Goal: Task Accomplishment & Management: Use online tool/utility

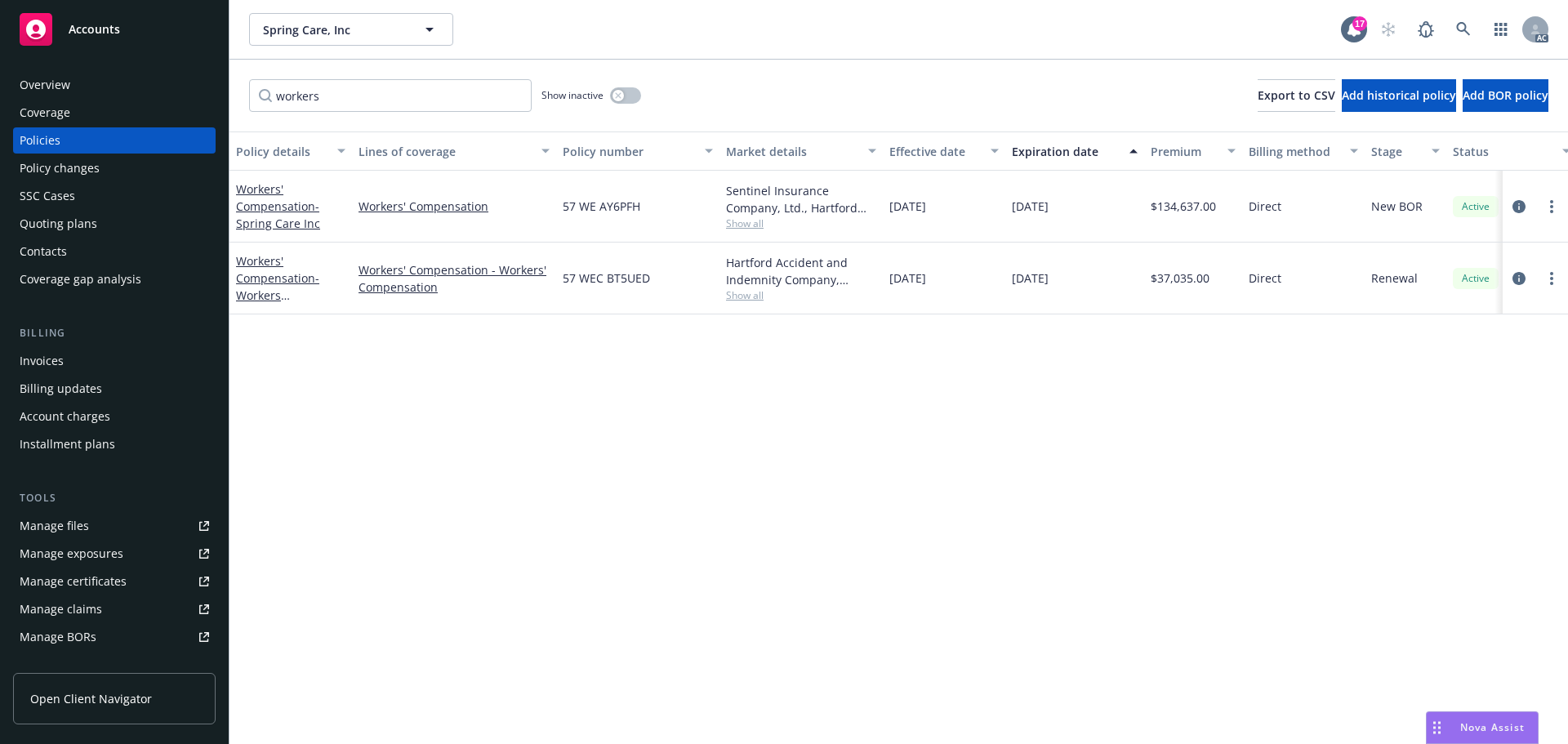
click at [90, 26] on span "Accounts" at bounding box center [94, 29] width 51 height 13
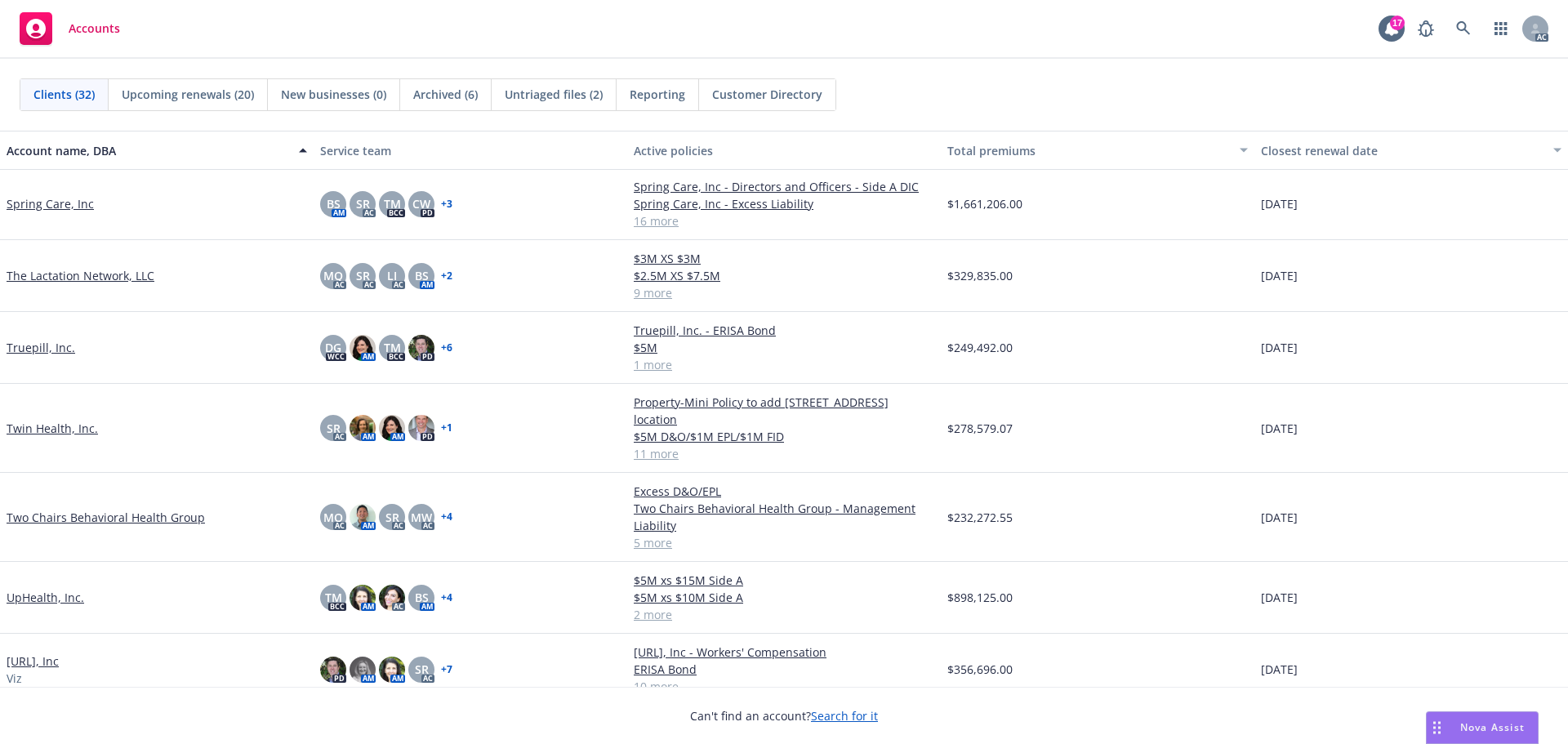
scroll to position [1642, 0]
click at [96, 270] on link "The Lactation Network, LLC" at bounding box center [80, 274] width 148 height 17
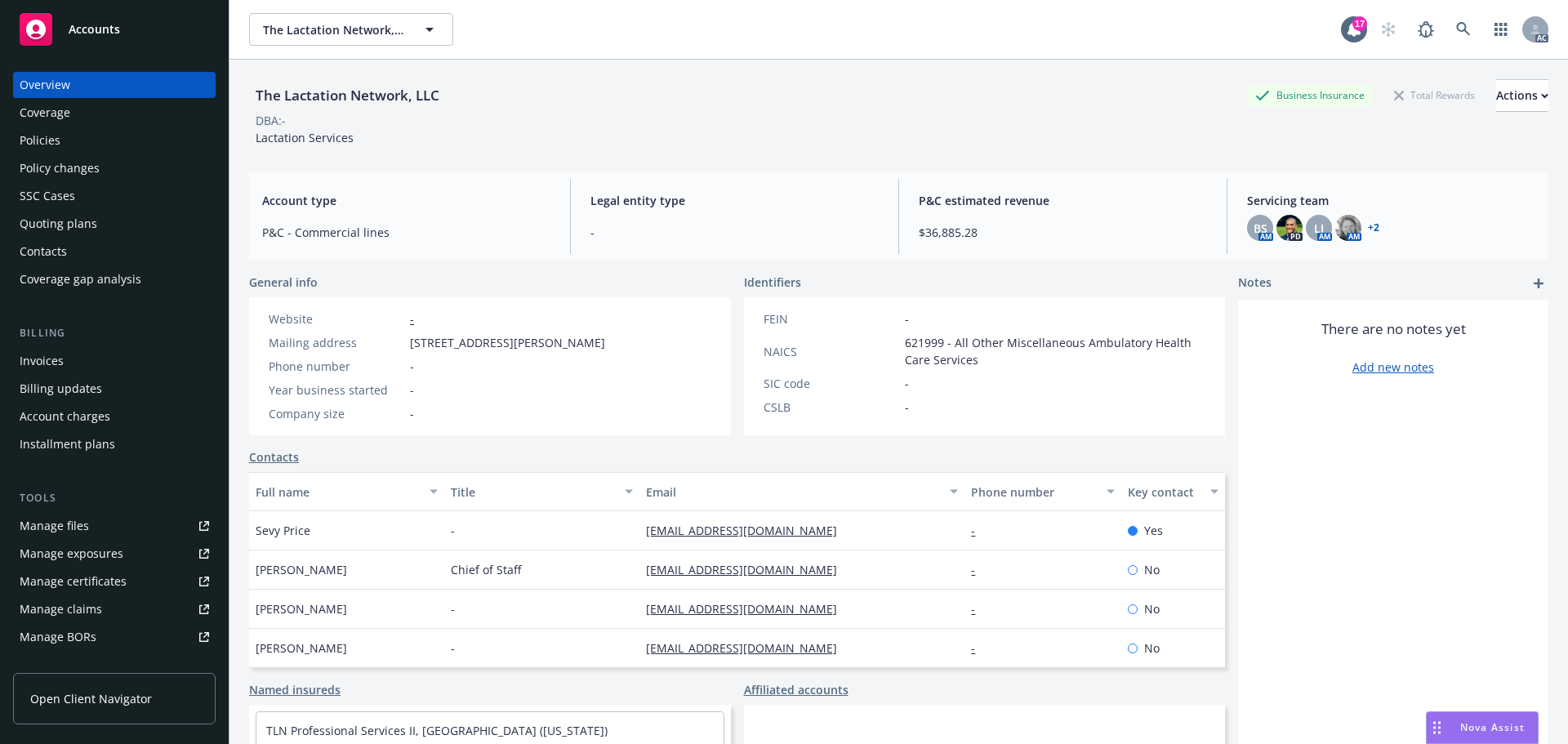
click at [57, 355] on div "Invoices" at bounding box center [42, 360] width 44 height 26
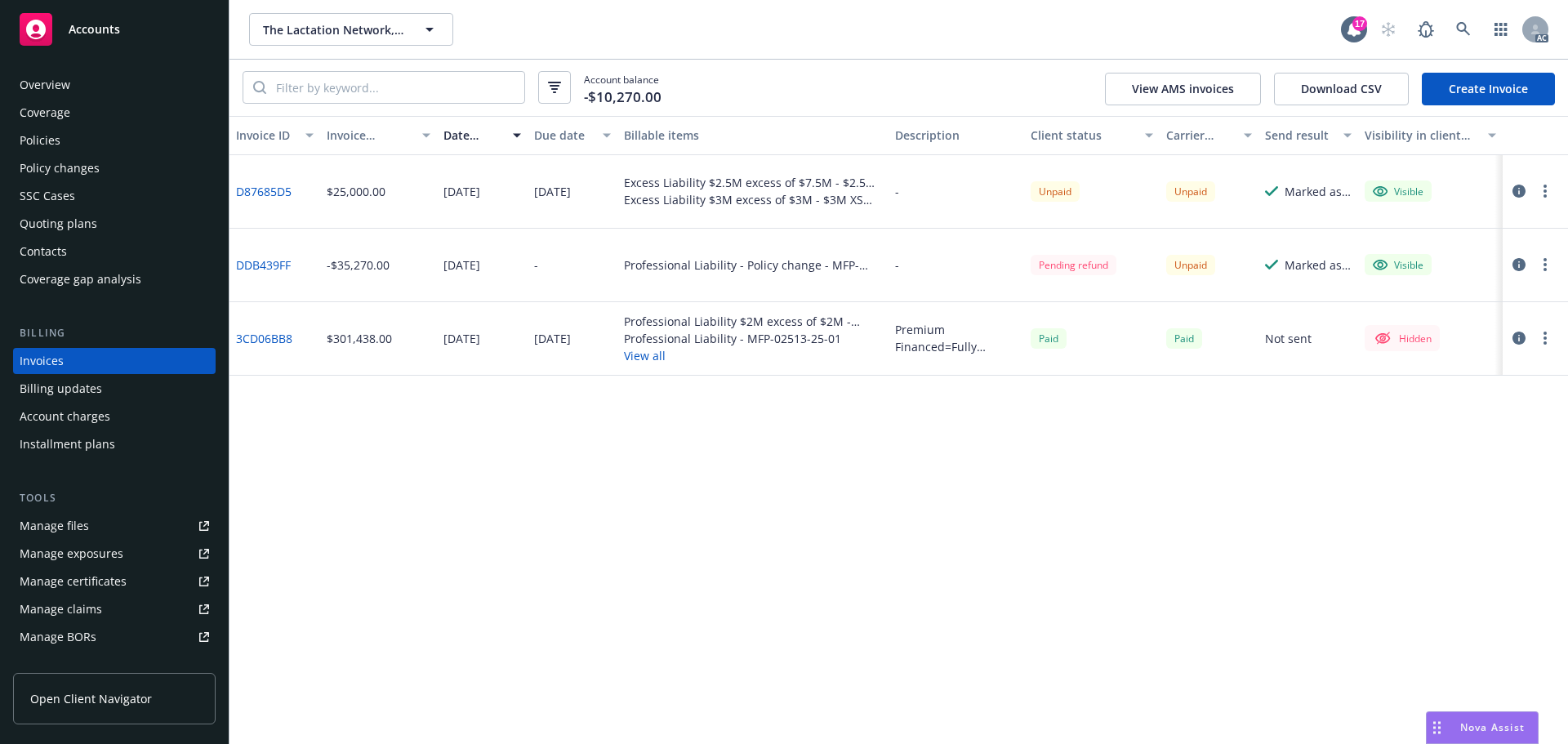
click at [275, 337] on link "3CD06BB8" at bounding box center [264, 338] width 56 height 17
click at [99, 30] on span "Accounts" at bounding box center [94, 29] width 51 height 13
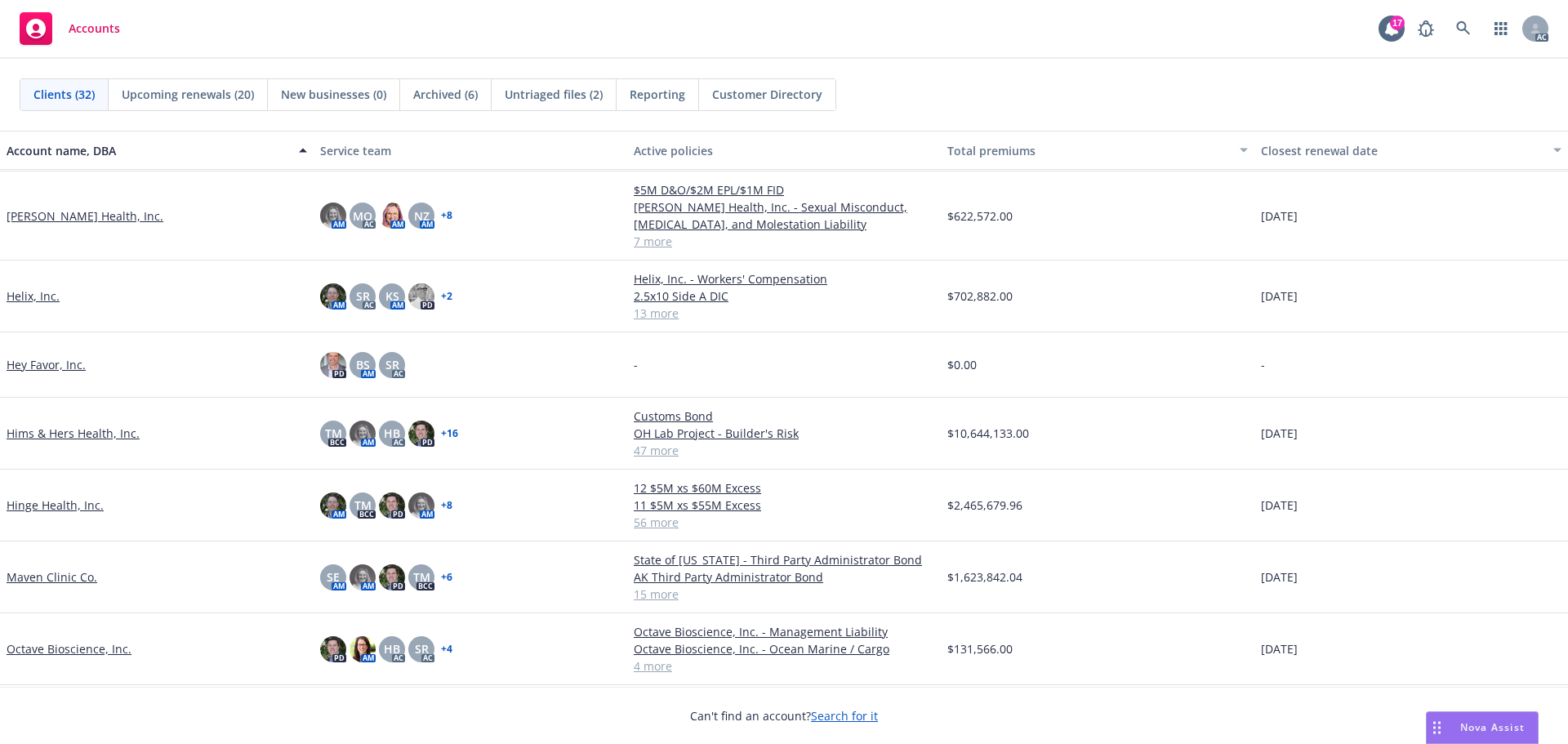
scroll to position [735, 0]
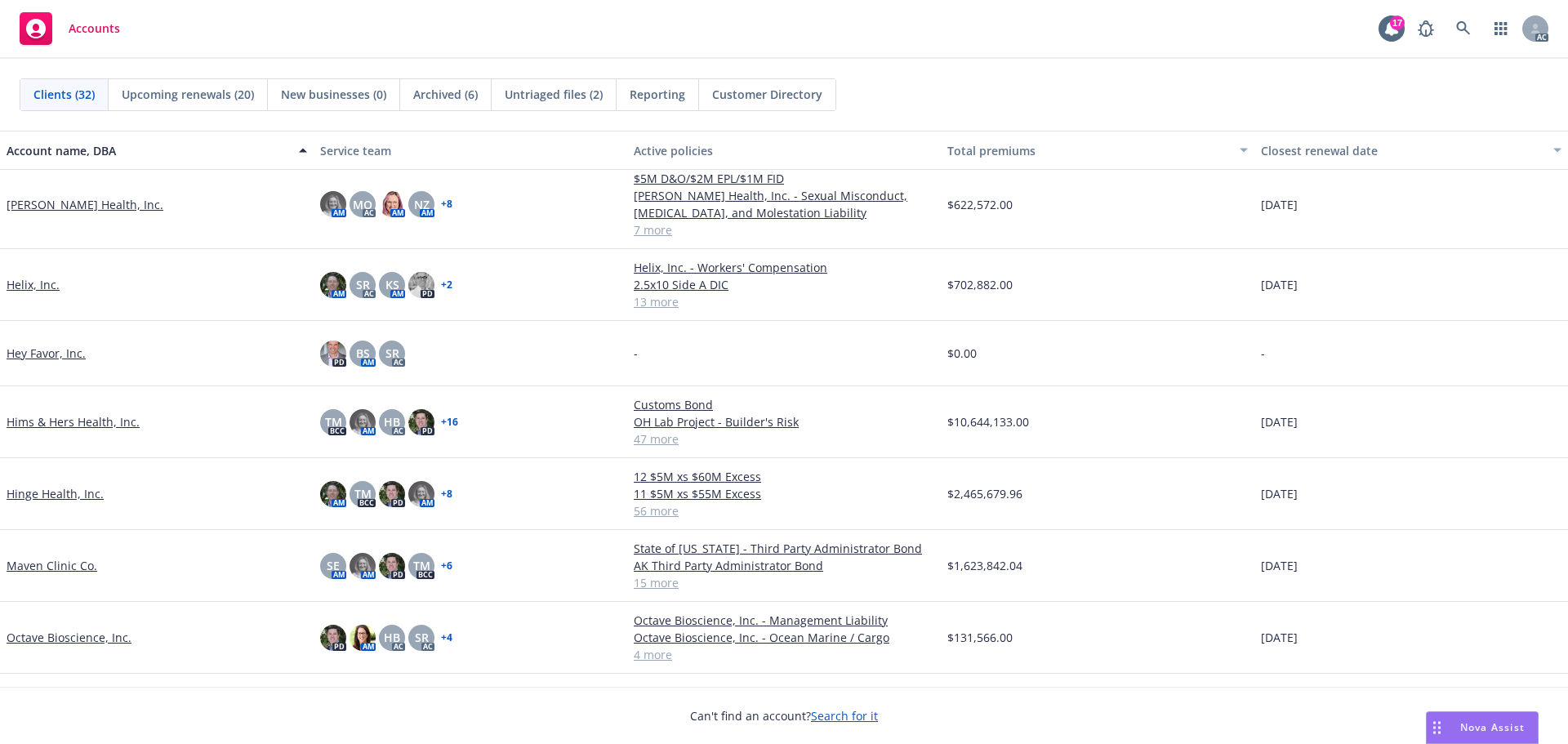
click at [61, 496] on link "Hinge Health, Inc." at bounding box center [55, 493] width 98 height 17
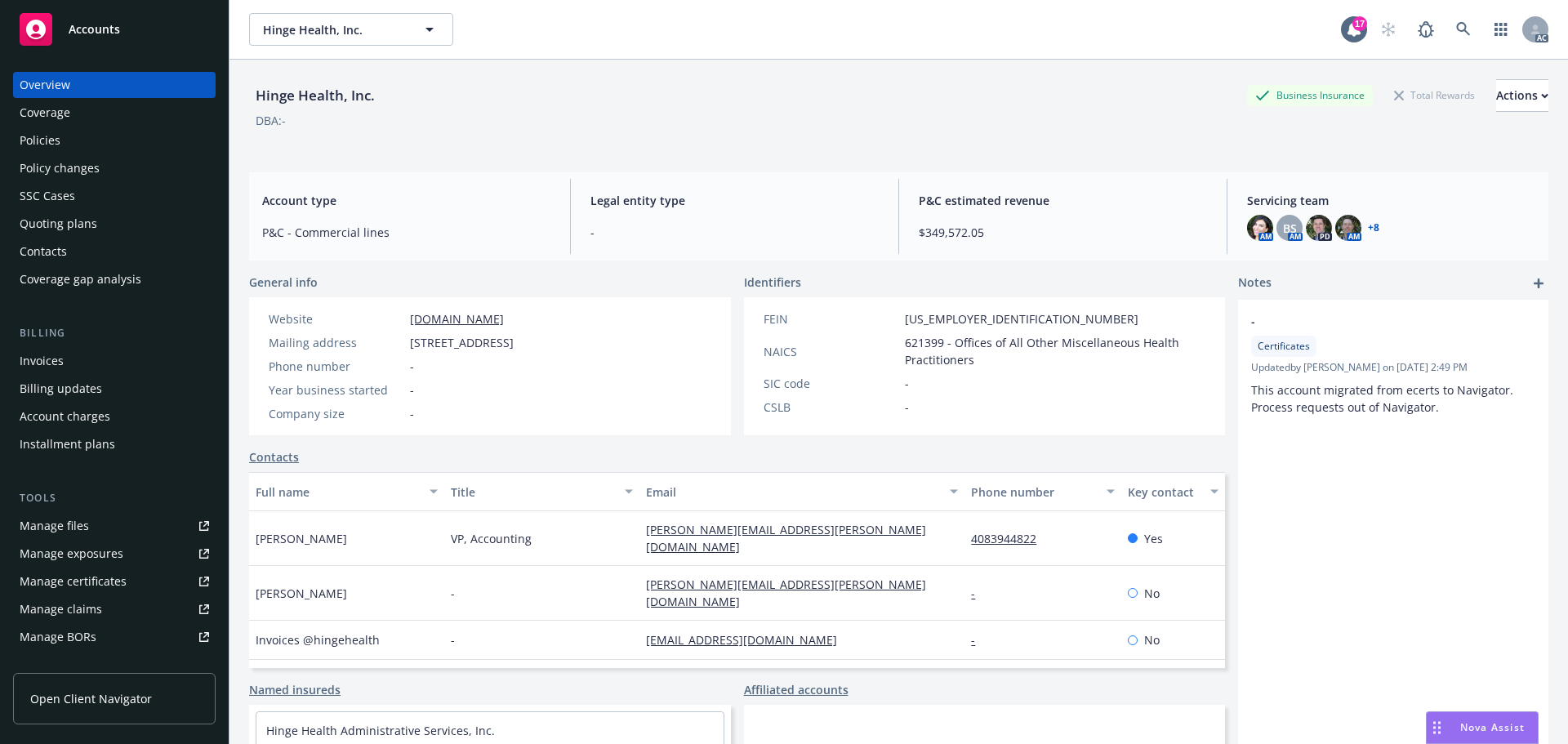
click at [98, 31] on span "Accounts" at bounding box center [94, 29] width 51 height 13
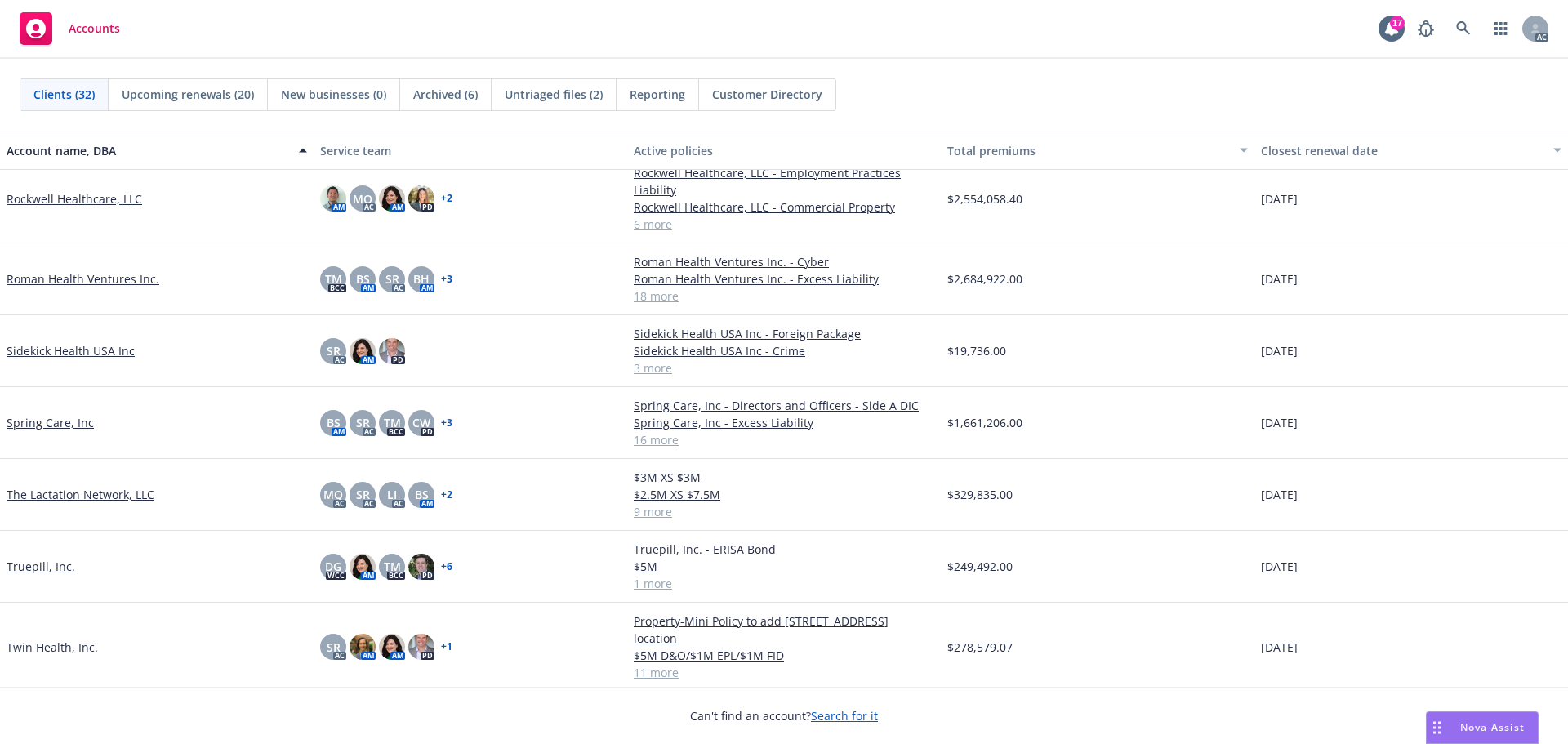
scroll to position [1469, 0]
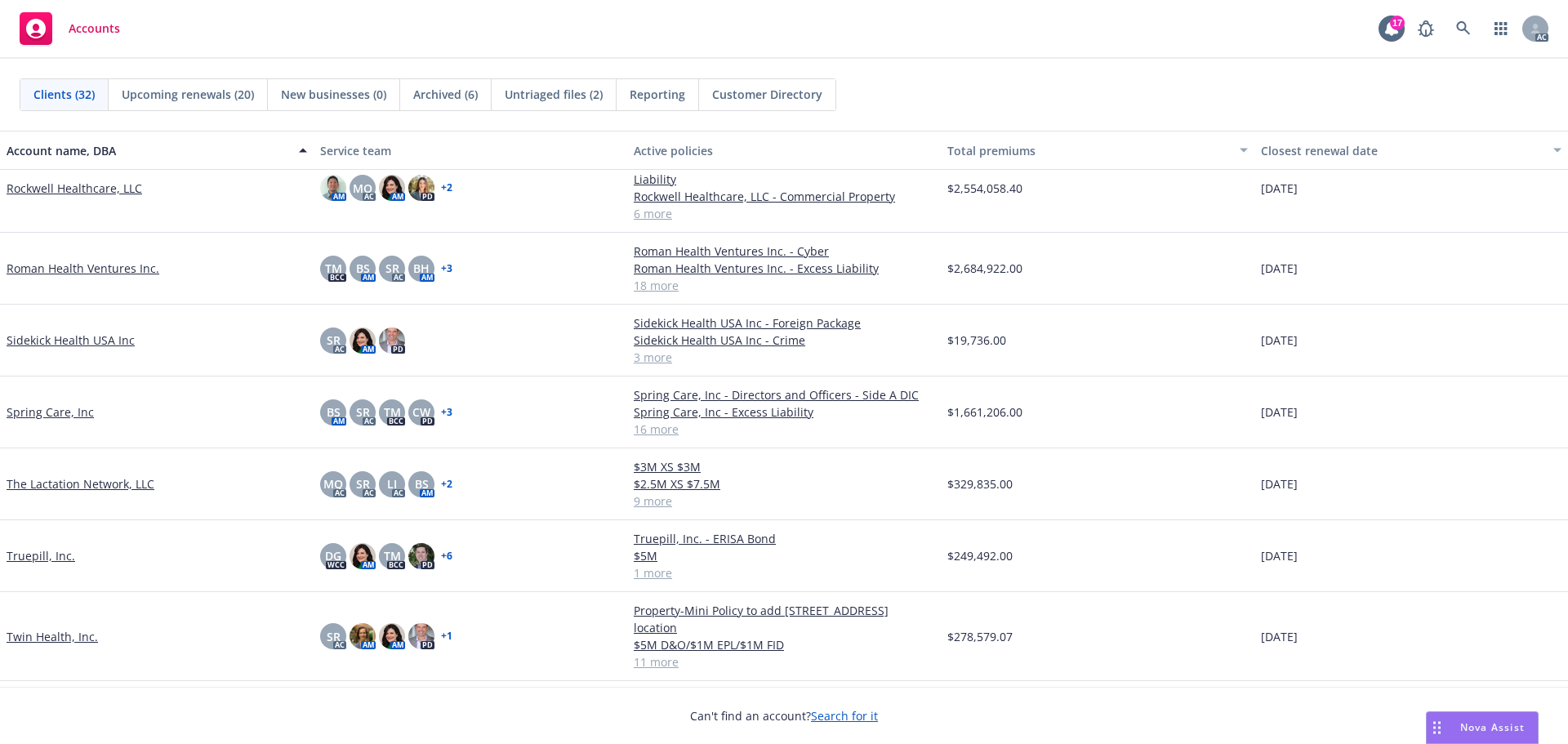
click at [107, 480] on link "The Lactation Network, LLC" at bounding box center [80, 483] width 148 height 17
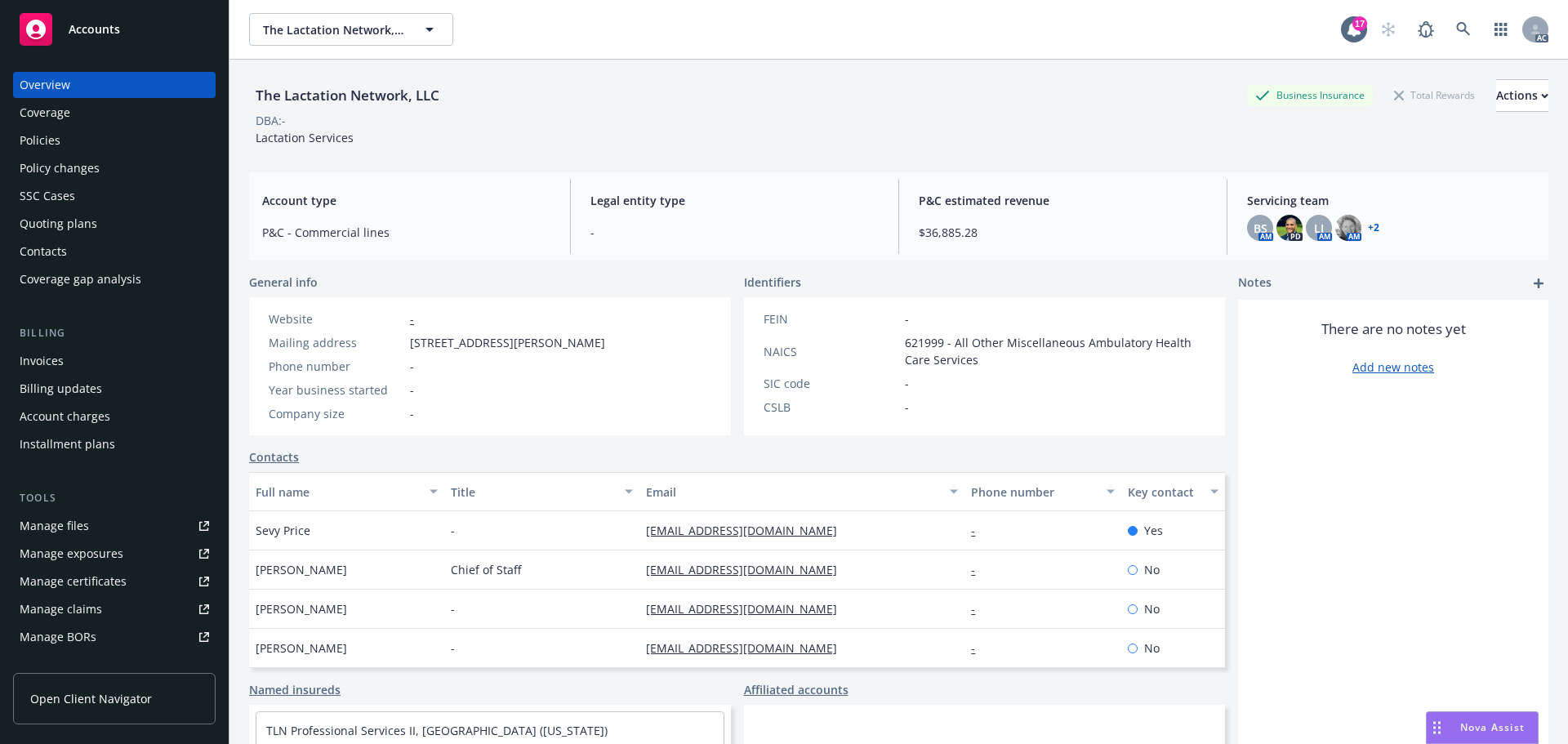
click at [53, 357] on div "Invoices" at bounding box center [42, 360] width 44 height 26
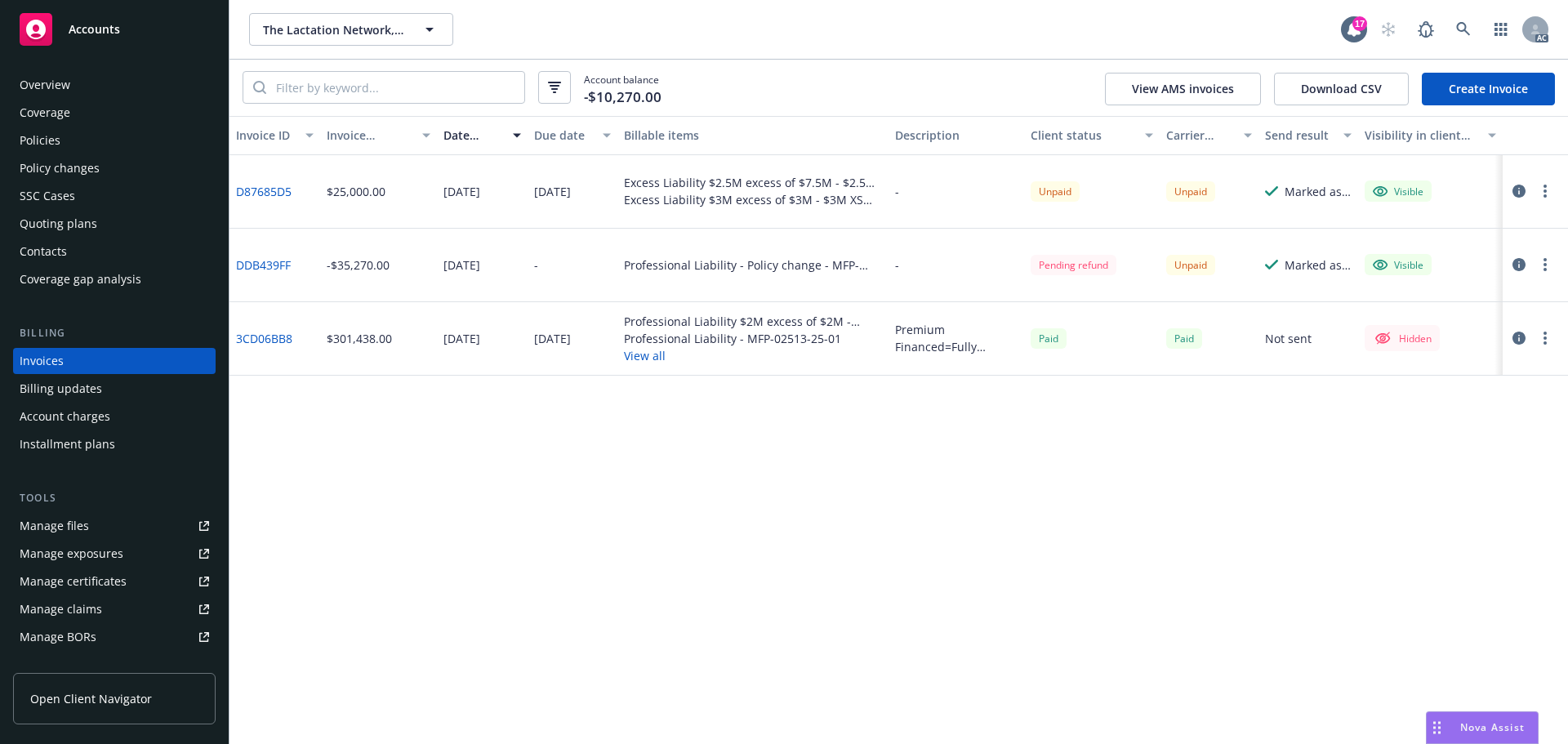
click at [1519, 337] on icon "button" at bounding box center [1518, 338] width 13 height 13
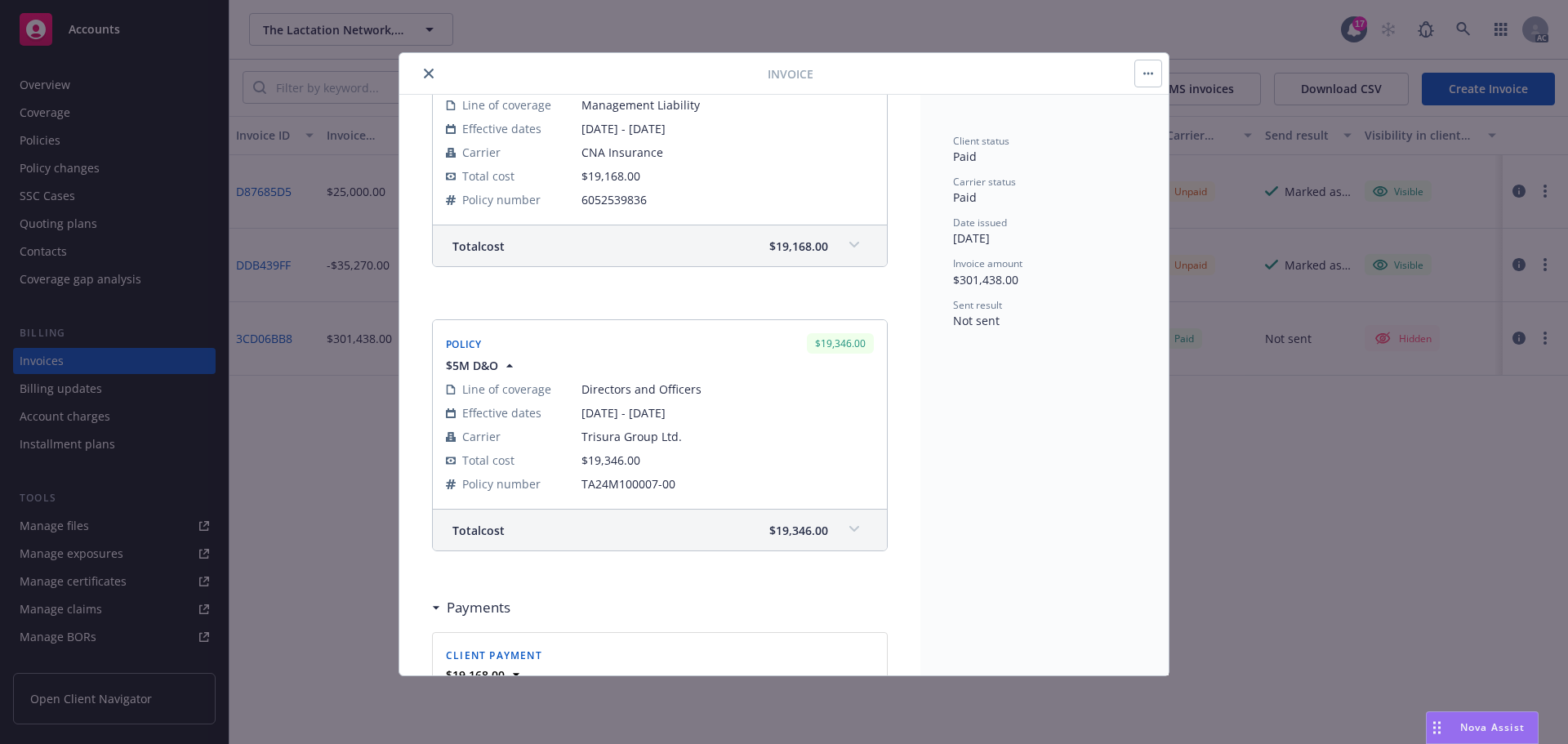
scroll to position [1490, 0]
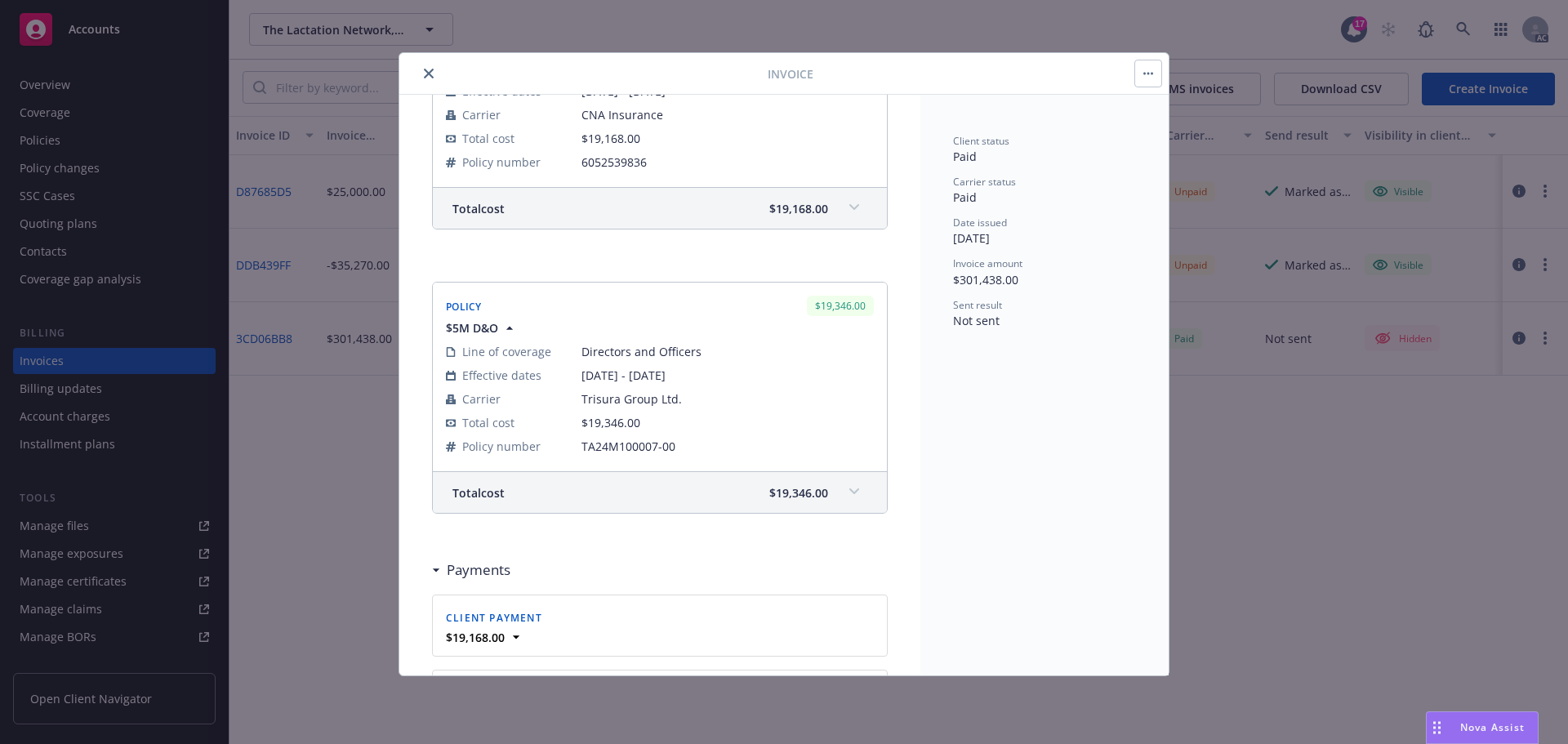
click at [432, 73] on icon "close" at bounding box center [428, 73] width 10 height 10
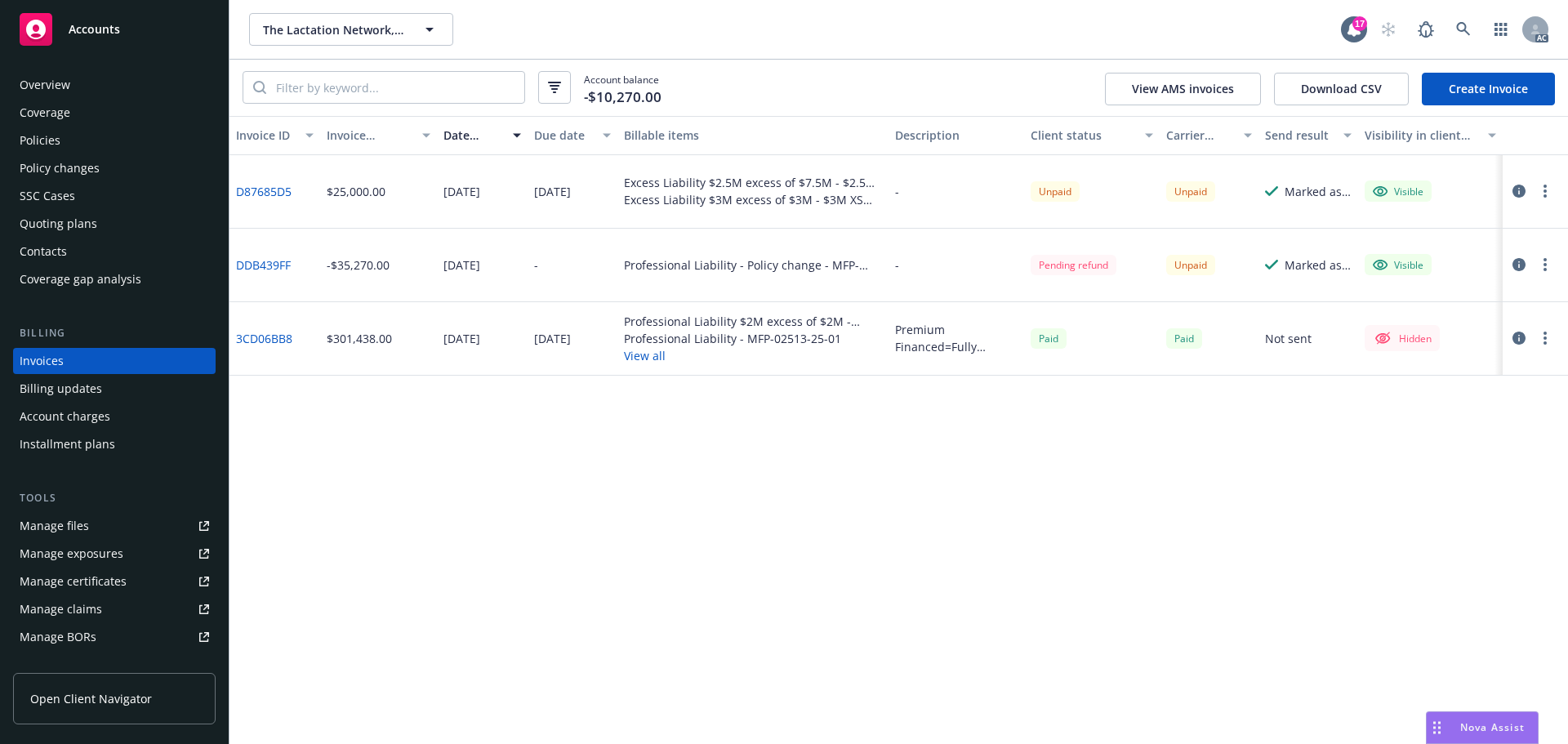
click at [54, 136] on div "Policies" at bounding box center [40, 140] width 41 height 26
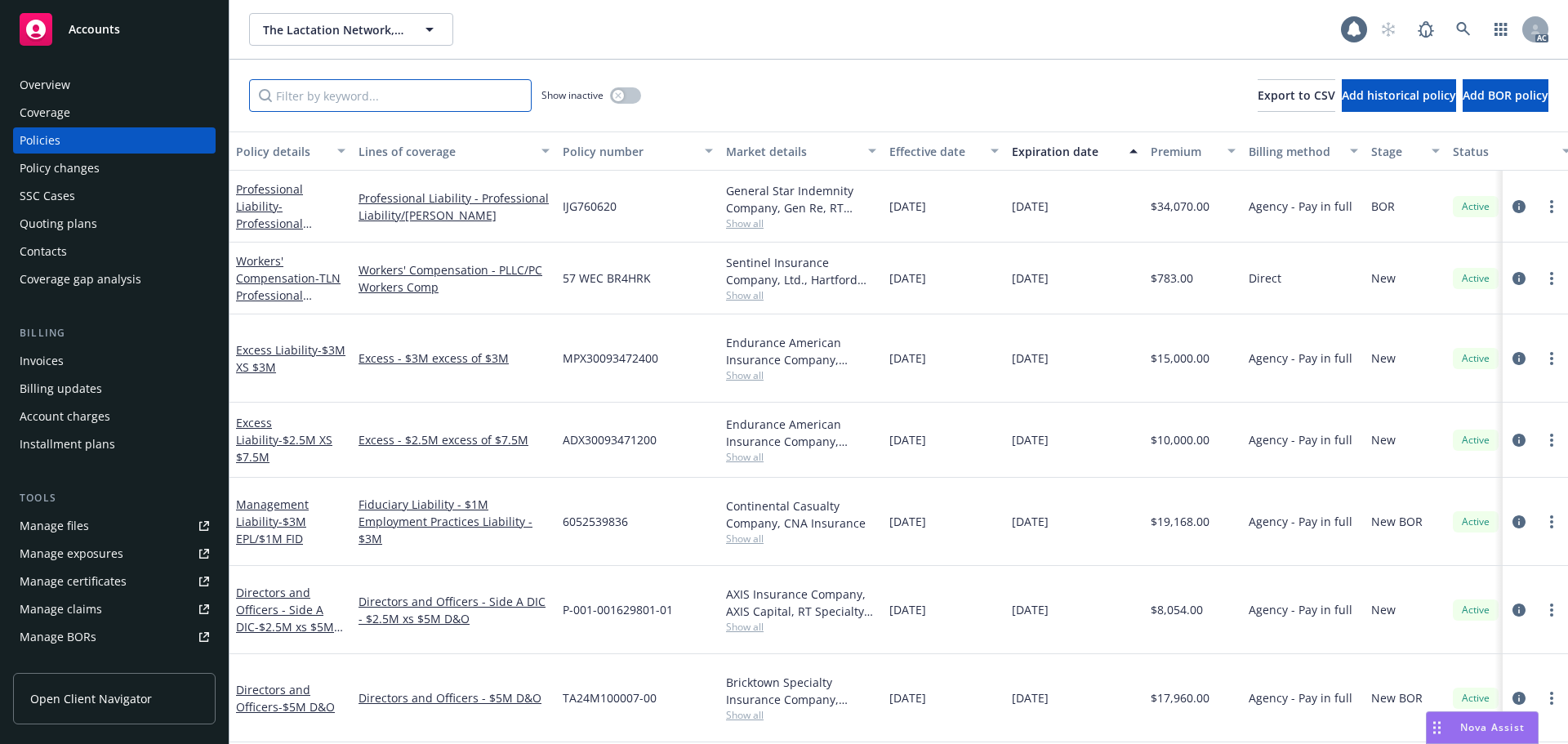
drag, startPoint x: 284, startPoint y: 134, endPoint x: 384, endPoint y: 86, distance: 110.9
click at [385, 87] on input "Filter by keyword..." at bounding box center [390, 96] width 283 height 33
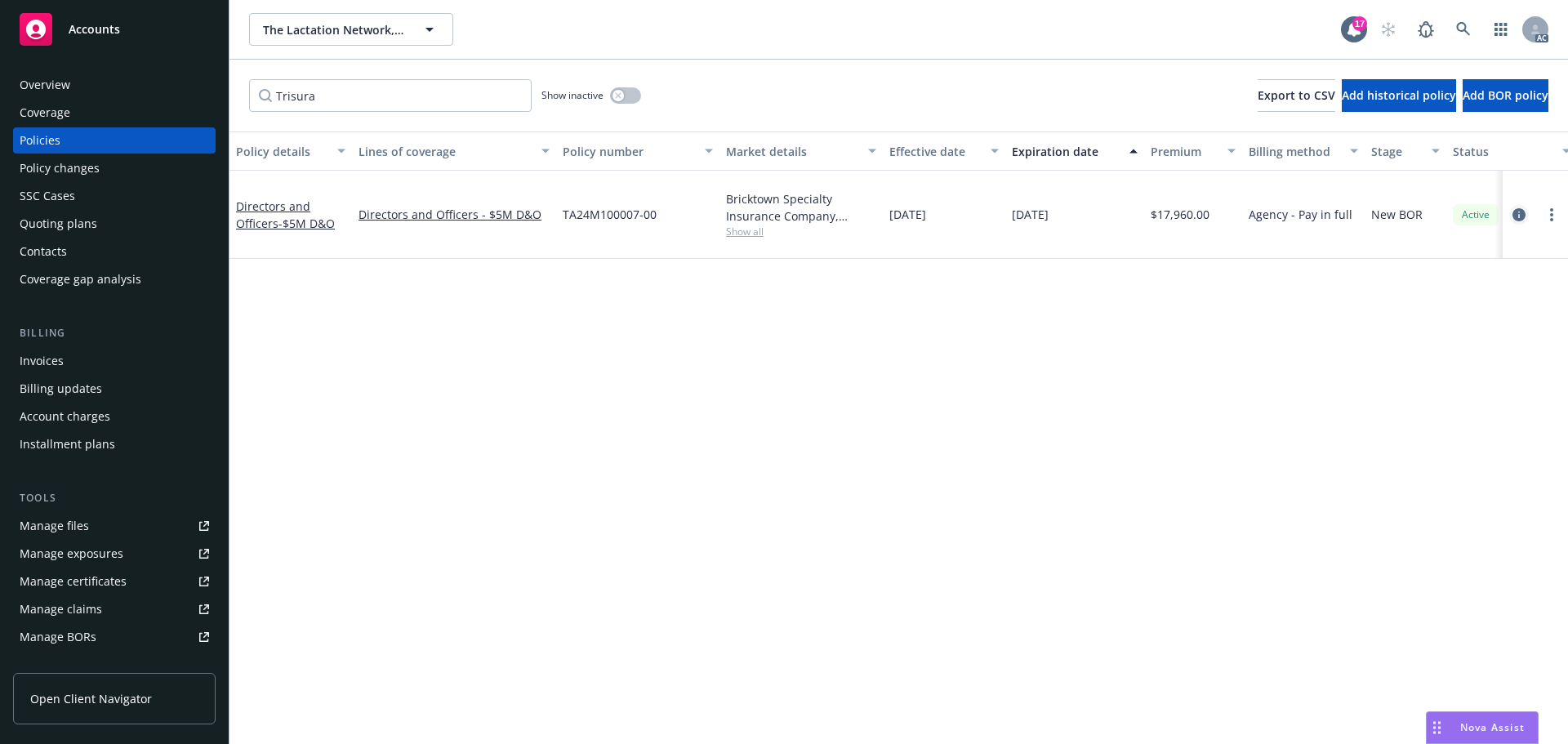
click at [1518, 209] on icon "circleInformation" at bounding box center [1518, 215] width 13 height 13
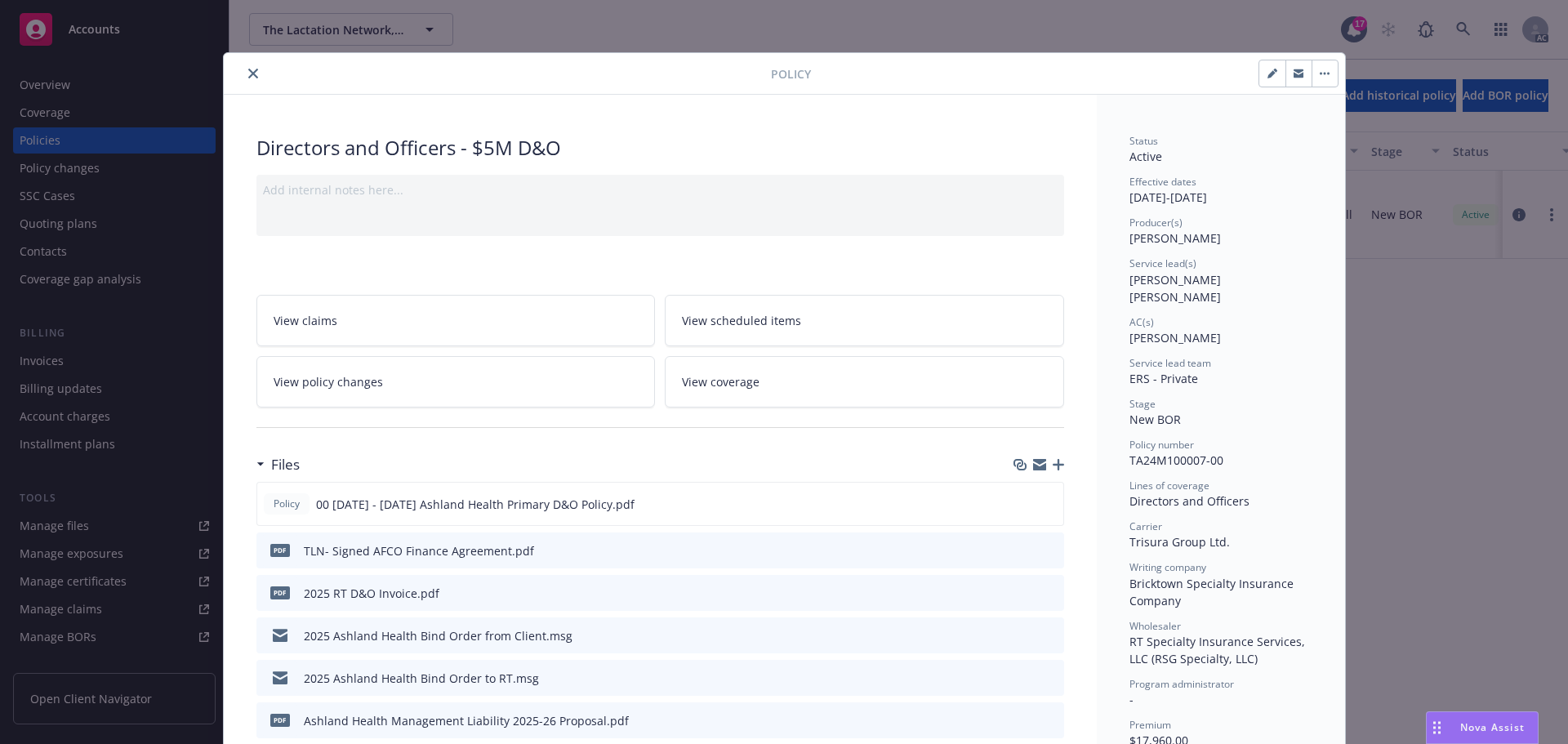
click at [248, 72] on icon "close" at bounding box center [253, 73] width 10 height 10
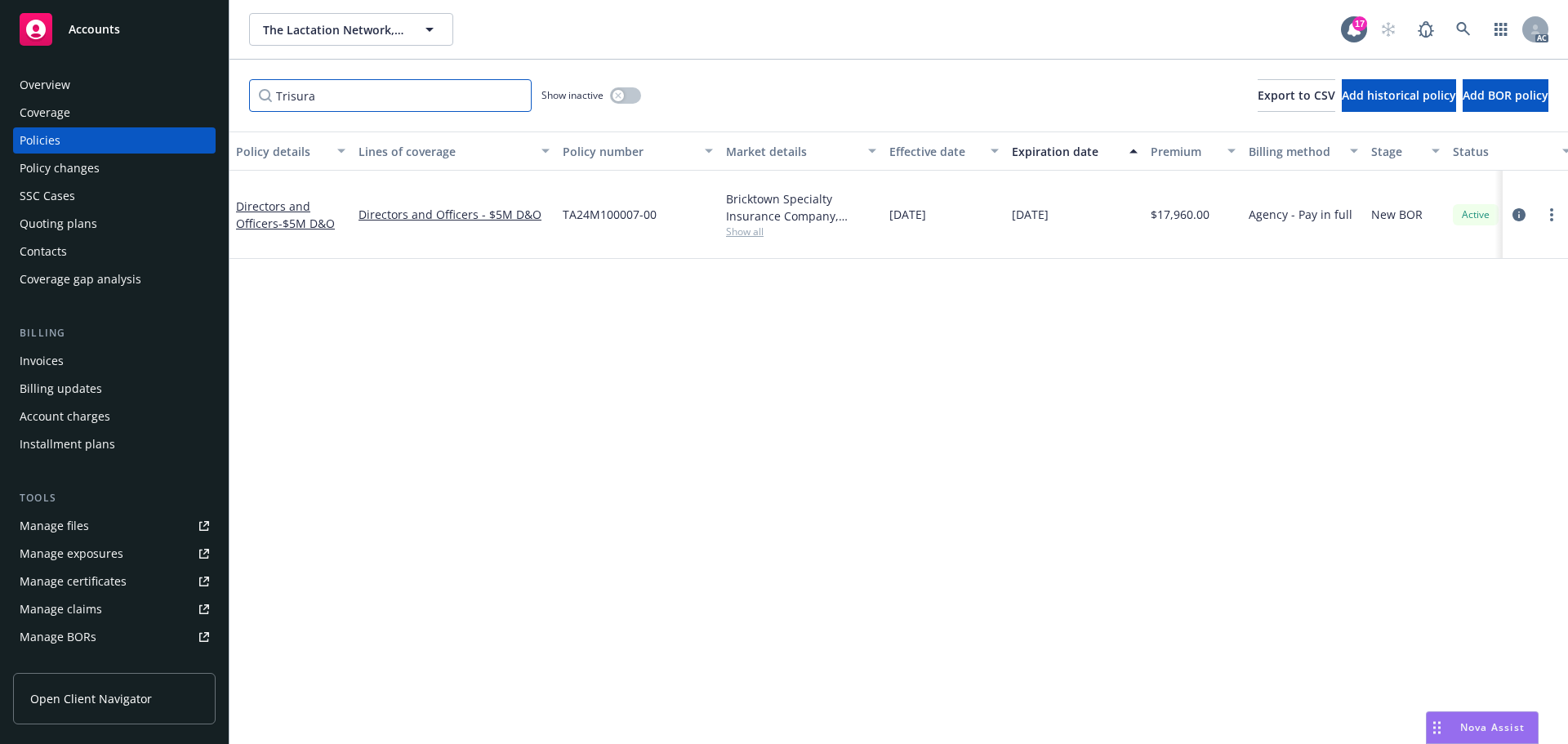
drag, startPoint x: 341, startPoint y: 98, endPoint x: 236, endPoint y: 93, distance: 105.1
click at [236, 93] on div "Trisura Show inactive Export to CSV Add historical policy Add BOR policy" at bounding box center [899, 96] width 1339 height 72
type input "side a"
drag, startPoint x: 1521, startPoint y: 205, endPoint x: 945, endPoint y: 284, distance: 581.4
click at [1519, 209] on icon "circleInformation" at bounding box center [1518, 215] width 13 height 13
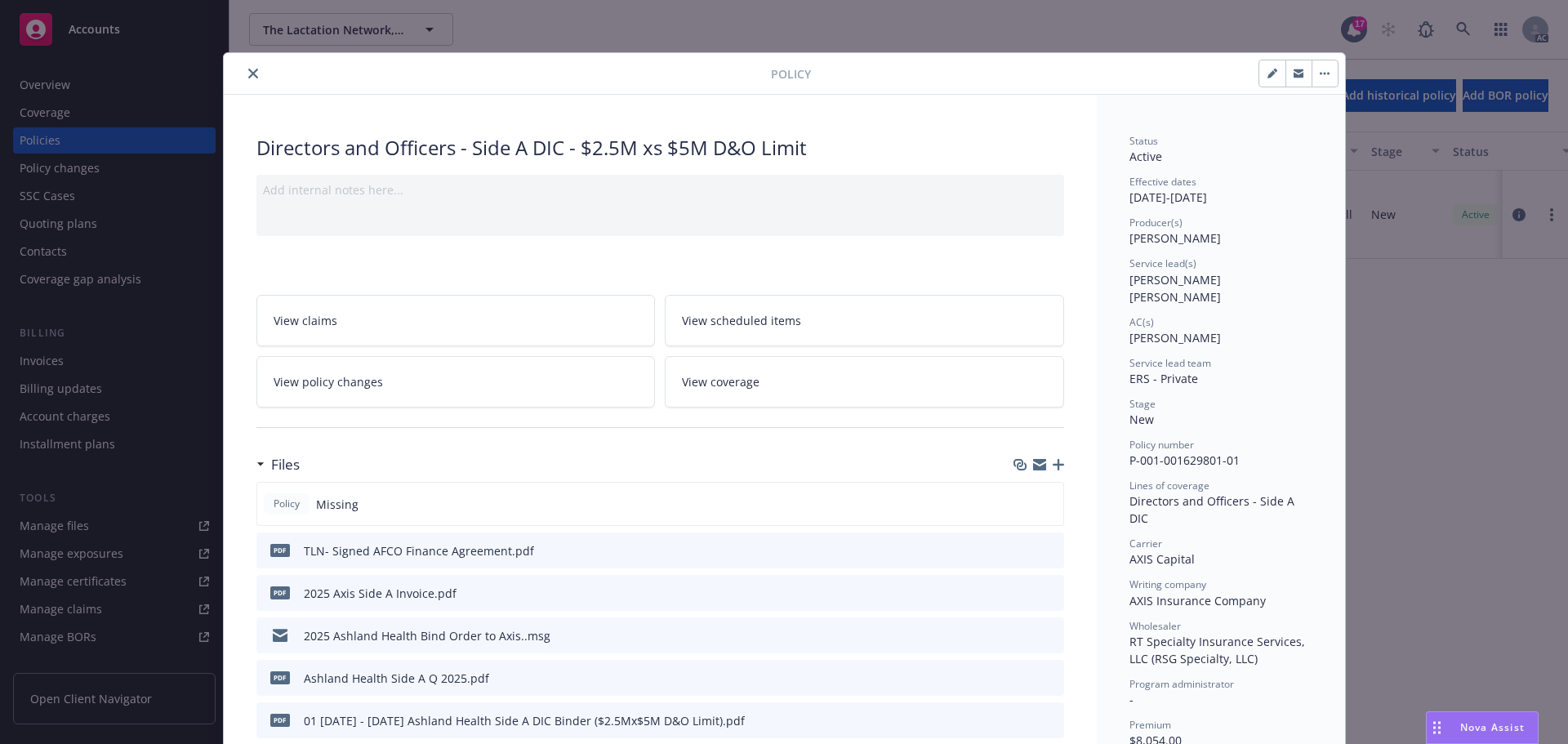
click at [248, 78] on icon "close" at bounding box center [253, 73] width 10 height 10
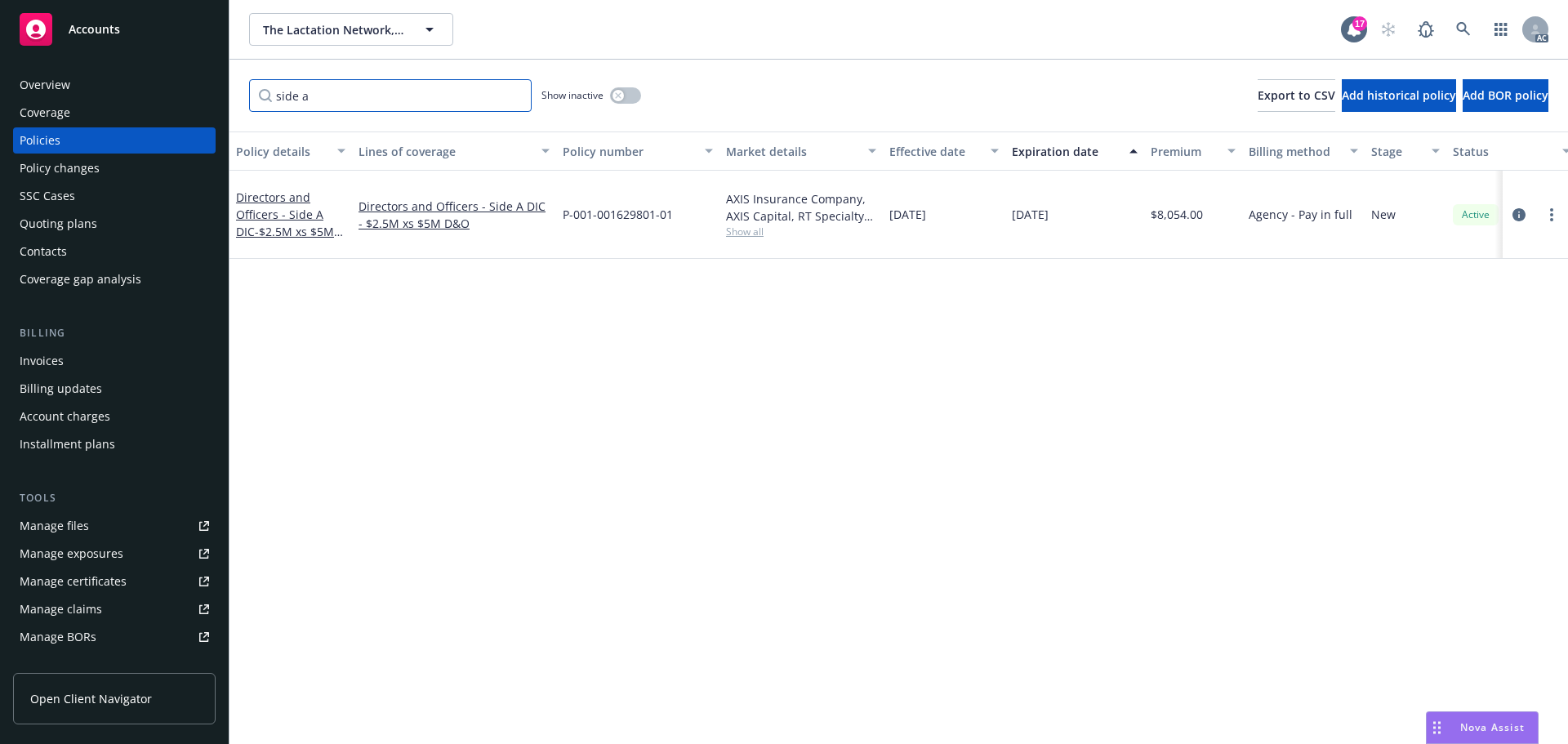
drag, startPoint x: 327, startPoint y: 97, endPoint x: 214, endPoint y: 84, distance: 113.7
click at [217, 86] on div "Accounts Overview Coverage Policies Policy changes SSC Cases Quoting plans Cont…" at bounding box center [784, 372] width 1568 height 744
click at [1514, 209] on icon "circleInformation" at bounding box center [1518, 215] width 13 height 13
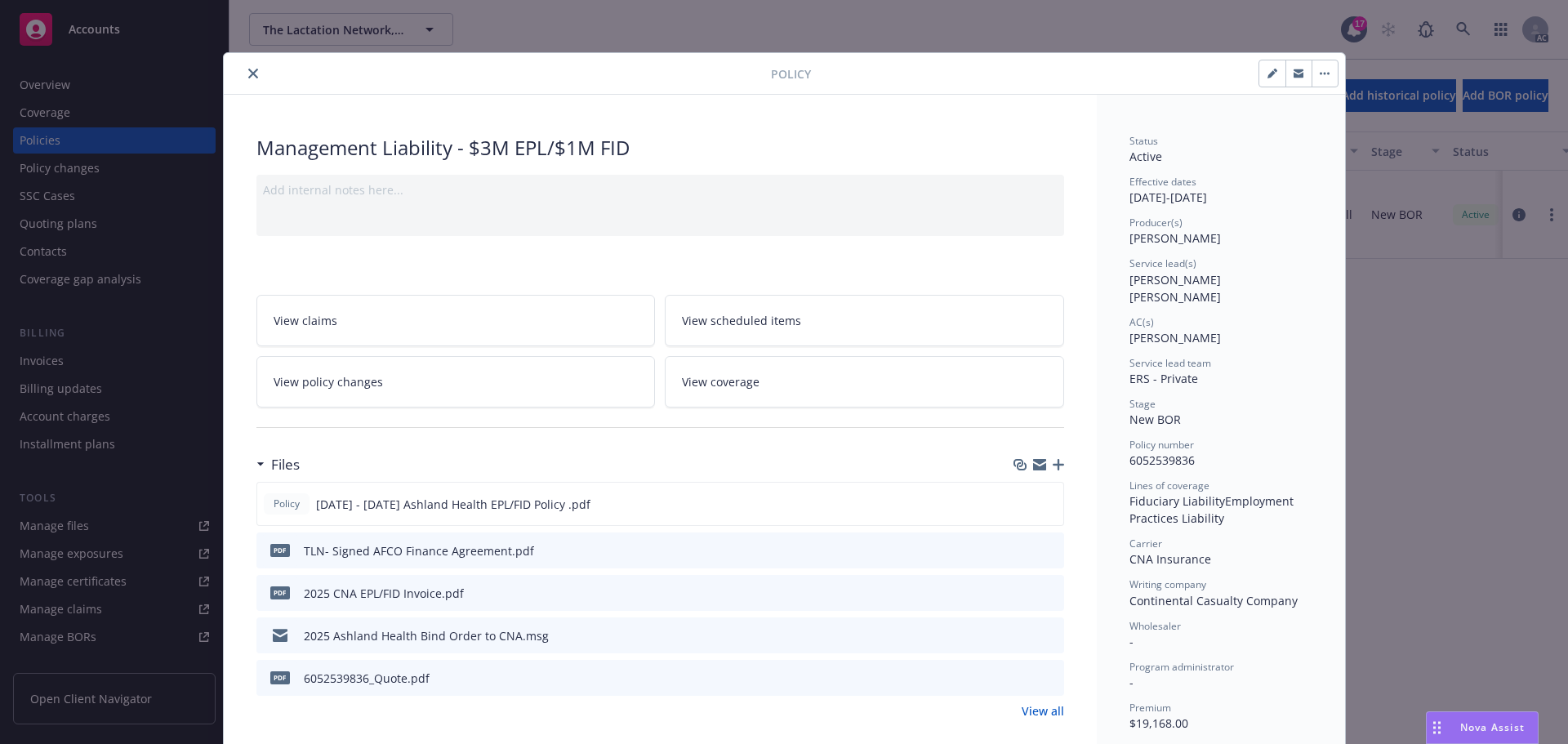
drag, startPoint x: 244, startPoint y: 74, endPoint x: 250, endPoint y: 88, distance: 15.2
click at [248, 73] on icon "close" at bounding box center [253, 73] width 10 height 10
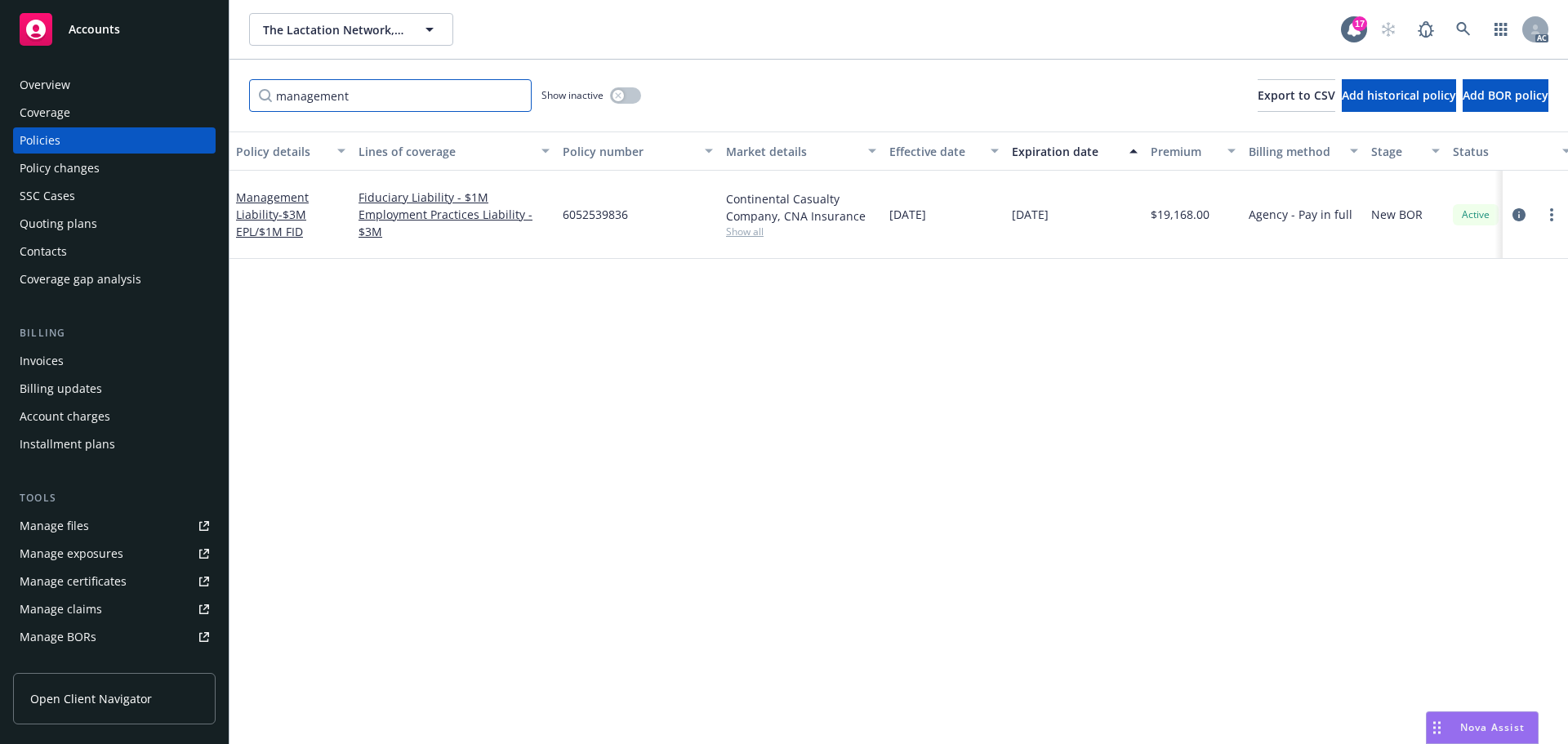
drag, startPoint x: 376, startPoint y: 95, endPoint x: 194, endPoint y: 88, distance: 182.1
click at [194, 88] on div "Accounts Overview Coverage Policies Policy changes SSC Cases Quoting plans Cont…" at bounding box center [784, 372] width 1568 height 744
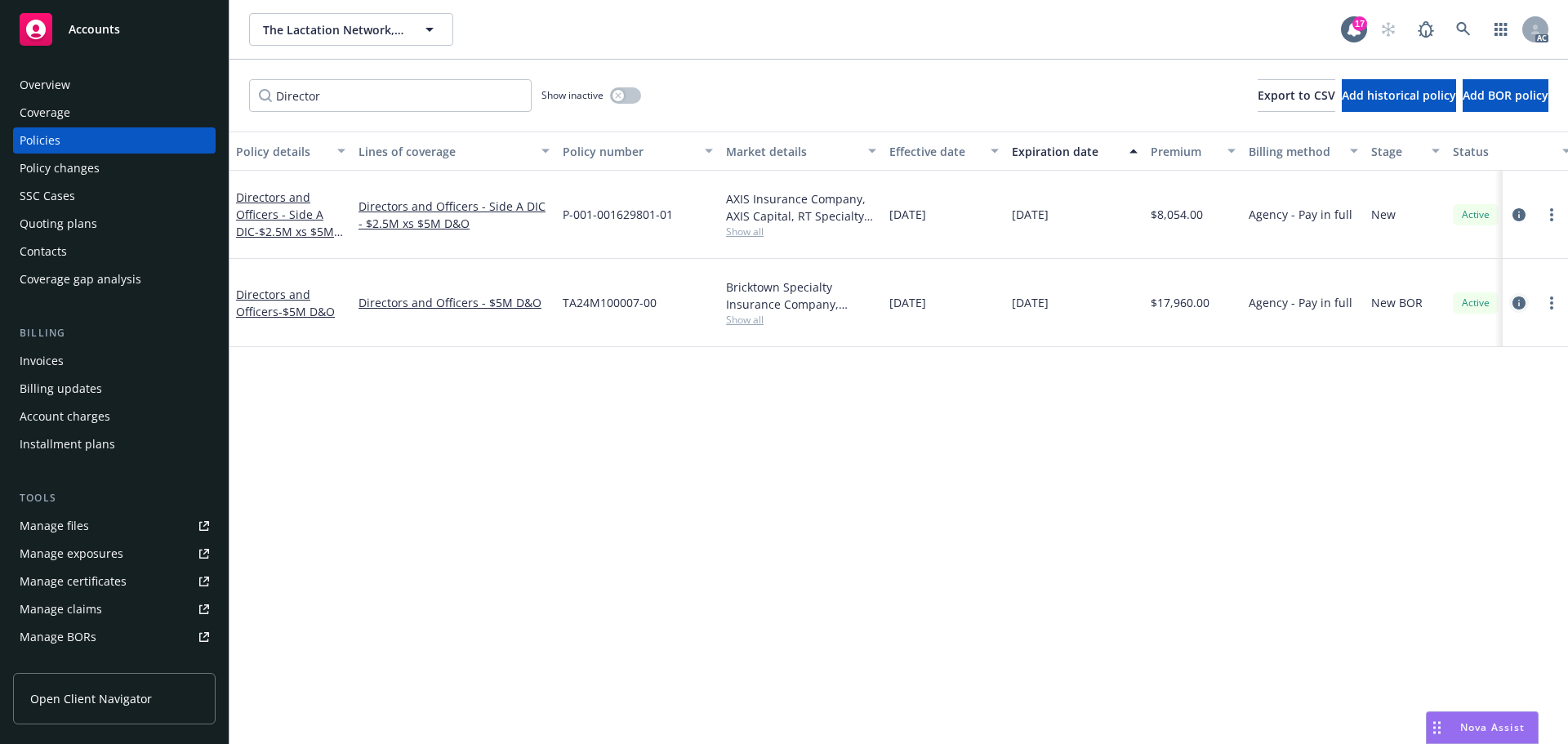
click at [1524, 296] on icon "circleInformation" at bounding box center [1518, 302] width 13 height 13
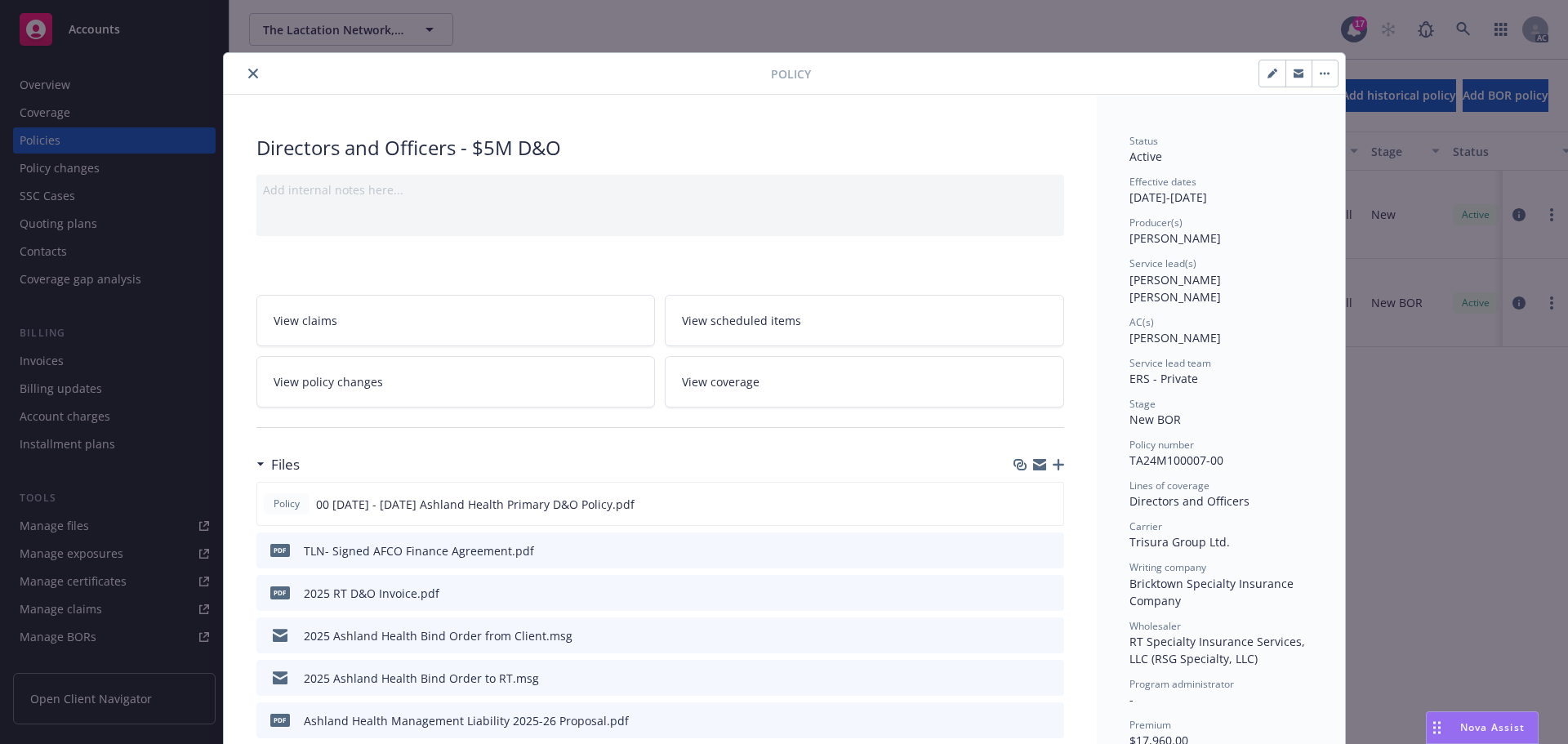
click at [248, 70] on icon "close" at bounding box center [253, 73] width 10 height 10
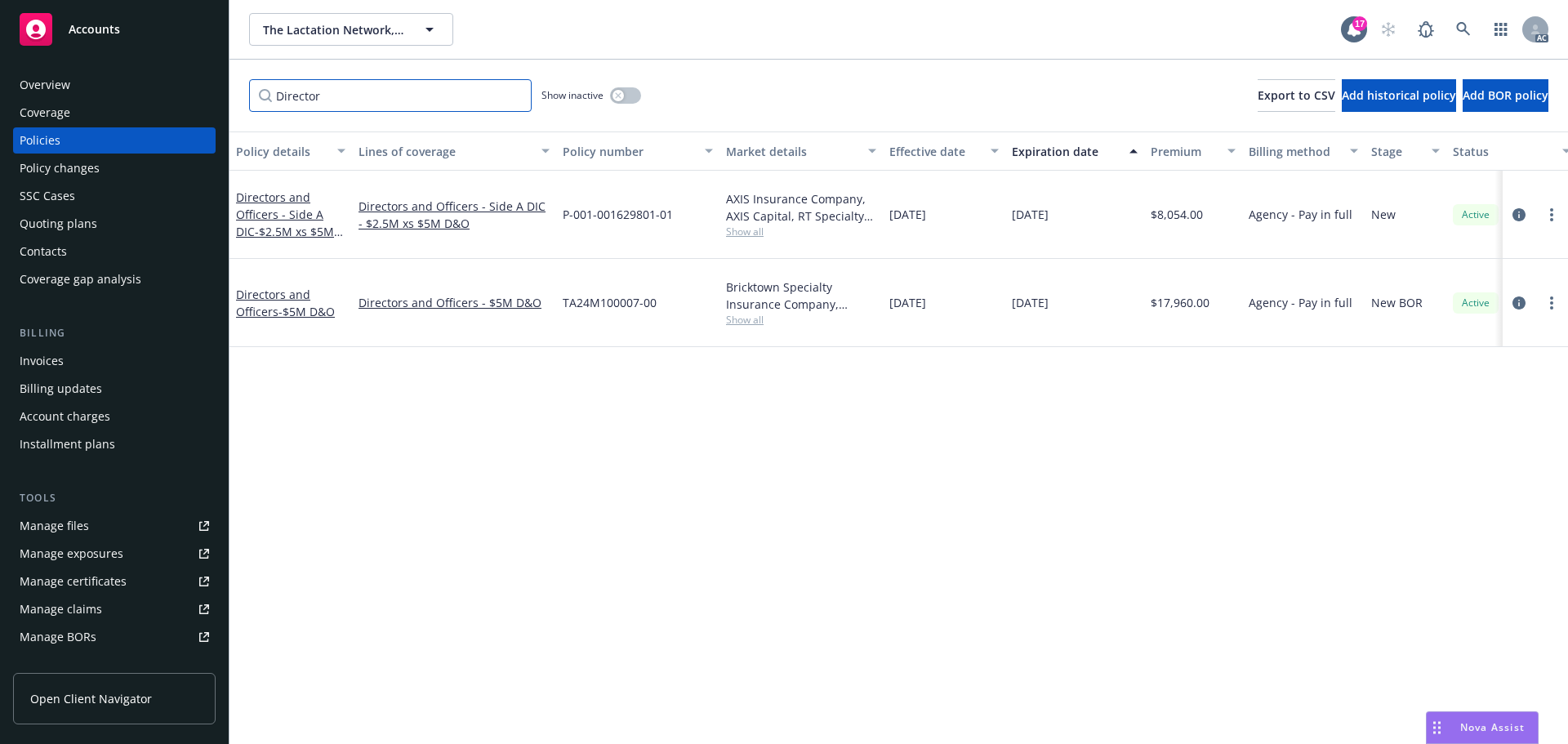
drag, startPoint x: 362, startPoint y: 101, endPoint x: 235, endPoint y: 89, distance: 127.6
click at [239, 92] on div "Director Show inactive Export to CSV Add historical policy Add BOR policy" at bounding box center [899, 96] width 1339 height 72
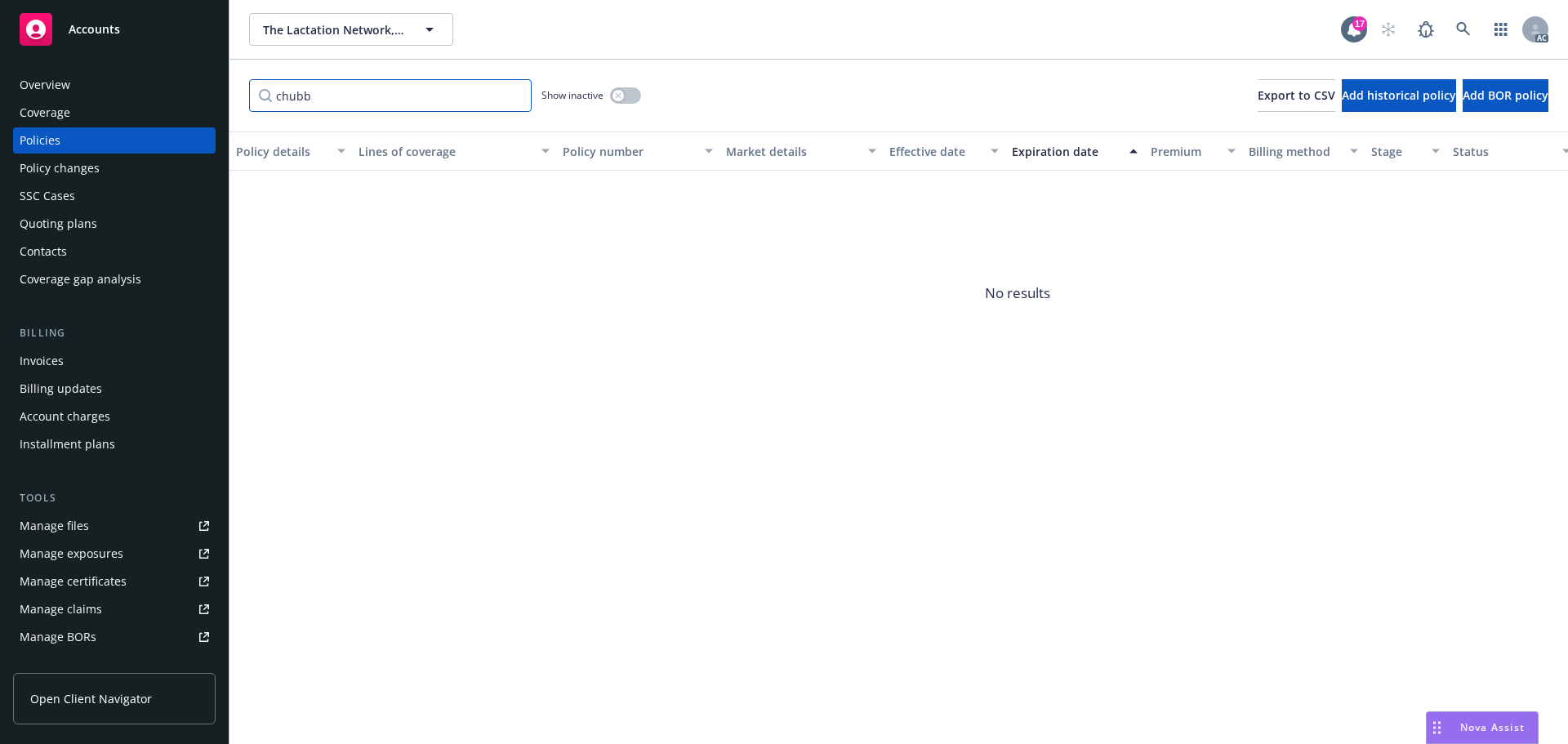
drag, startPoint x: 278, startPoint y: 89, endPoint x: 223, endPoint y: 75, distance: 56.8
click at [223, 85] on div "Accounts Overview Coverage Policies Policy changes SSC Cases Quoting plans Cont…" at bounding box center [784, 372] width 1568 height 744
drag, startPoint x: 309, startPoint y: 99, endPoint x: 249, endPoint y: 93, distance: 60.3
click at [254, 97] on input "586" at bounding box center [390, 96] width 283 height 33
type input "6679"
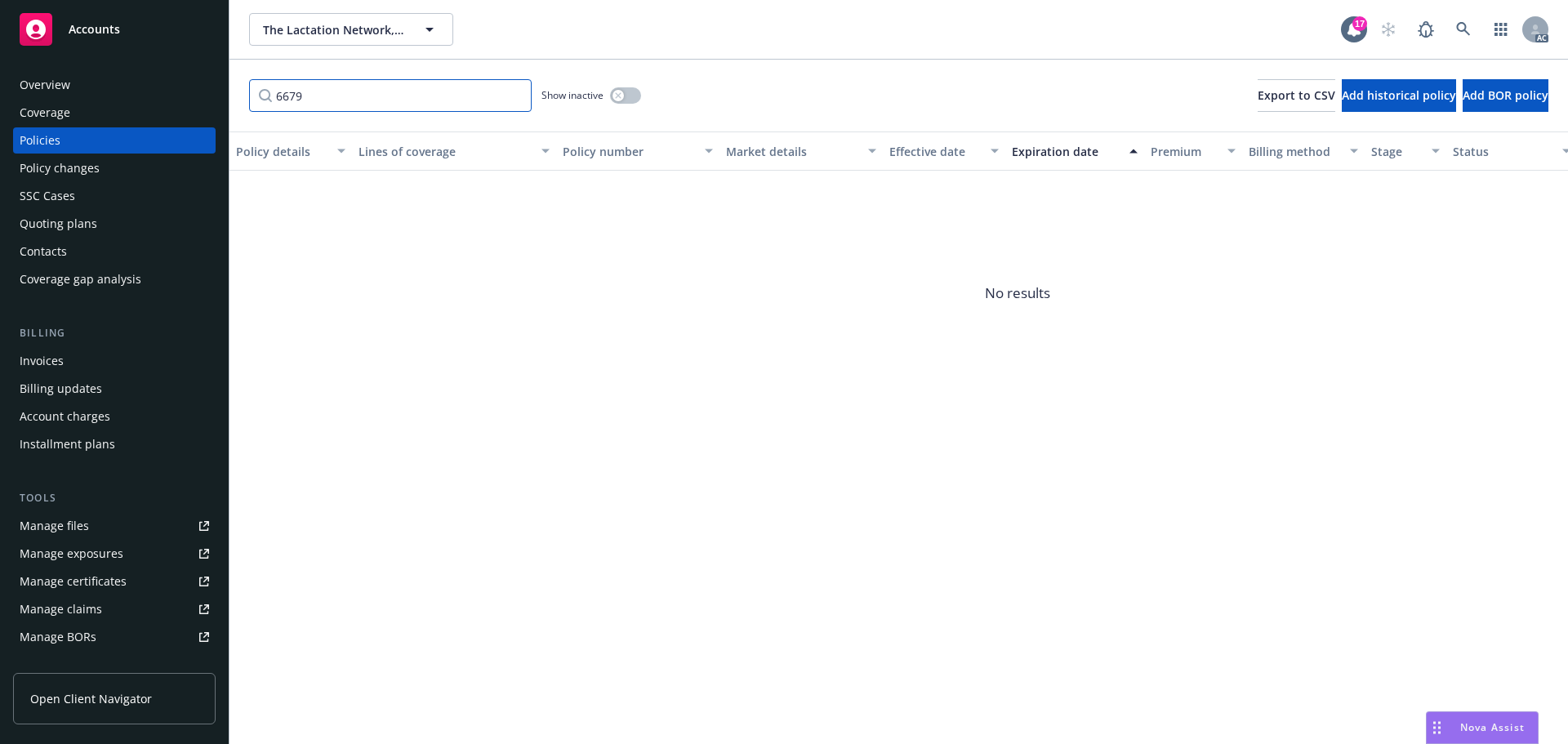
click at [331, 98] on input "6679" at bounding box center [390, 96] width 283 height 33
drag, startPoint x: 308, startPoint y: 97, endPoint x: 260, endPoint y: 88, distance: 48.8
click at [262, 89] on input "6679" at bounding box center [390, 96] width 283 height 33
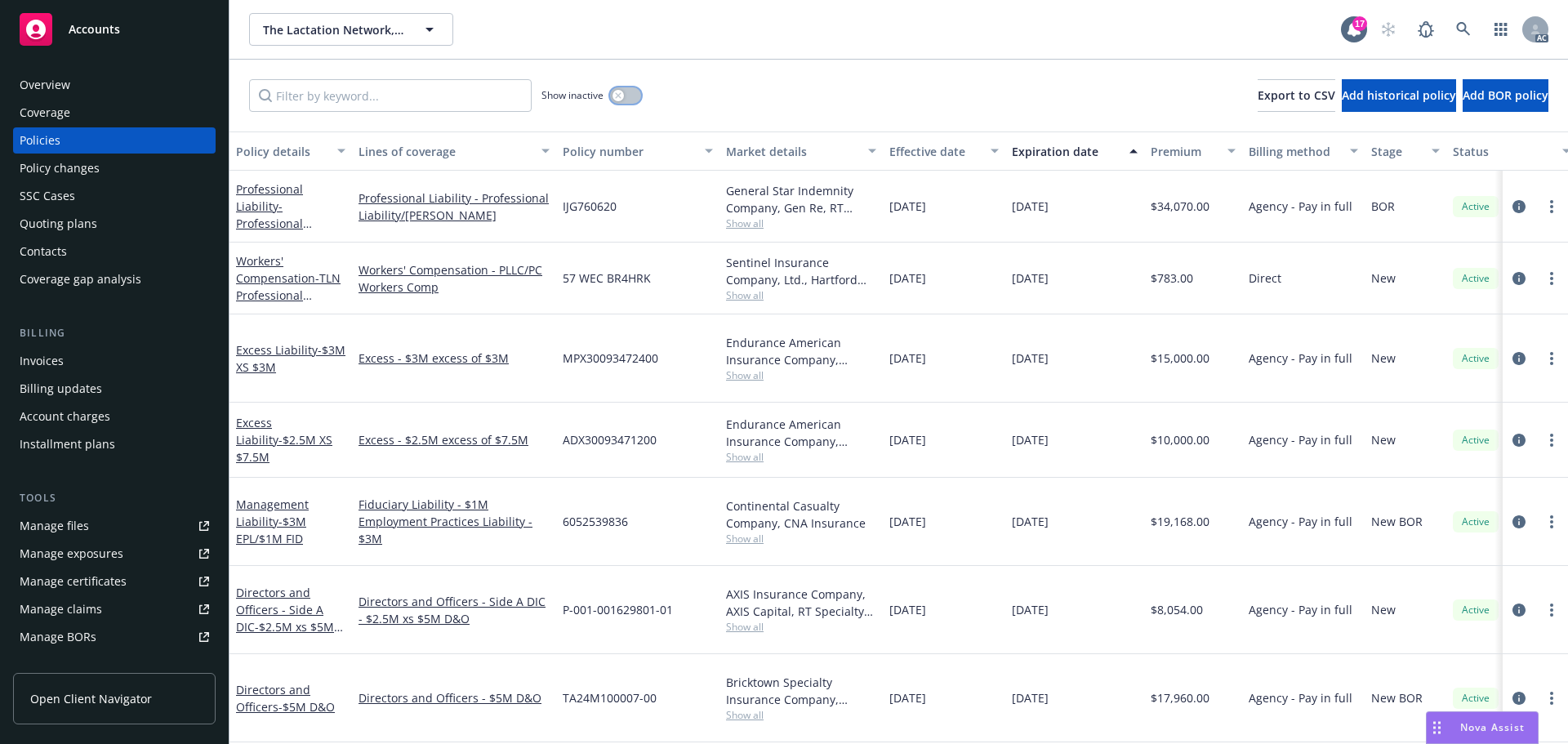
click at [635, 93] on button "button" at bounding box center [625, 96] width 31 height 16
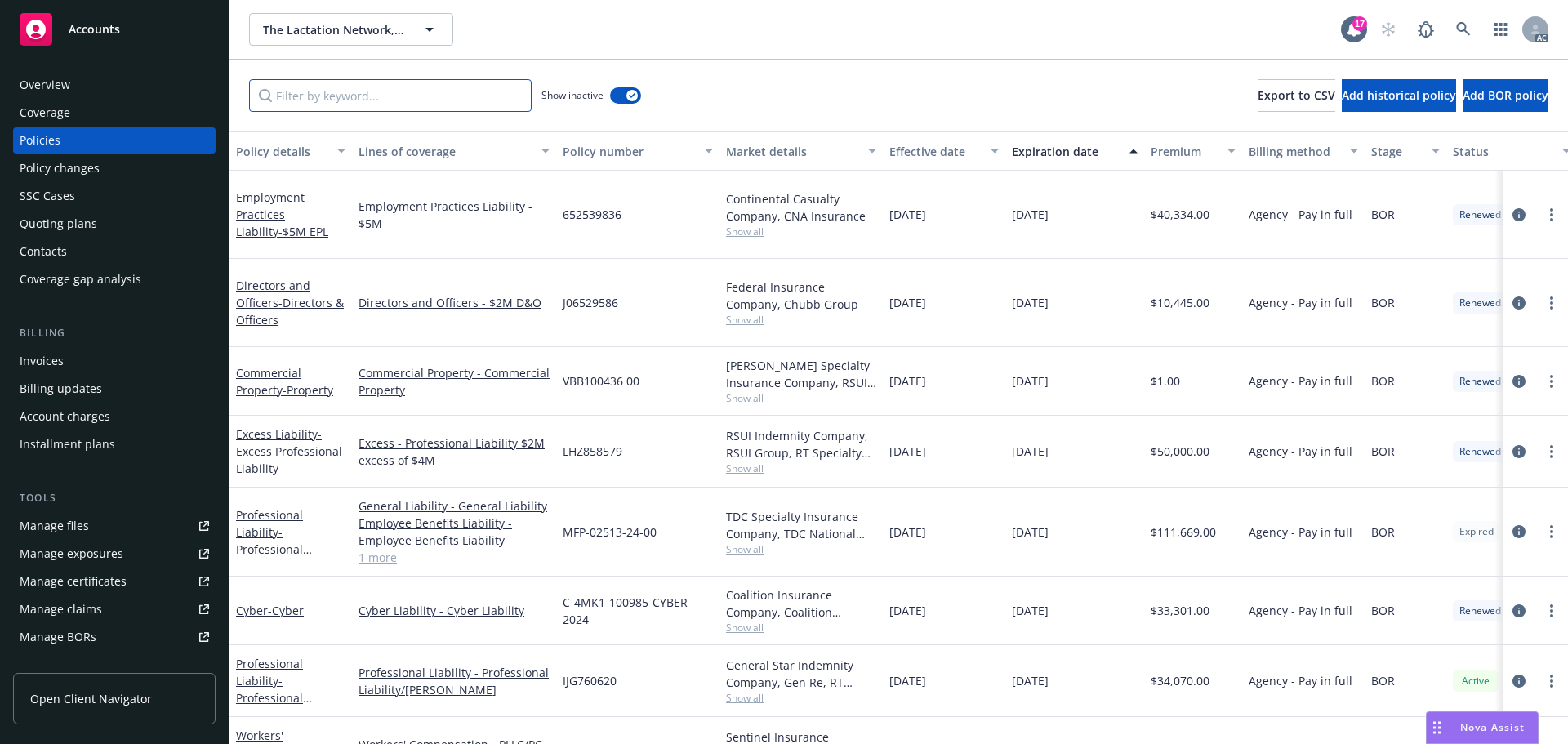
click at [322, 95] on input "Filter by keyword..." at bounding box center [390, 96] width 283 height 33
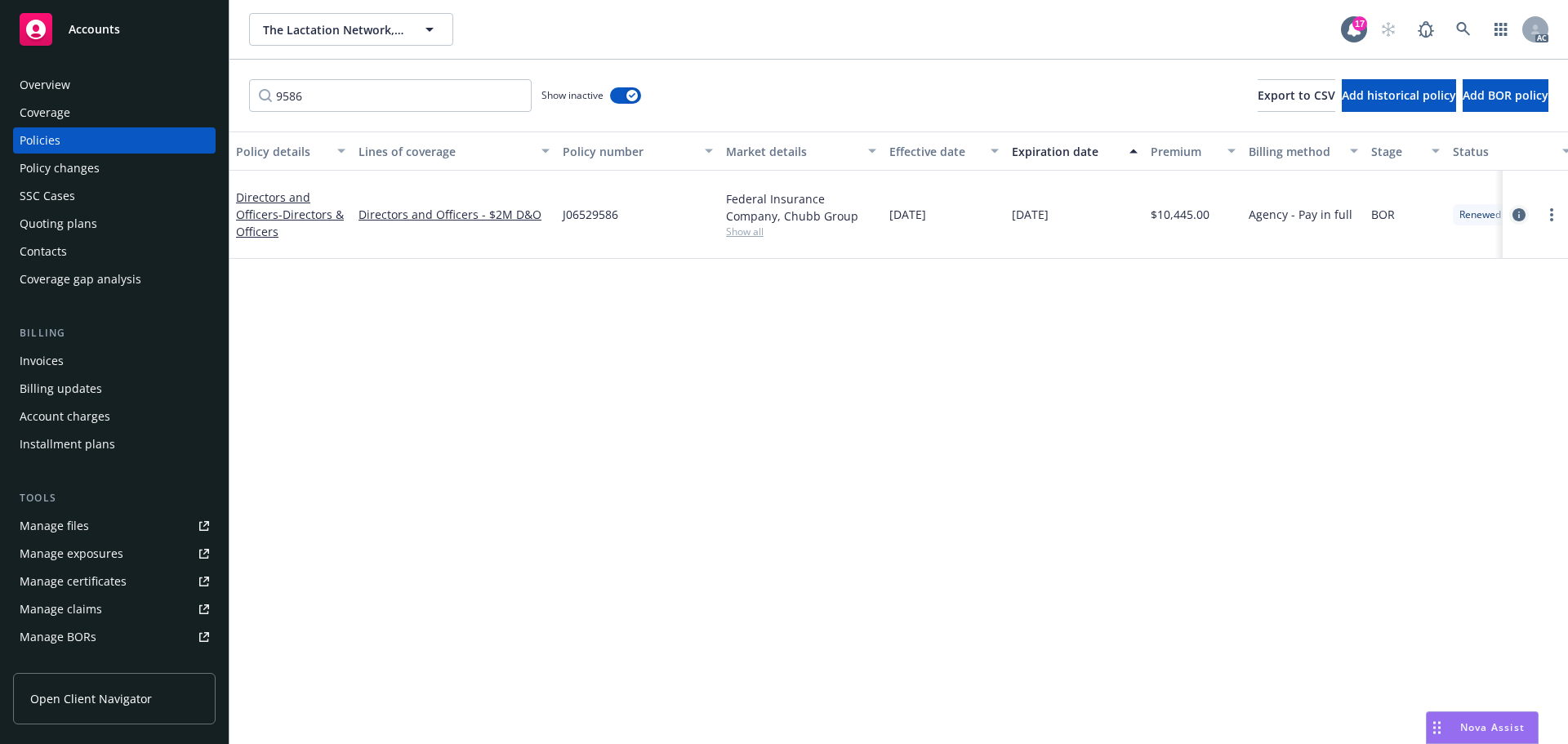
click at [1524, 209] on icon "circleInformation" at bounding box center [1518, 215] width 13 height 13
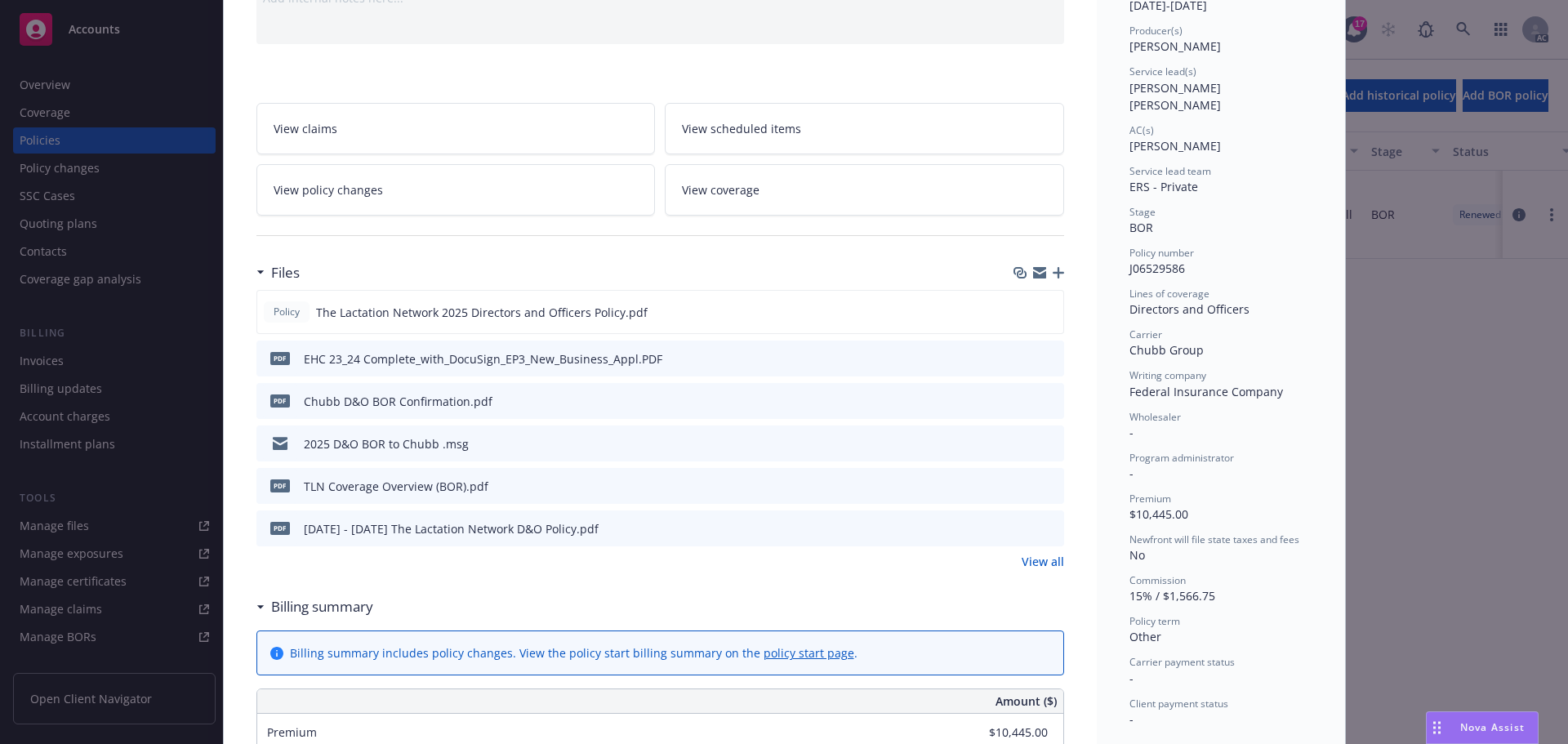
scroll to position [163, 0]
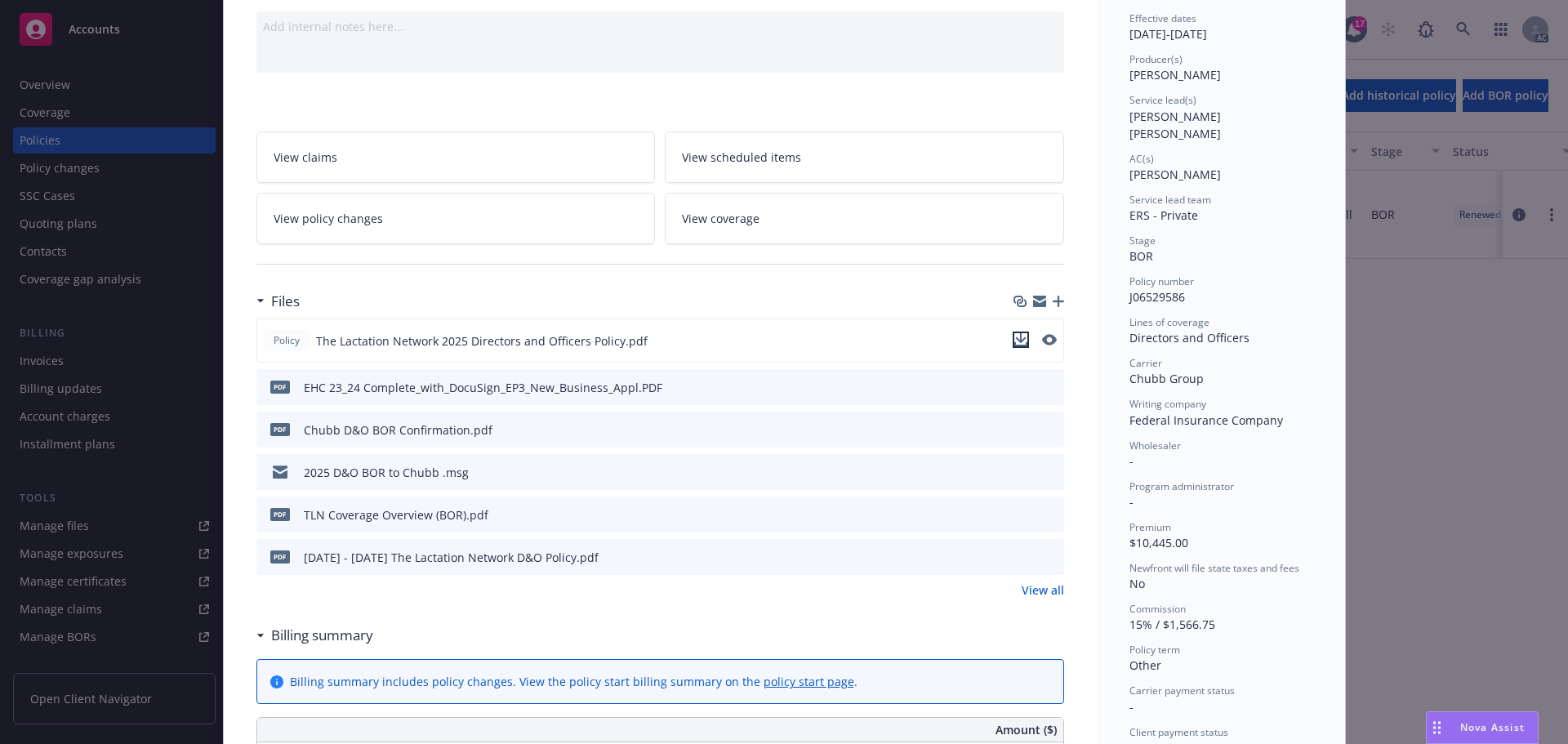
click at [1017, 340] on icon "download file" at bounding box center [1021, 339] width 13 height 13
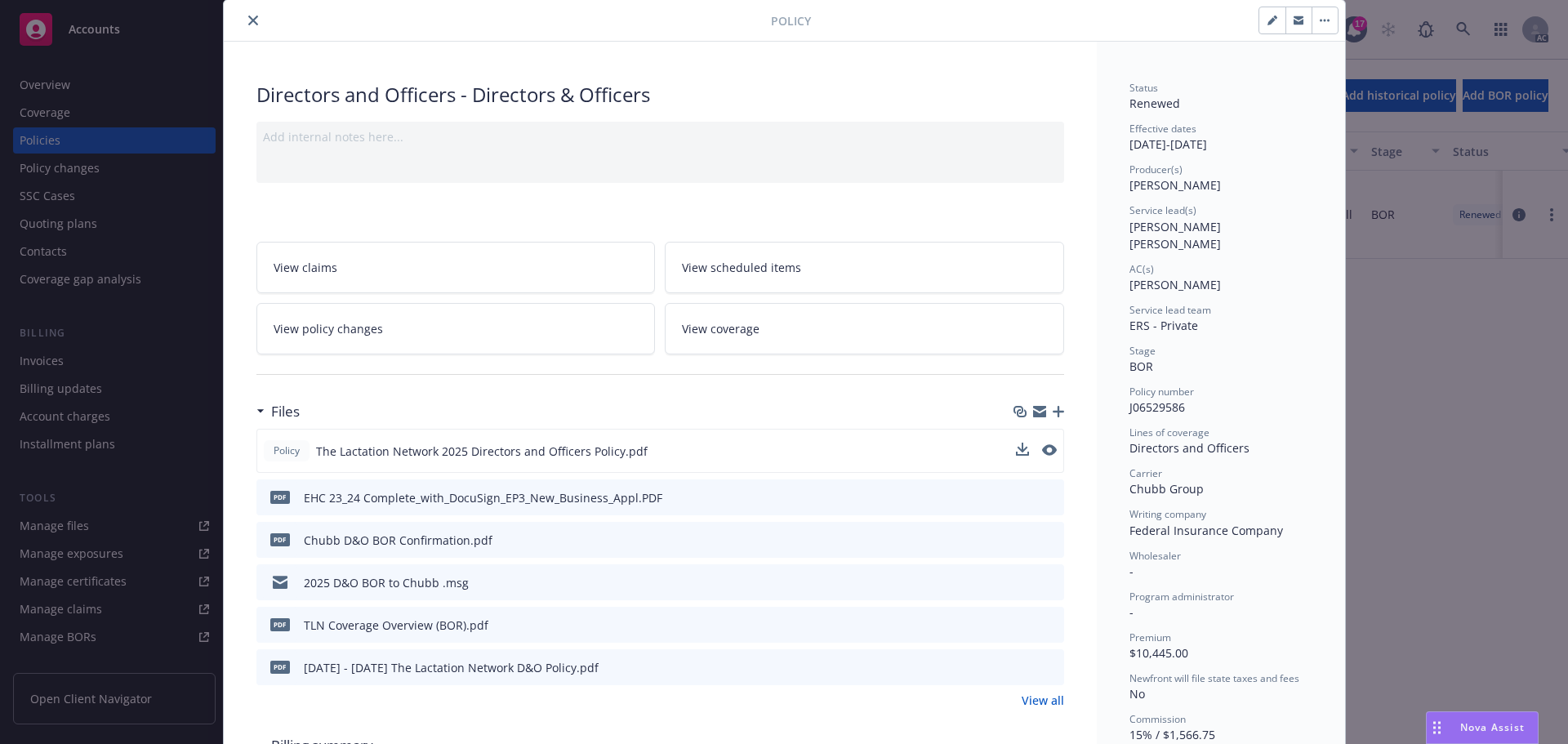
scroll to position [81, 0]
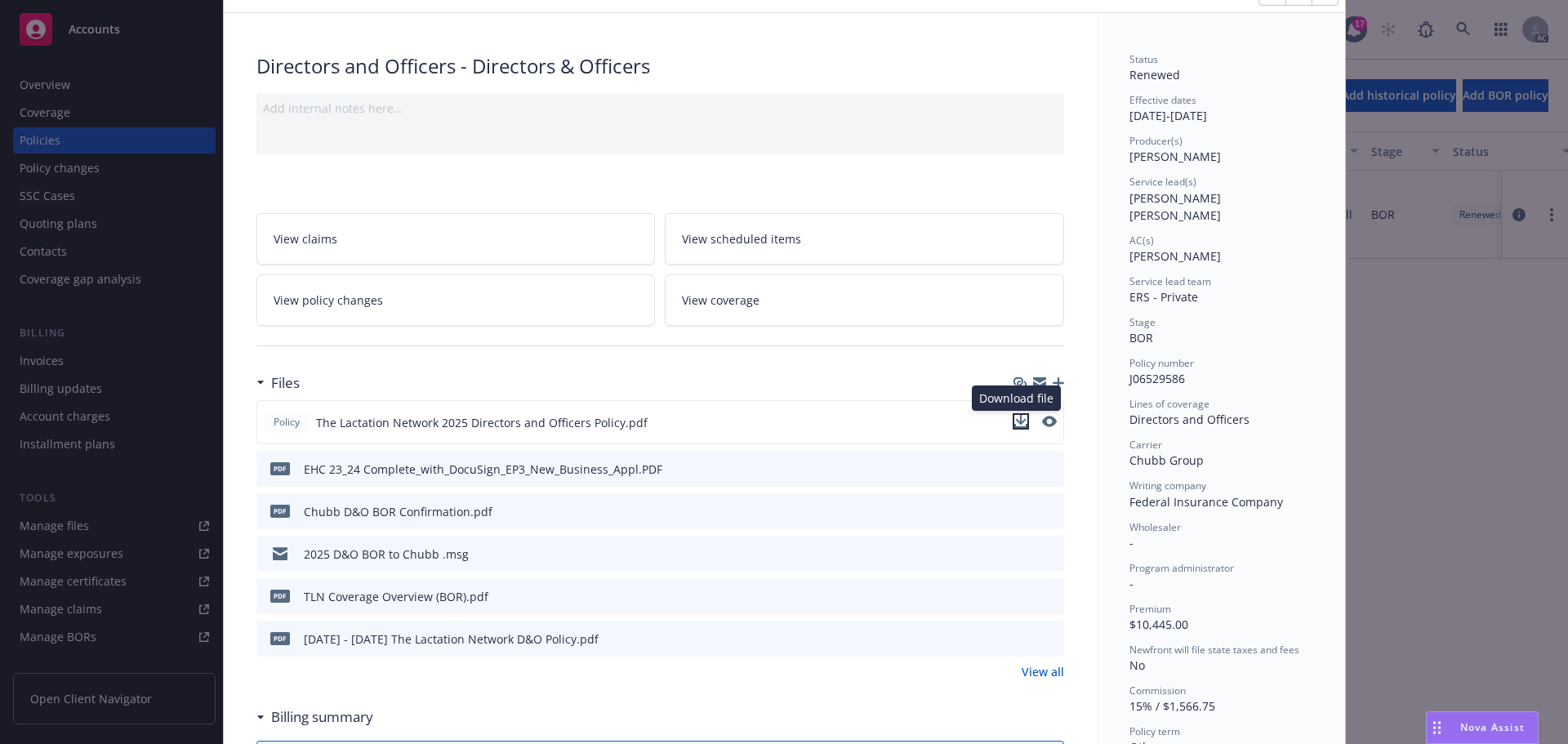
click at [1014, 421] on icon "download file" at bounding box center [1021, 421] width 13 height 13
click at [1015, 470] on icon "download file" at bounding box center [1022, 468] width 13 height 13
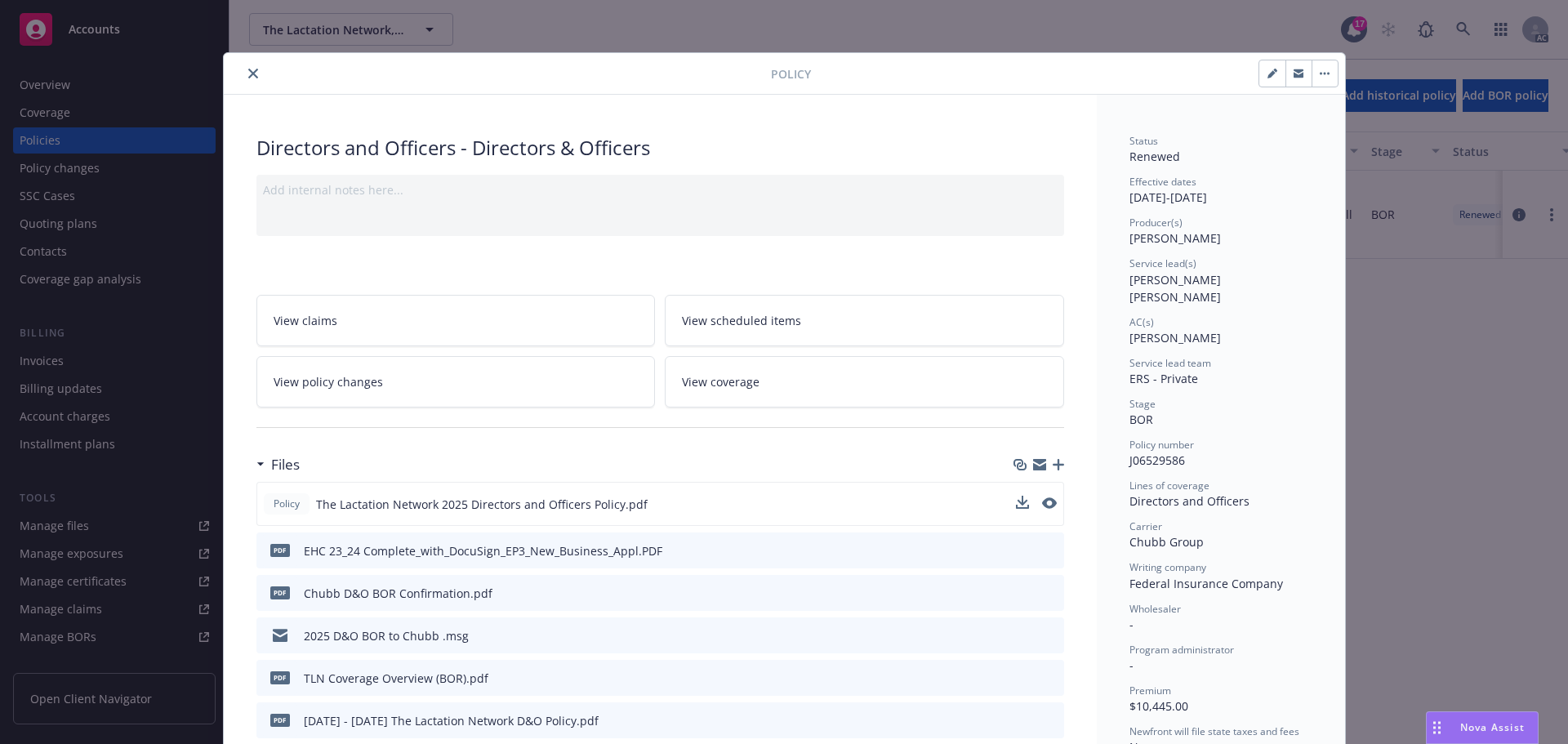
click at [248, 71] on icon "close" at bounding box center [253, 73] width 10 height 10
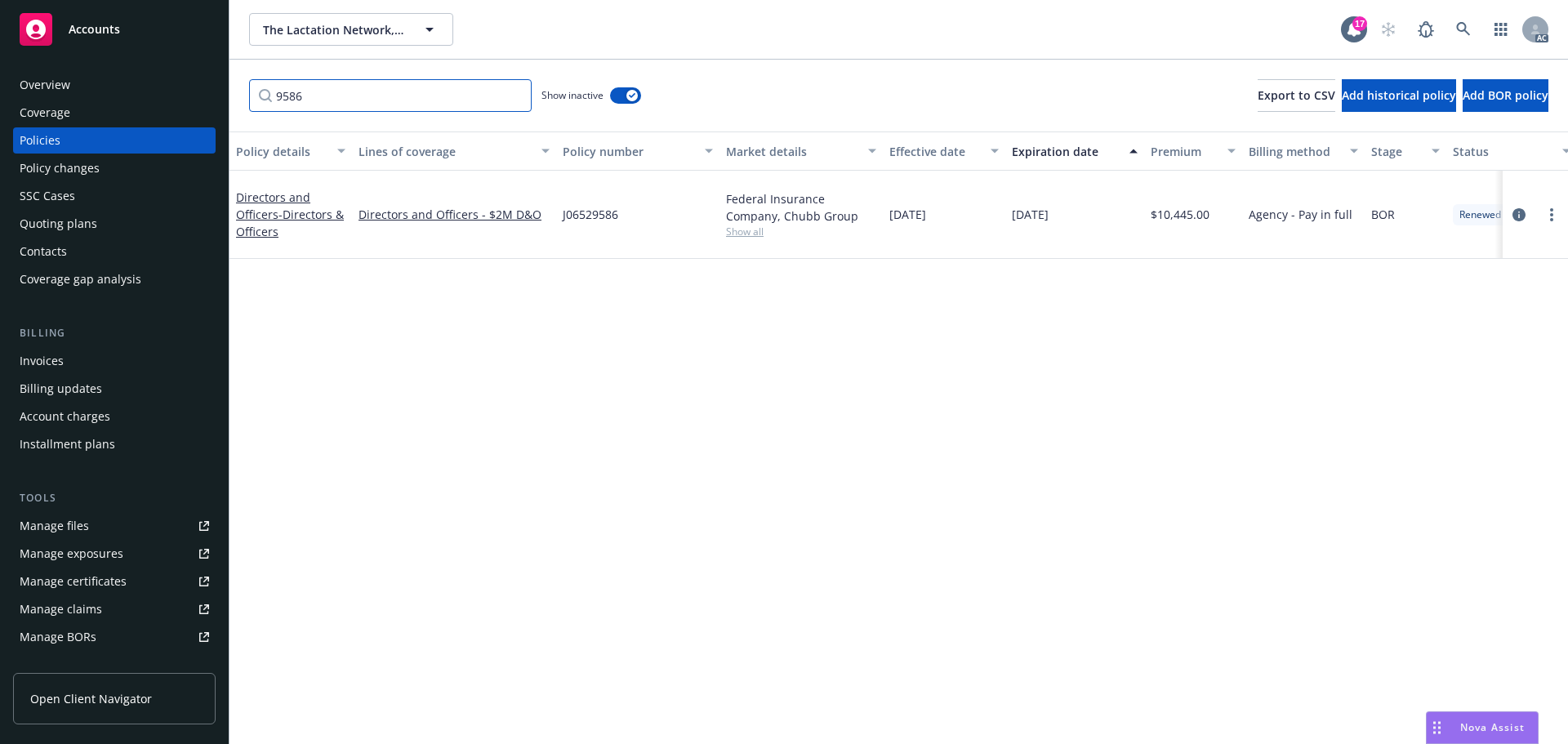
drag, startPoint x: 311, startPoint y: 94, endPoint x: 239, endPoint y: 93, distance: 72.0
click at [239, 93] on div "9586 Show inactive Export to CSV Add historical policy Add BOR policy" at bounding box center [899, 96] width 1339 height 72
drag, startPoint x: 329, startPoint y: 93, endPoint x: 178, endPoint y: 60, distance: 154.6
click at [242, 80] on div "side Show inactive Export to CSV Add historical policy Add BOR policy" at bounding box center [899, 96] width 1339 height 72
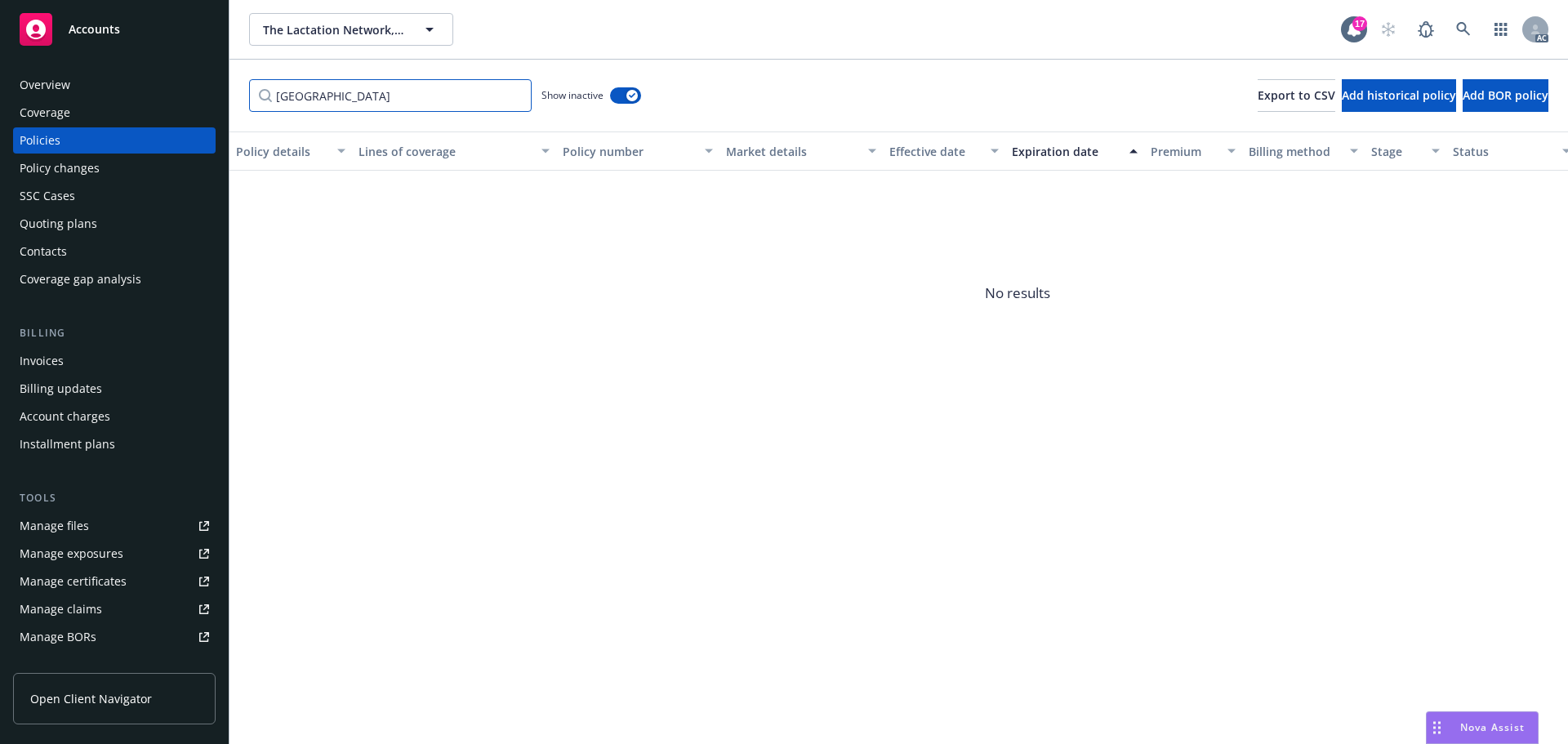
type input "[GEOGRAPHIC_DATA]"
click at [109, 30] on span "Accounts" at bounding box center [94, 29] width 51 height 13
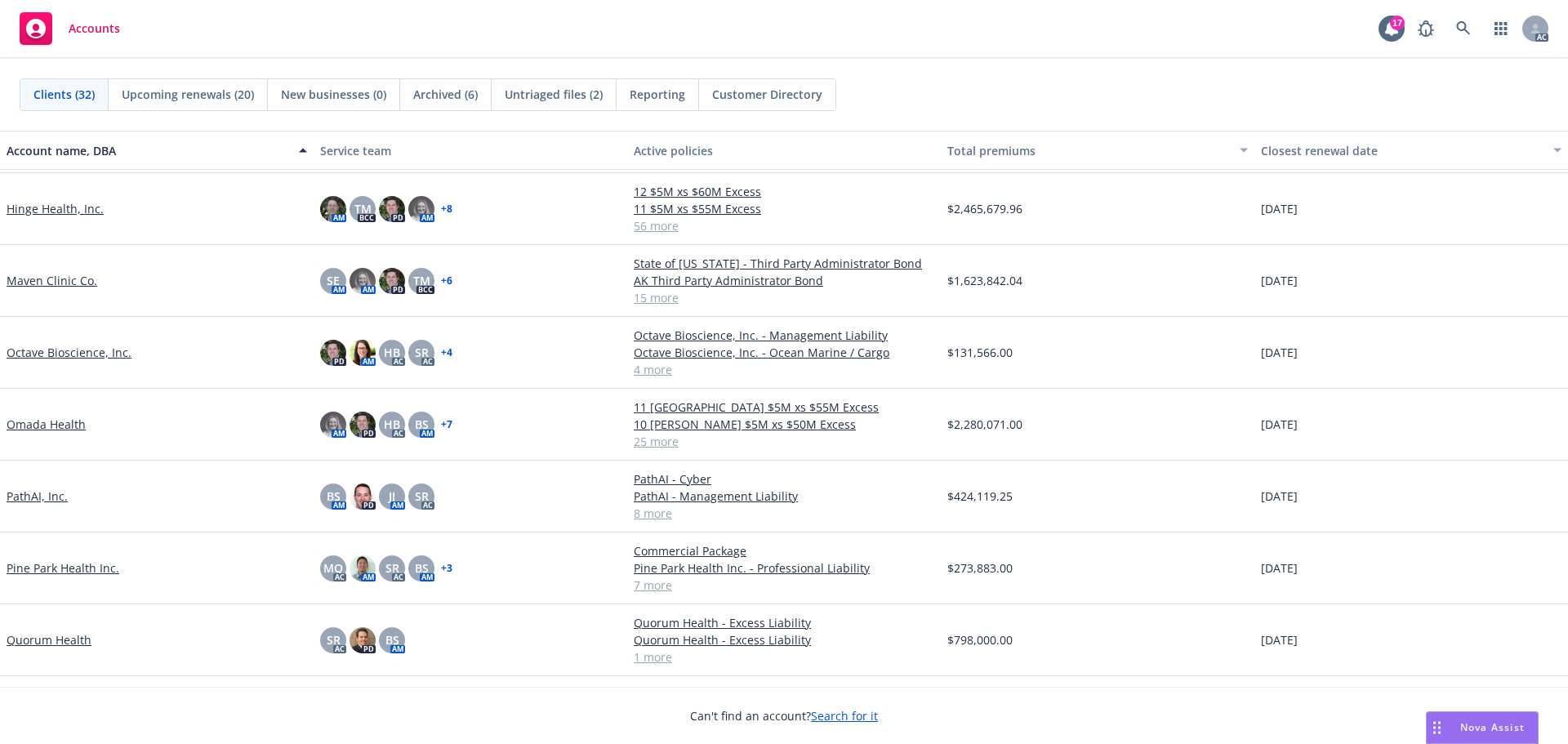
scroll to position [907, 0]
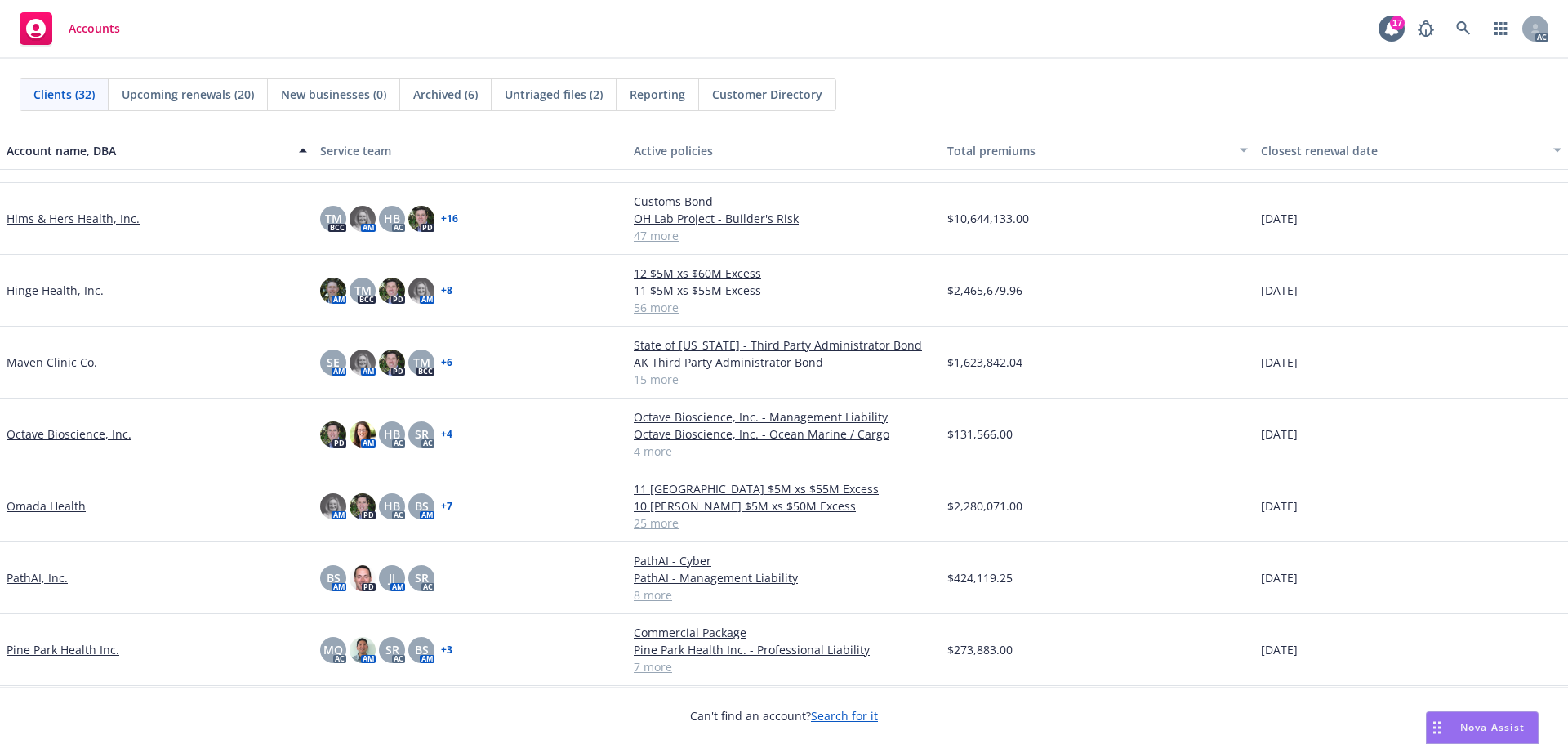
click at [24, 294] on link "Hinge Health, Inc." at bounding box center [55, 290] width 98 height 17
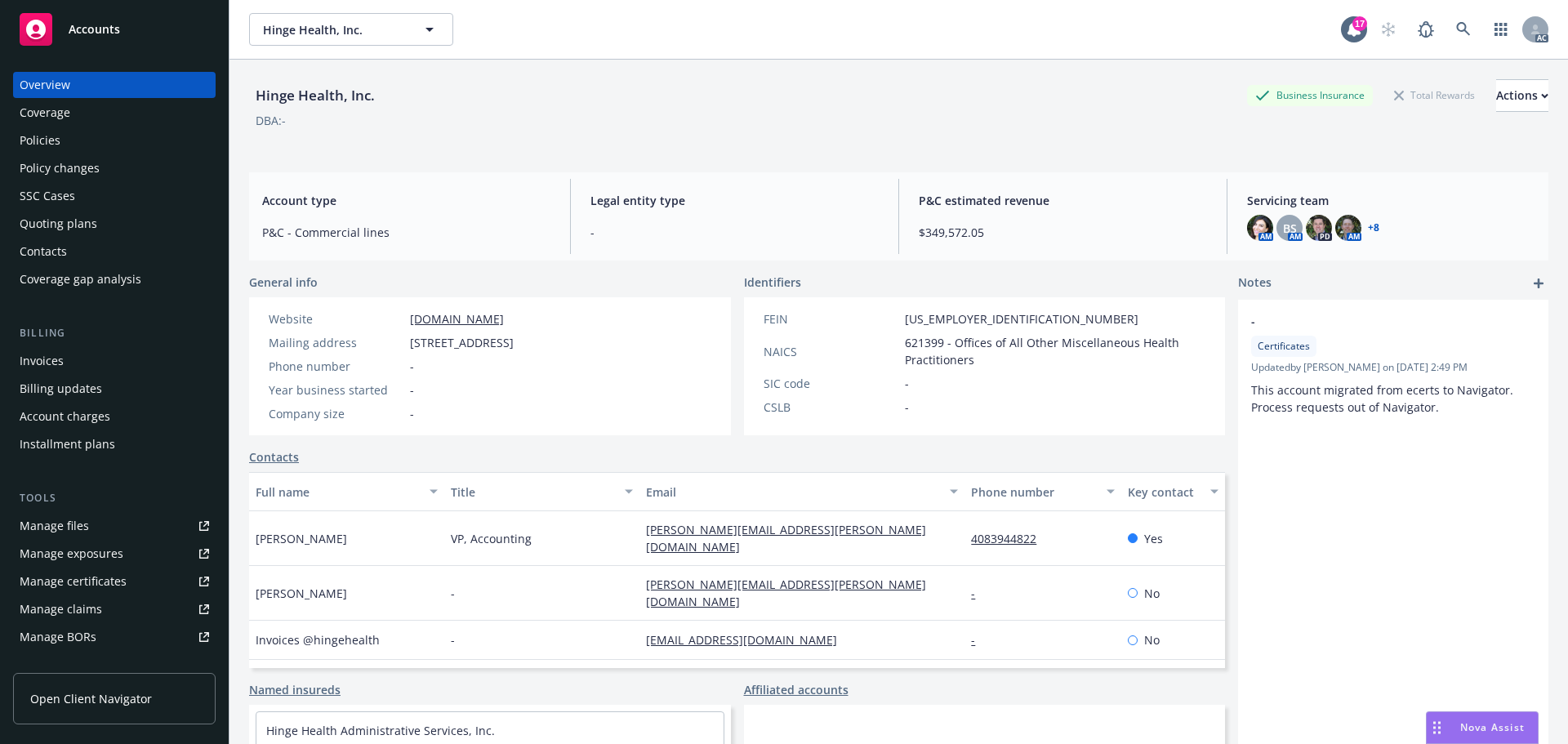
click at [56, 137] on div "Policies" at bounding box center [40, 140] width 41 height 26
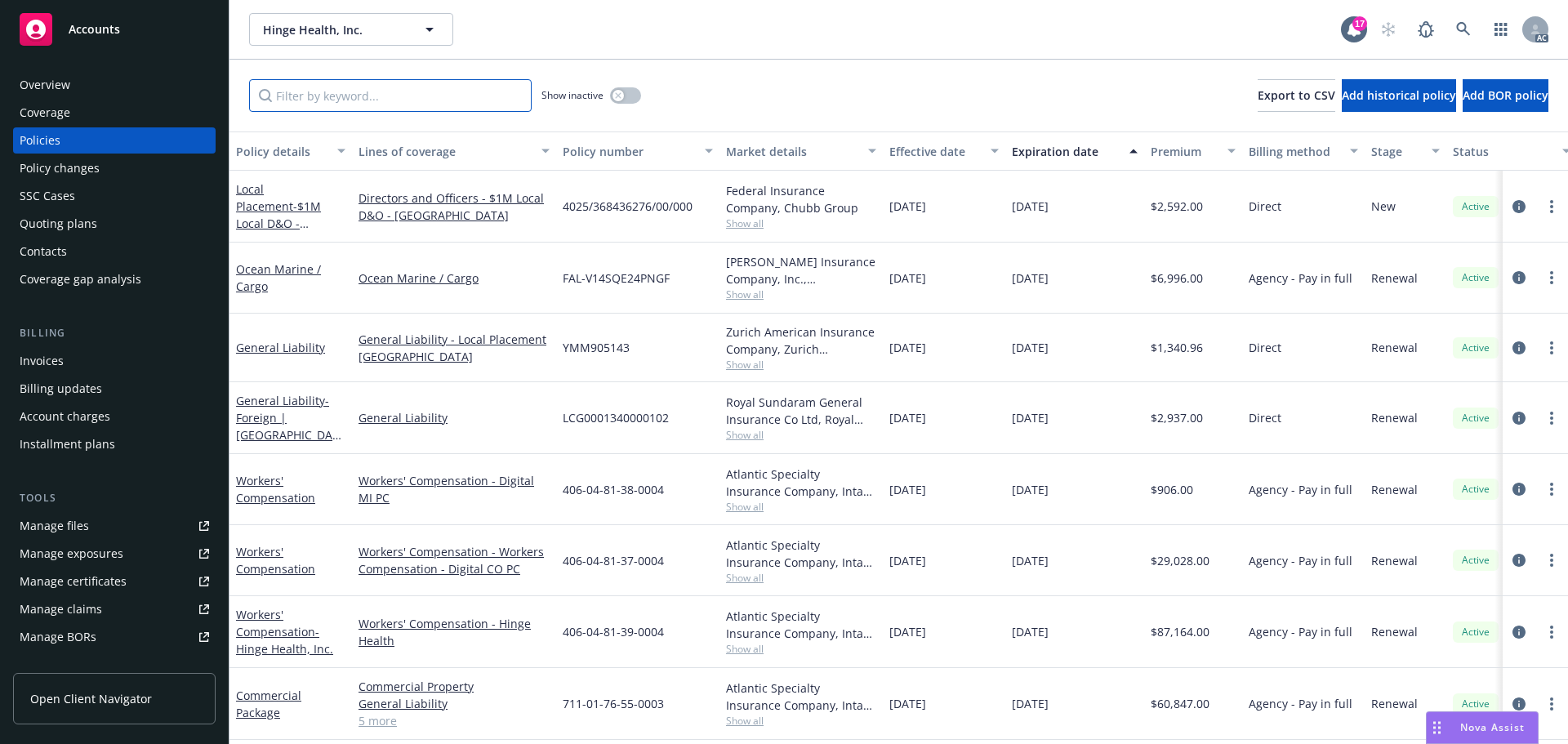
click at [350, 99] on input "Filter by keyword..." at bounding box center [390, 96] width 283 height 33
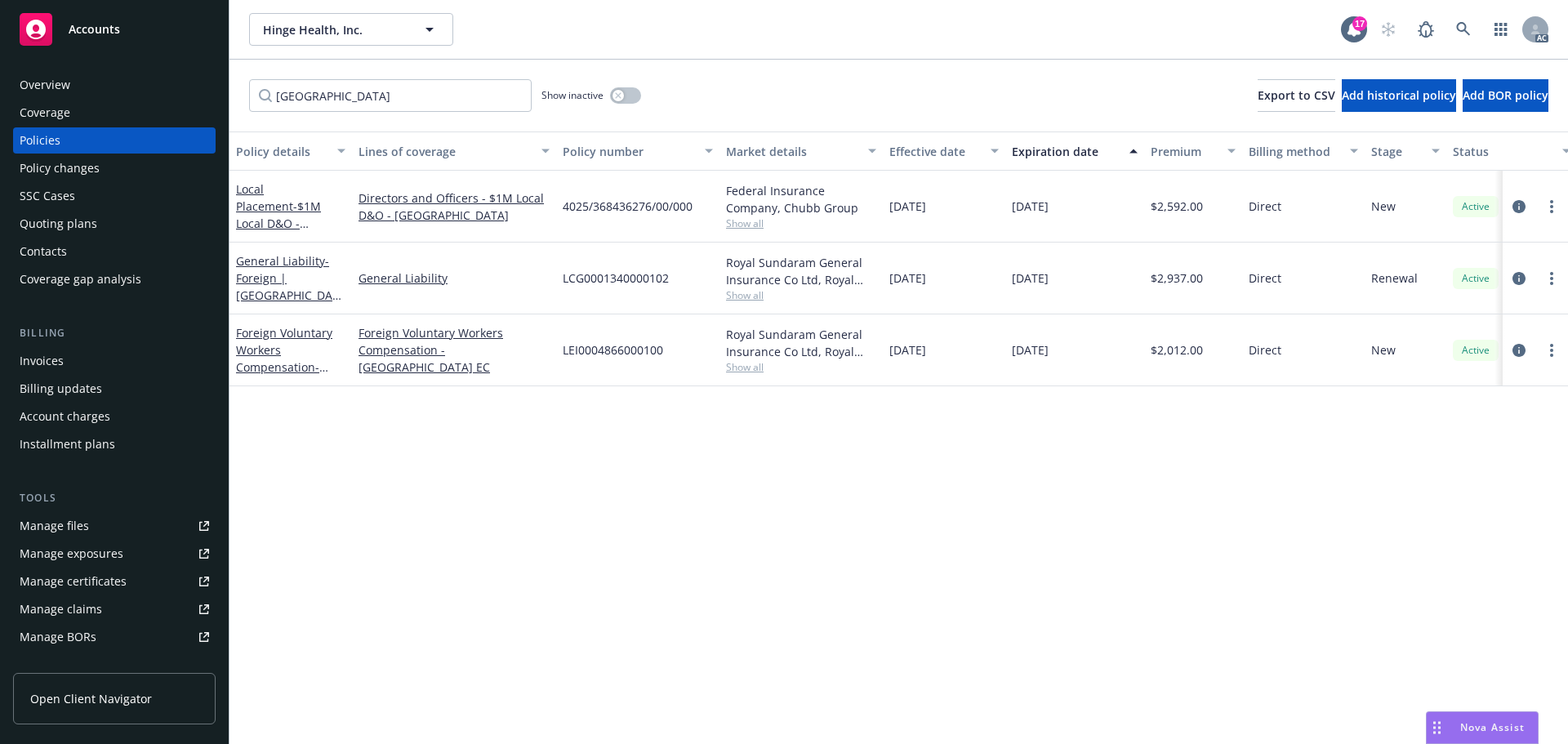
click at [672, 280] on div "LCG0001340000102" at bounding box center [638, 278] width 163 height 72
drag, startPoint x: 672, startPoint y: 280, endPoint x: 584, endPoint y: 279, distance: 88.0
click at [584, 279] on div "LCG0001340000102" at bounding box center [638, 278] width 163 height 72
copy span "LCG0001340000102"
drag, startPoint x: 695, startPoint y: 207, endPoint x: 584, endPoint y: 211, distance: 111.1
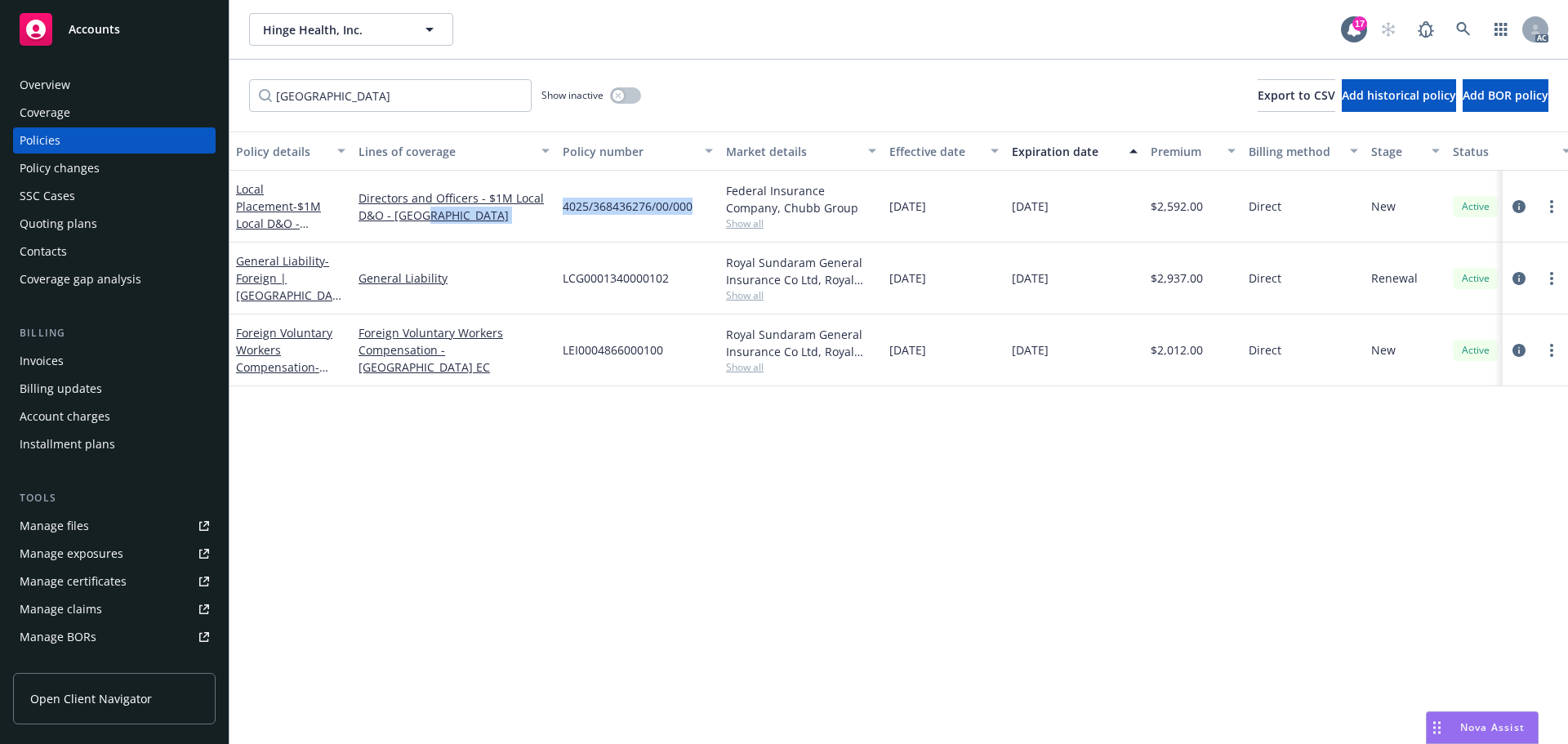
click at [565, 215] on div "4025/368436276/00/000" at bounding box center [638, 207] width 163 height 72
copy span "4025/368436276/00/000"
drag, startPoint x: 278, startPoint y: 98, endPoint x: 202, endPoint y: 86, distance: 76.9
click at [202, 98] on div "Accounts Overview Coverage Policies Policy changes SSC Cases Quoting plans Cont…" at bounding box center [784, 372] width 1568 height 744
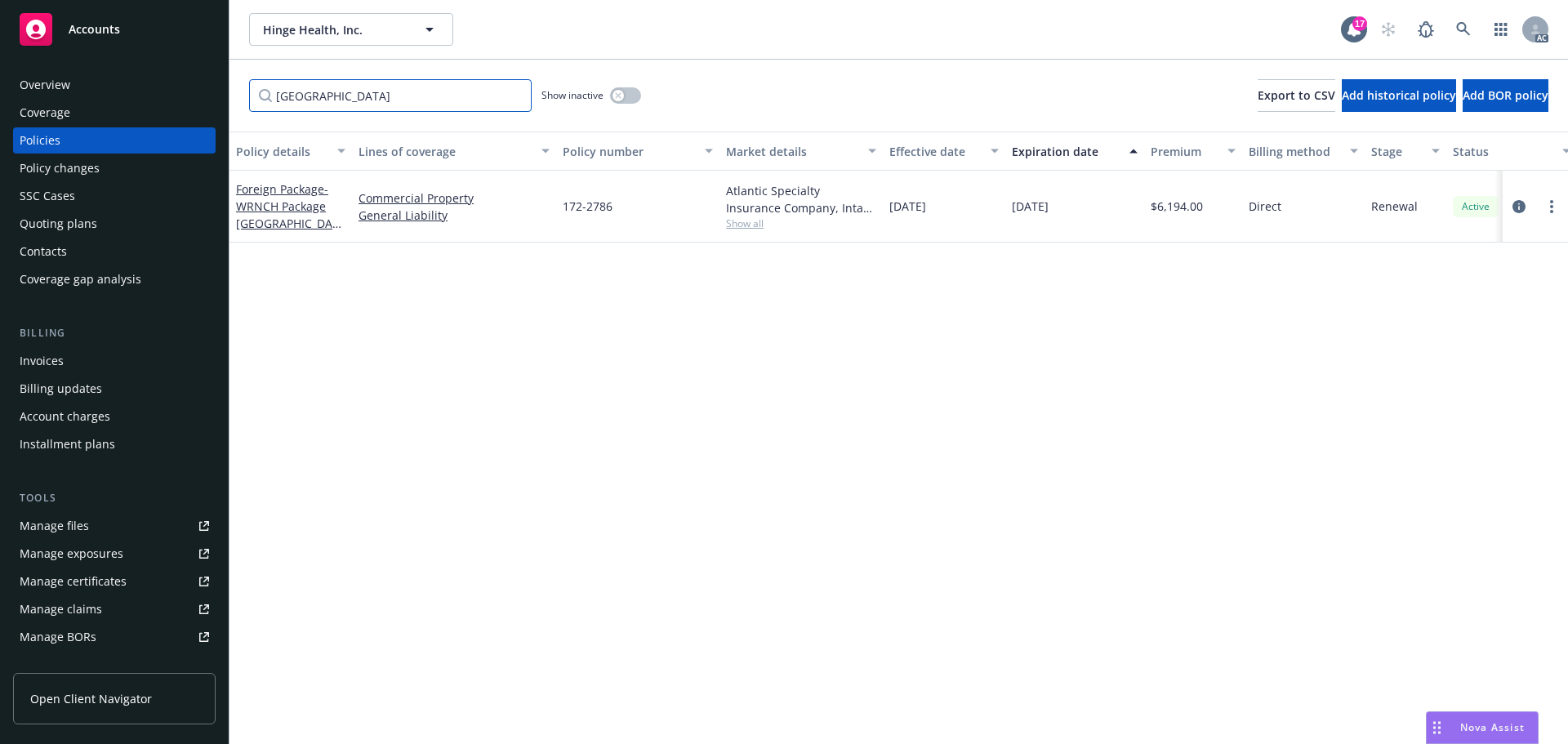
drag, startPoint x: 256, startPoint y: 98, endPoint x: 158, endPoint y: 88, distance: 98.5
click at [191, 94] on div "Accounts Overview Coverage Policies Policy changes SSC Cases Quoting plans Cont…" at bounding box center [784, 372] width 1568 height 744
type input "D"
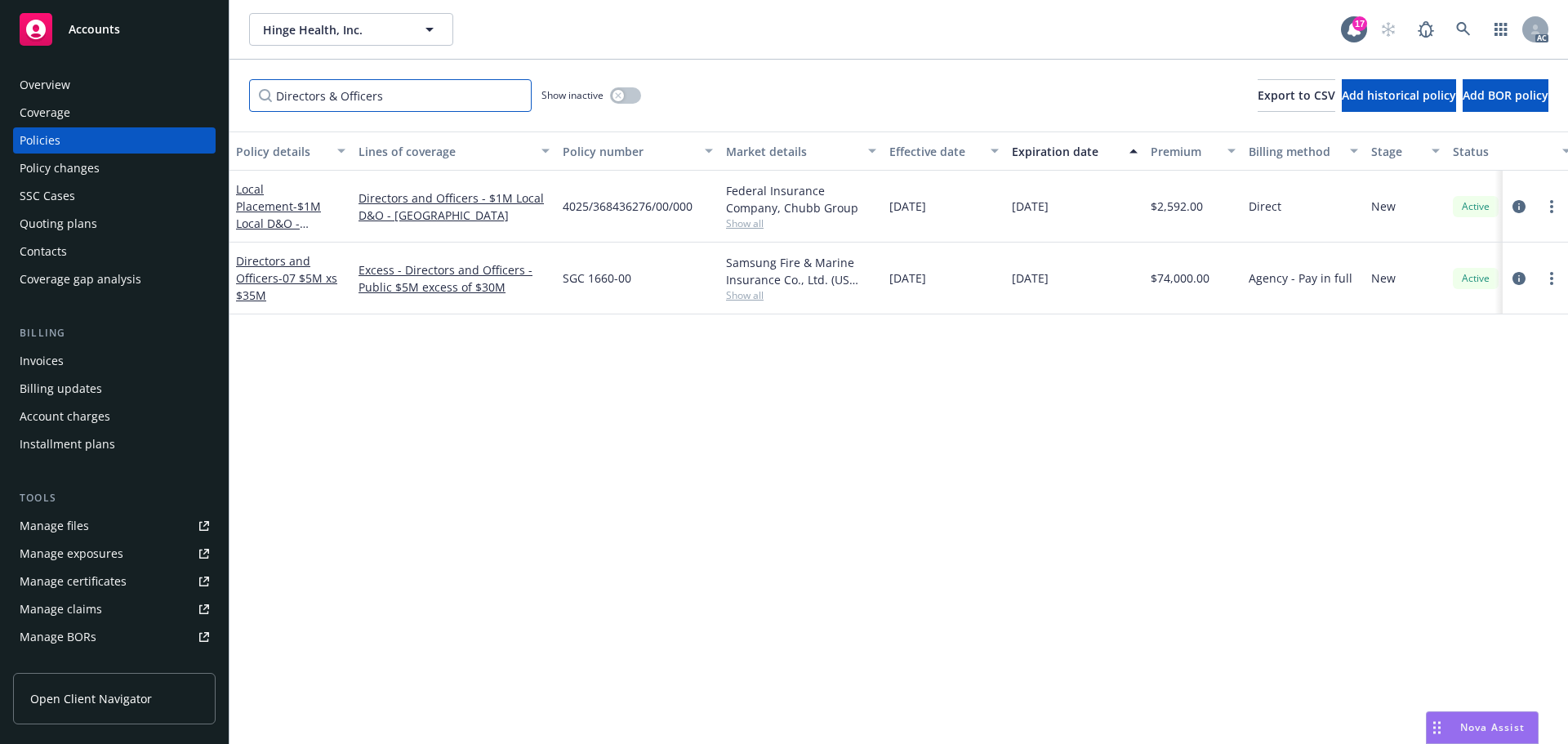
type input "Directors & Officers"
drag, startPoint x: 403, startPoint y: 96, endPoint x: 223, endPoint y: 93, distance: 180.0
click at [259, 96] on input "Directors & Officers" at bounding box center [390, 96] width 283 height 33
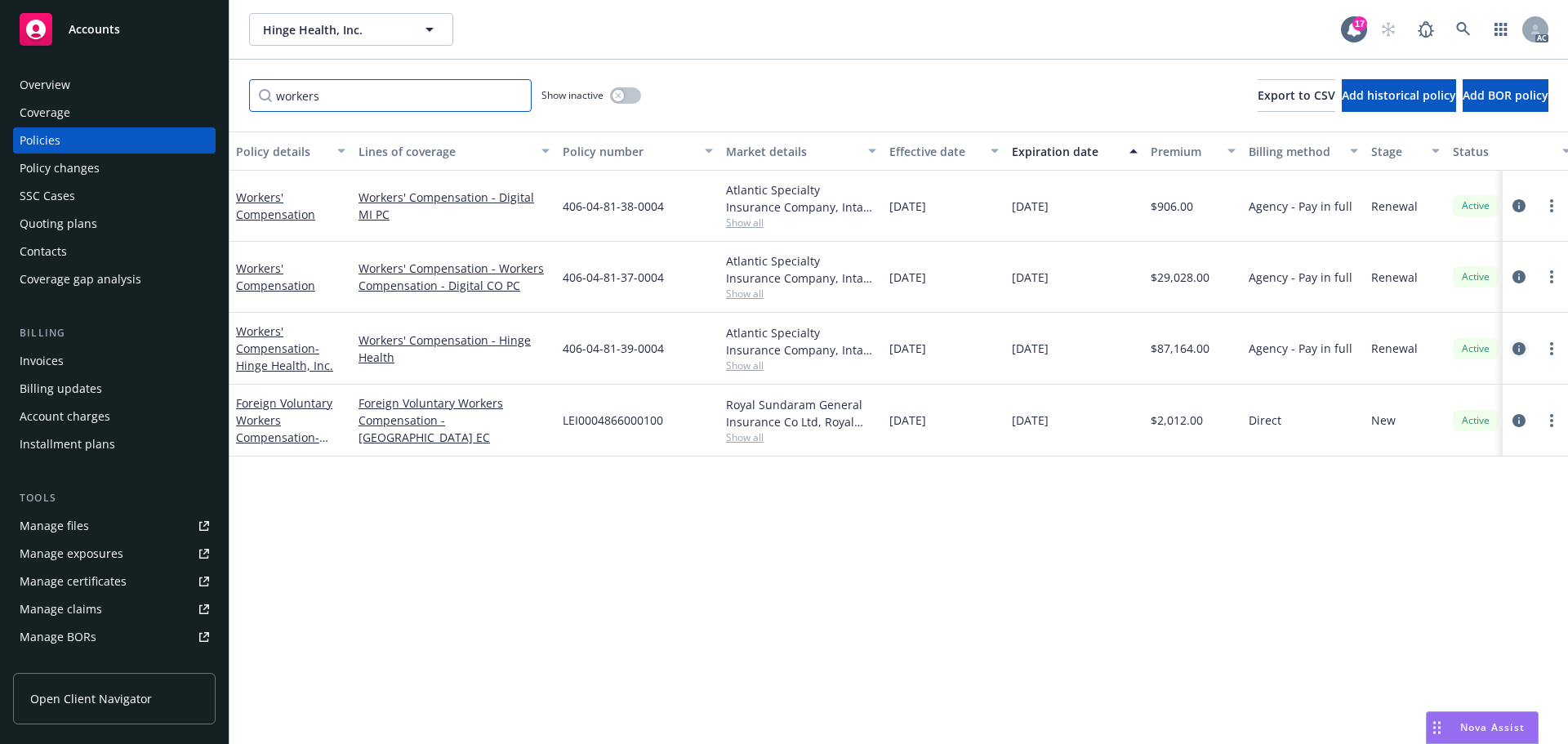
type input "workers"
click at [1516, 347] on icon "circleInformation" at bounding box center [1518, 349] width 13 height 13
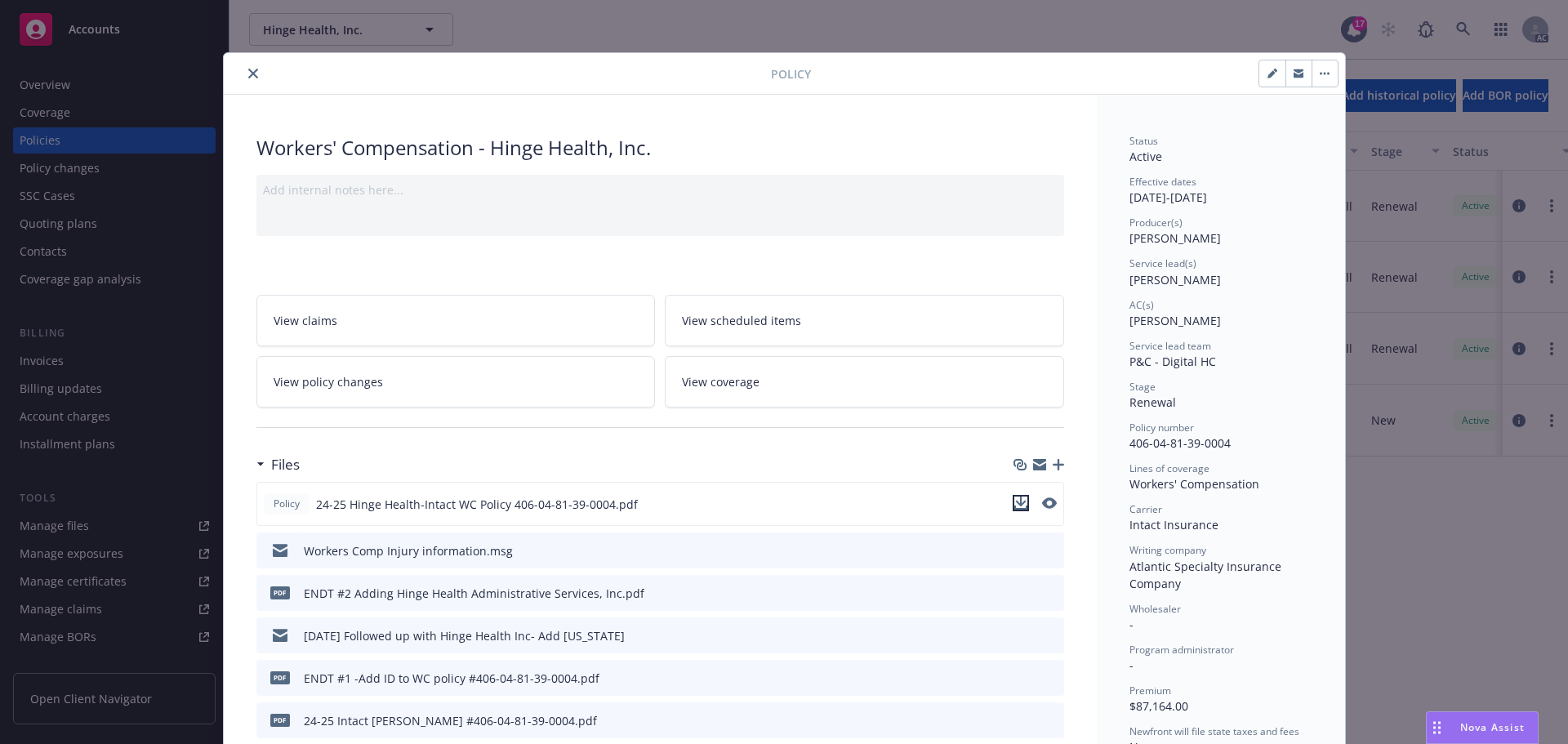
click at [1017, 501] on icon "download file" at bounding box center [1021, 503] width 13 height 13
click at [250, 72] on icon "close" at bounding box center [253, 73] width 10 height 10
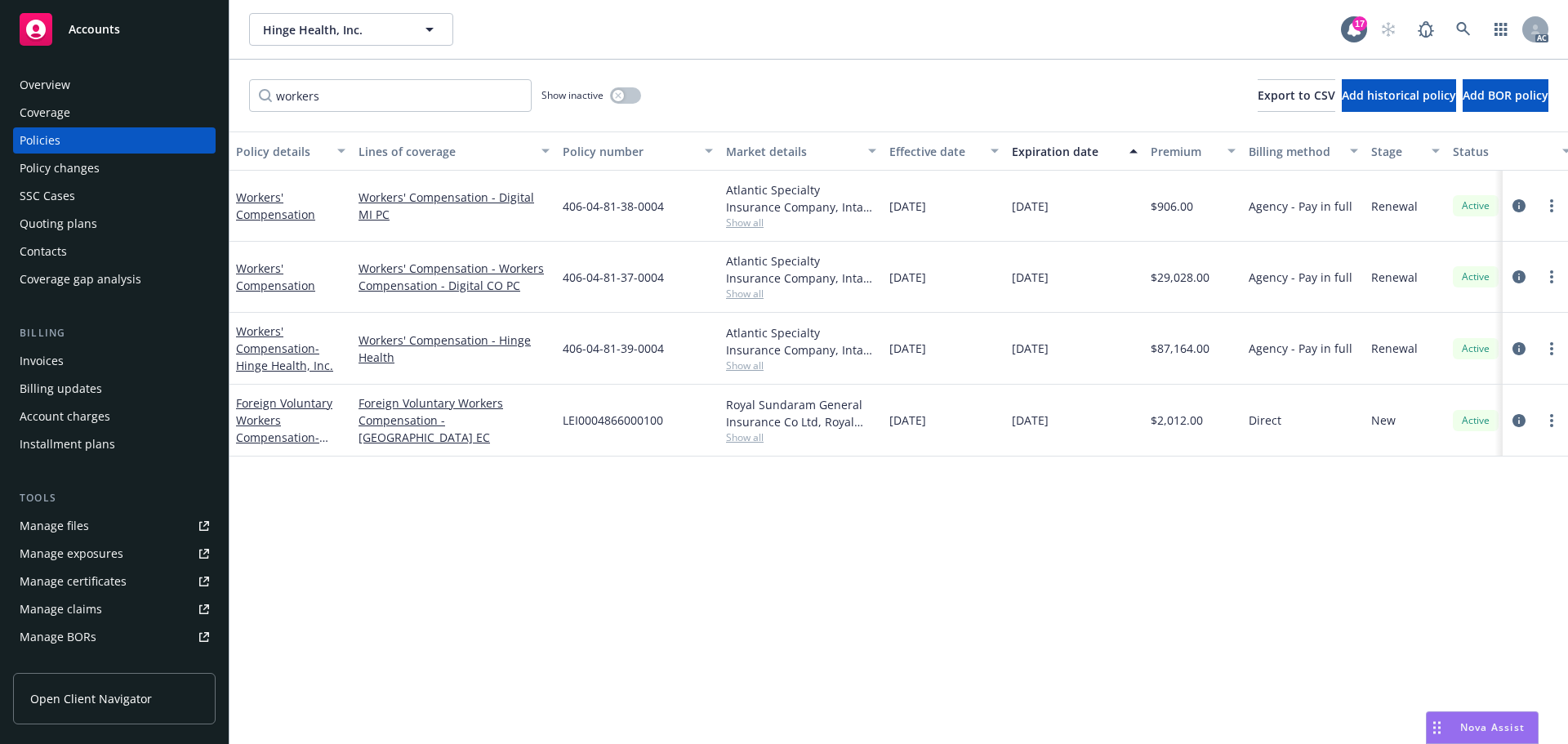
click at [117, 29] on span "Accounts" at bounding box center [94, 29] width 51 height 13
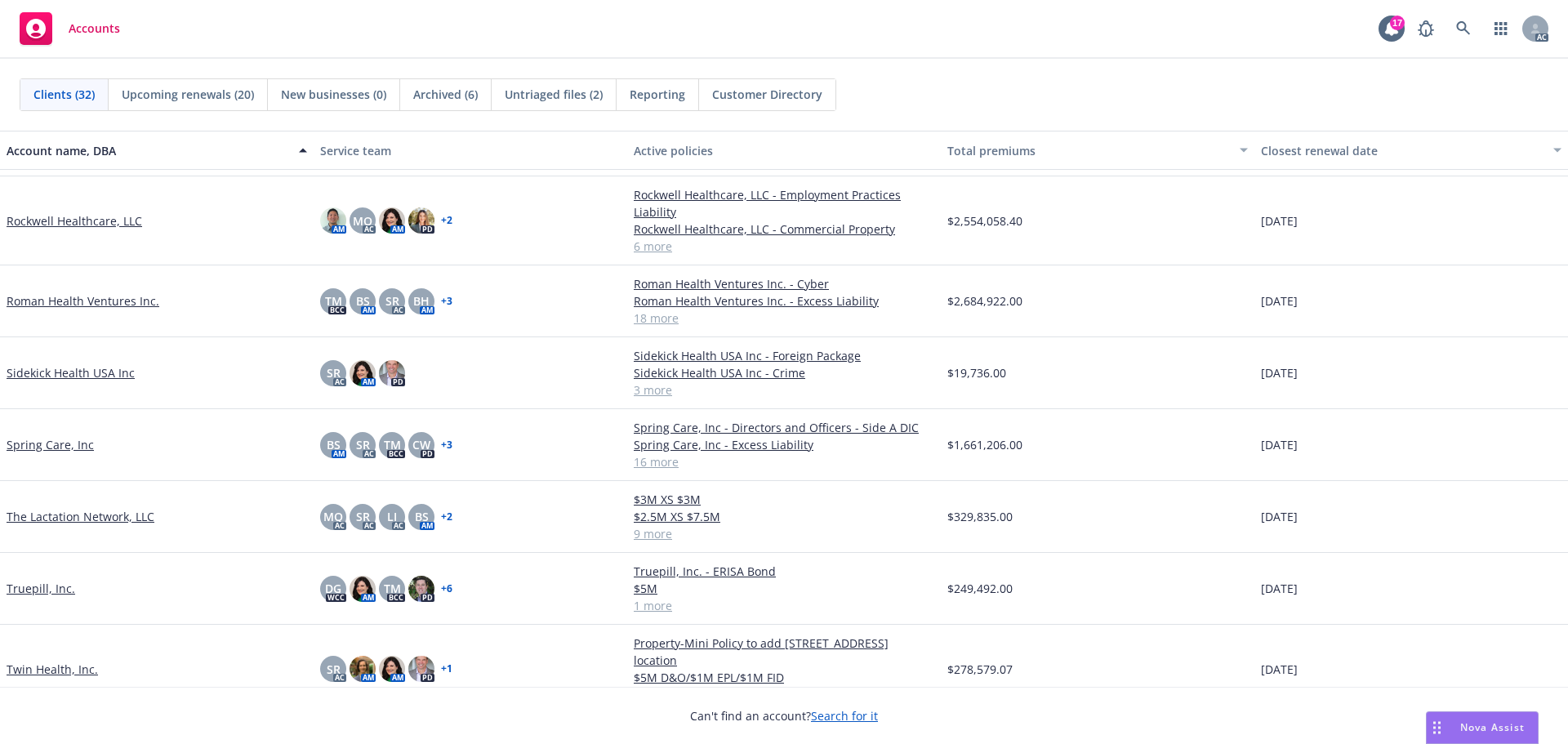
scroll to position [1469, 0]
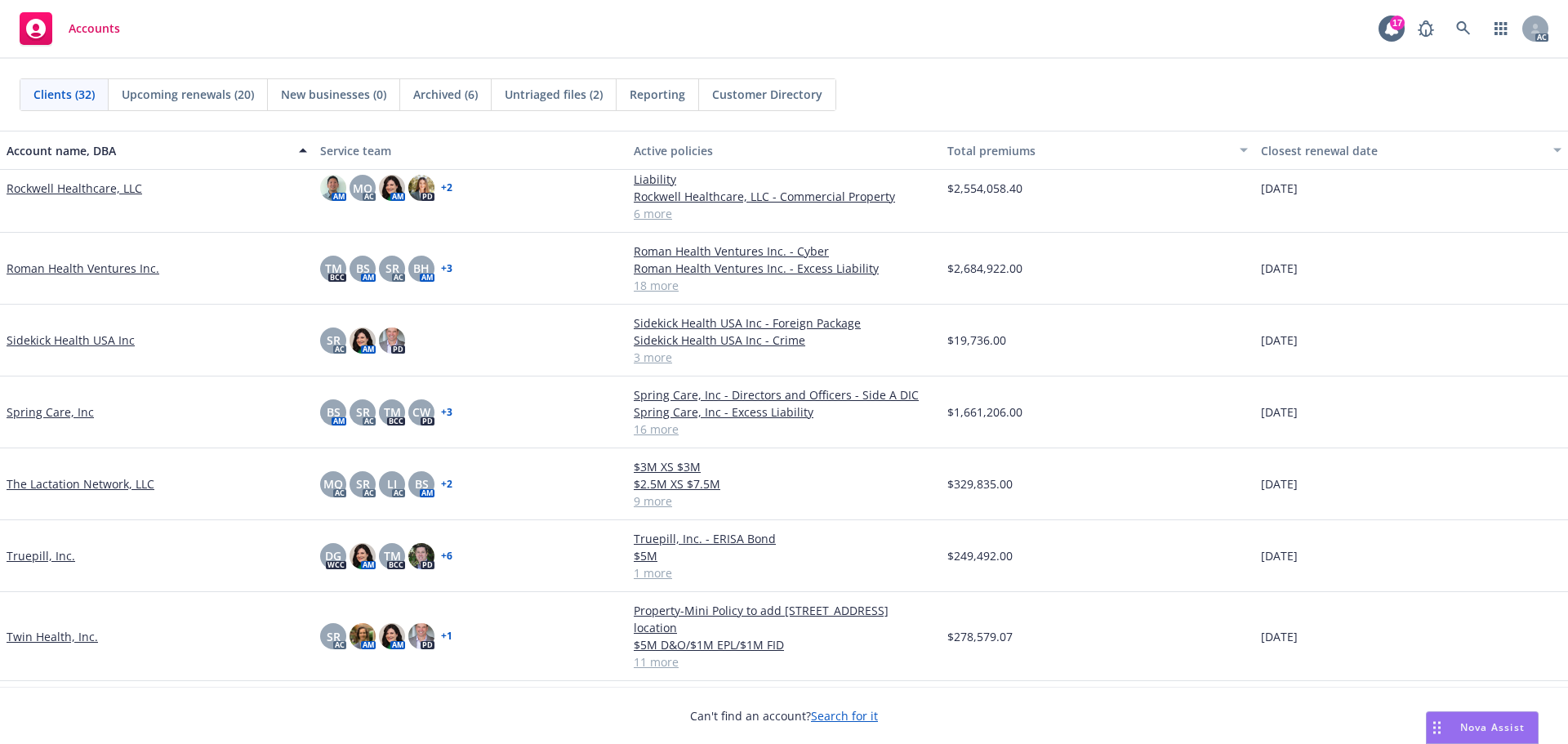
click at [111, 480] on link "The Lactation Network, LLC" at bounding box center [80, 483] width 148 height 17
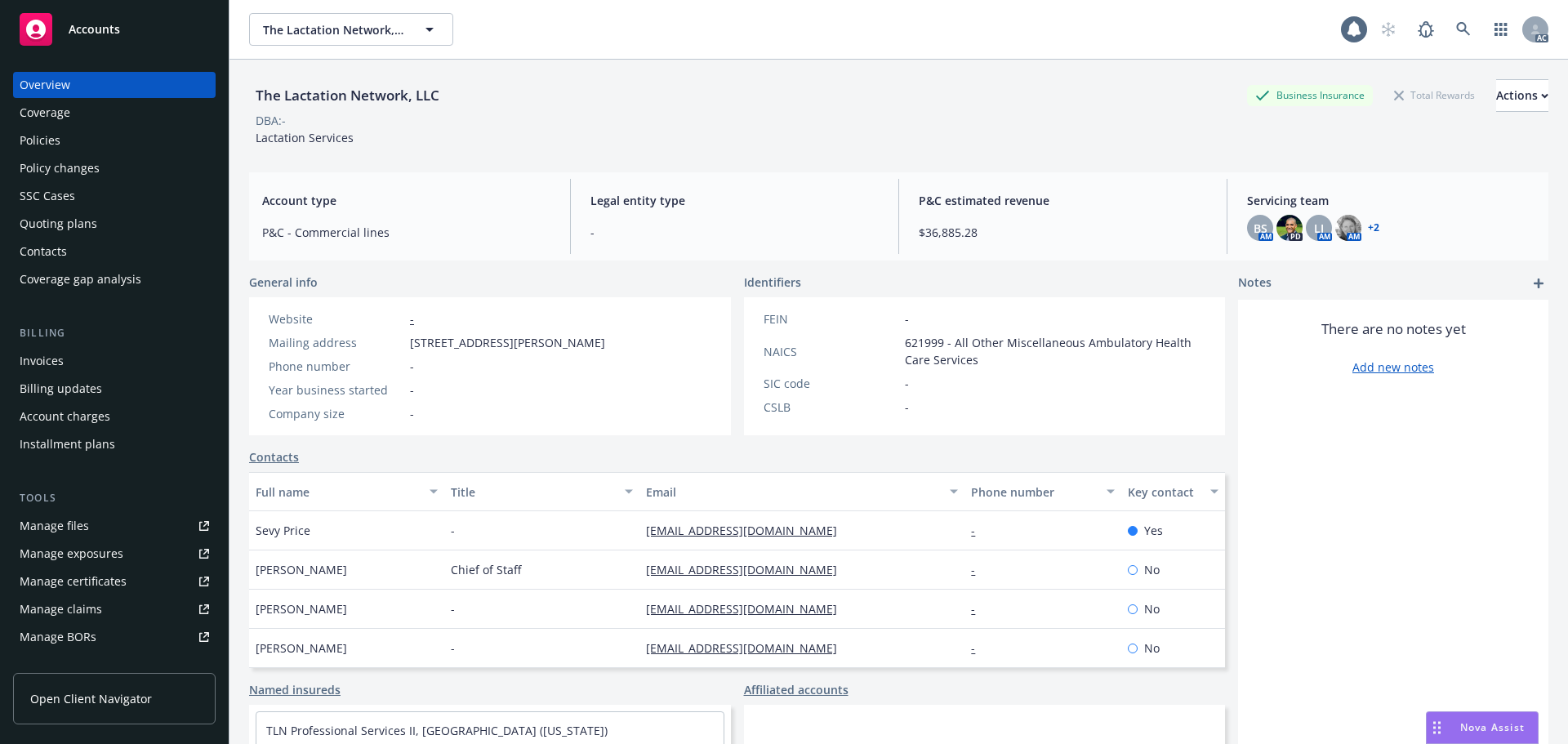
click at [58, 354] on div "Invoices" at bounding box center [42, 360] width 44 height 26
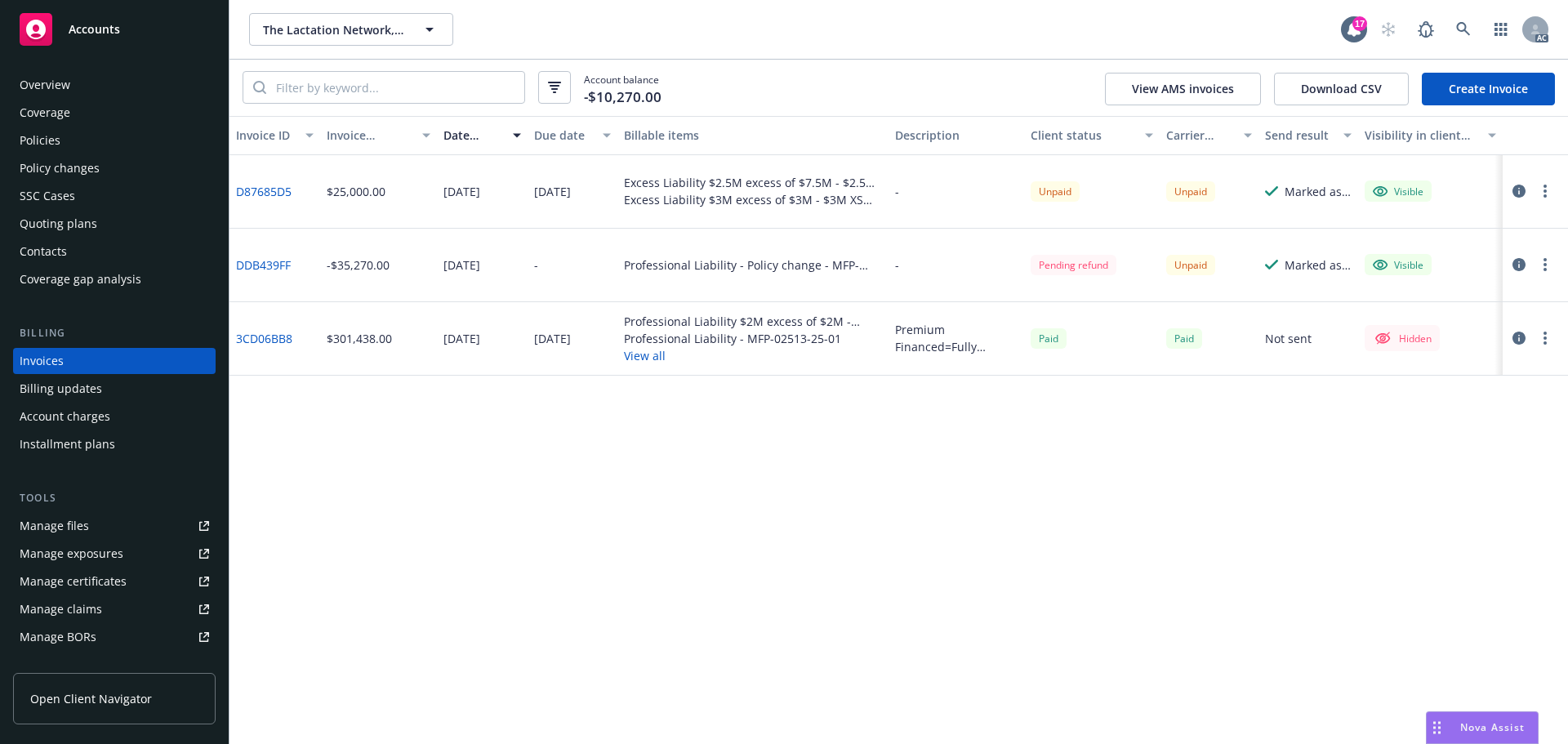
click at [648, 358] on button "View all" at bounding box center [753, 355] width 258 height 17
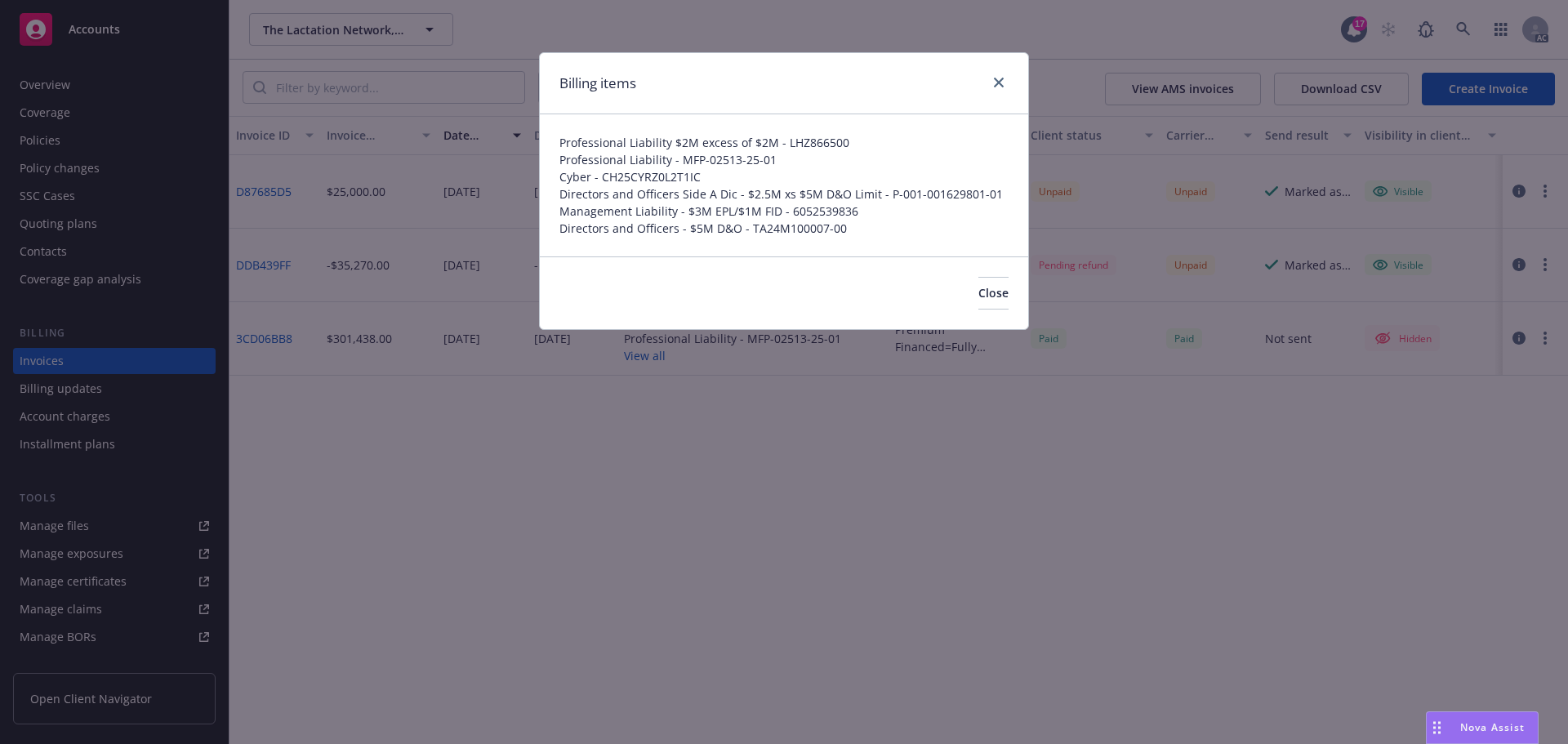
click at [561, 128] on div "Professional Liability $2M excess of $2M - LHZ866500 Professional Liability - M…" at bounding box center [784, 185] width 489 height 142
click at [978, 296] on span "Close" at bounding box center [993, 293] width 30 height 15
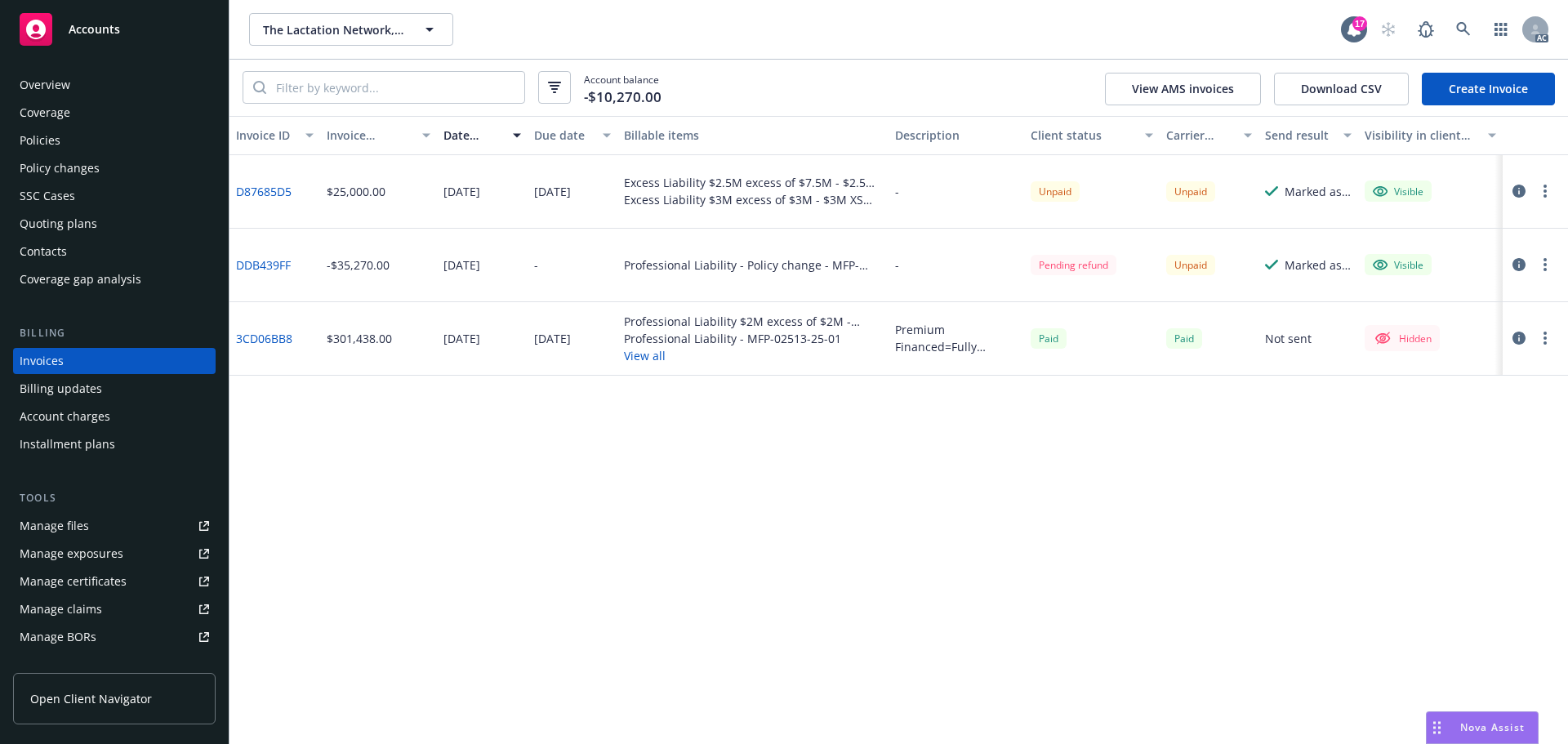
click at [1517, 339] on icon "button" at bounding box center [1518, 338] width 13 height 13
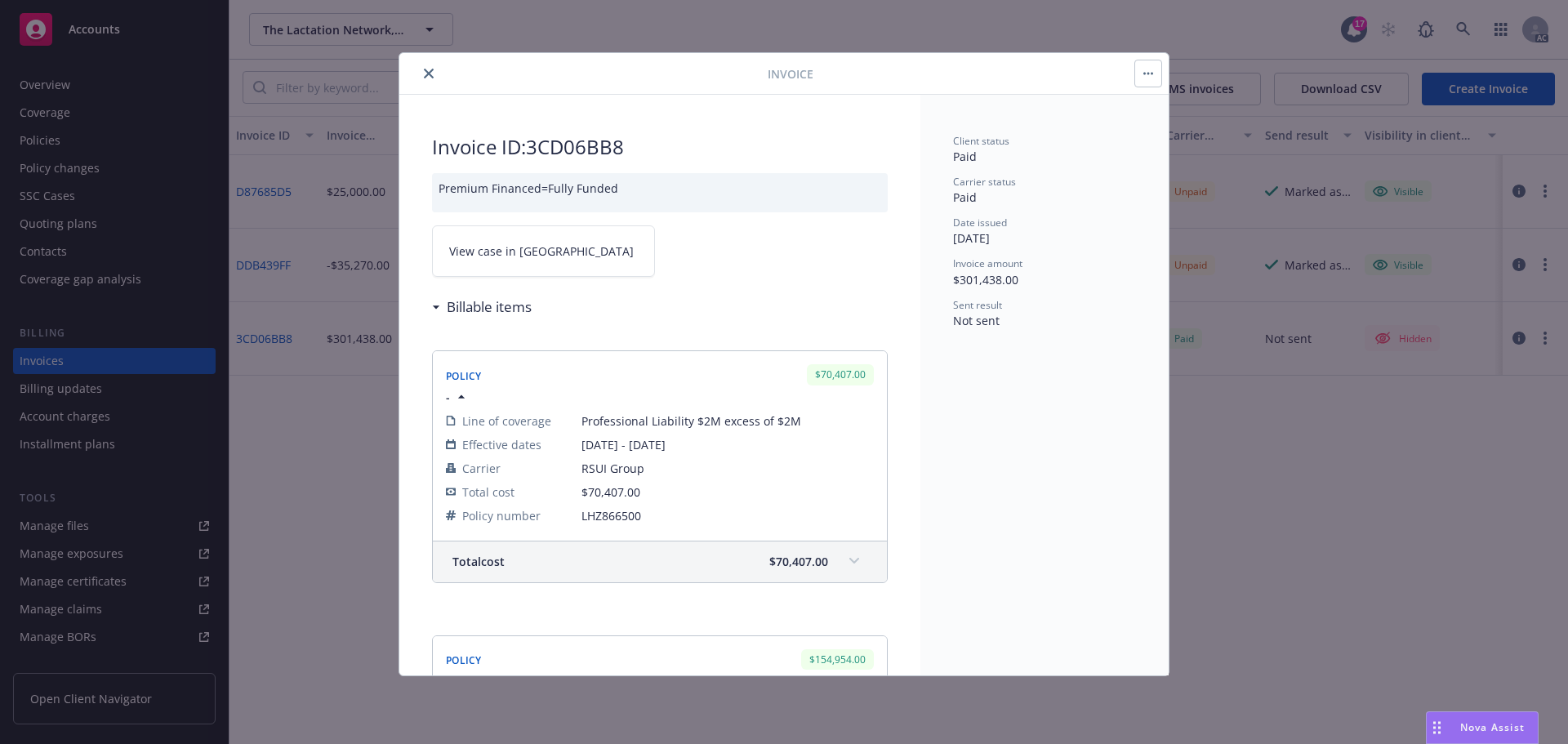
click at [507, 251] on span "View case in [GEOGRAPHIC_DATA]" at bounding box center [541, 250] width 184 height 17
click at [424, 69] on icon "close" at bounding box center [428, 73] width 10 height 10
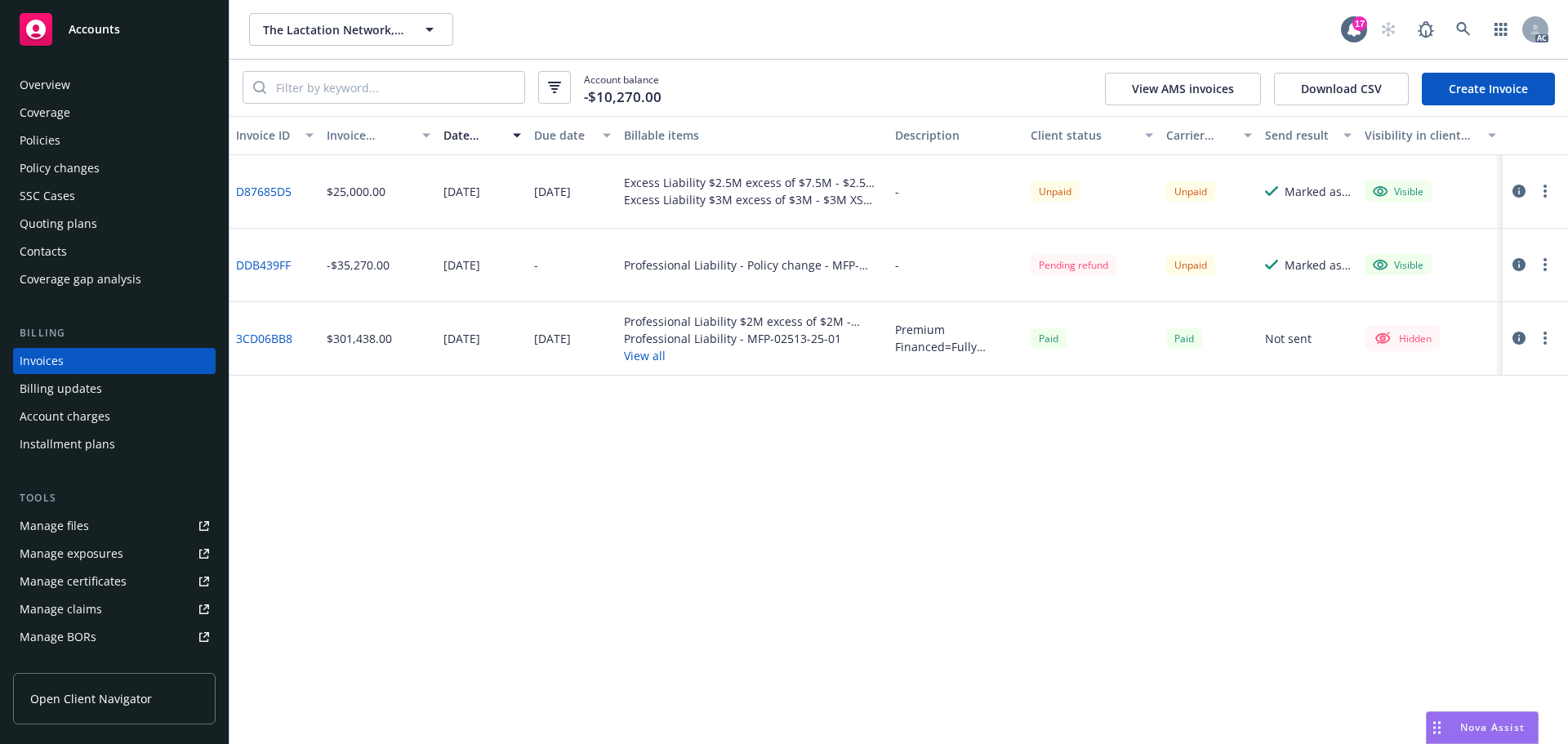
click at [640, 355] on button "View all" at bounding box center [753, 355] width 258 height 17
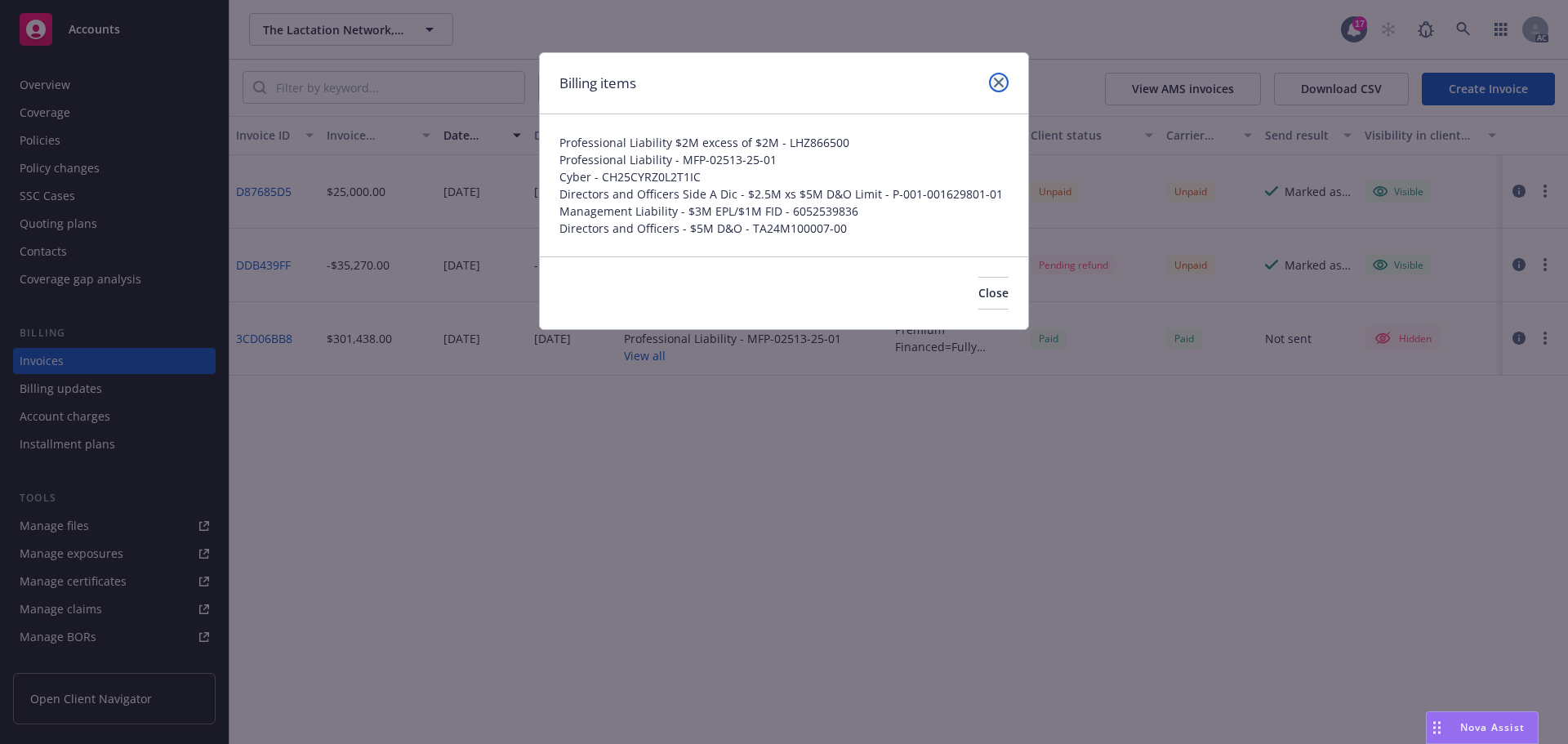
click at [995, 80] on icon "close" at bounding box center [998, 82] width 10 height 10
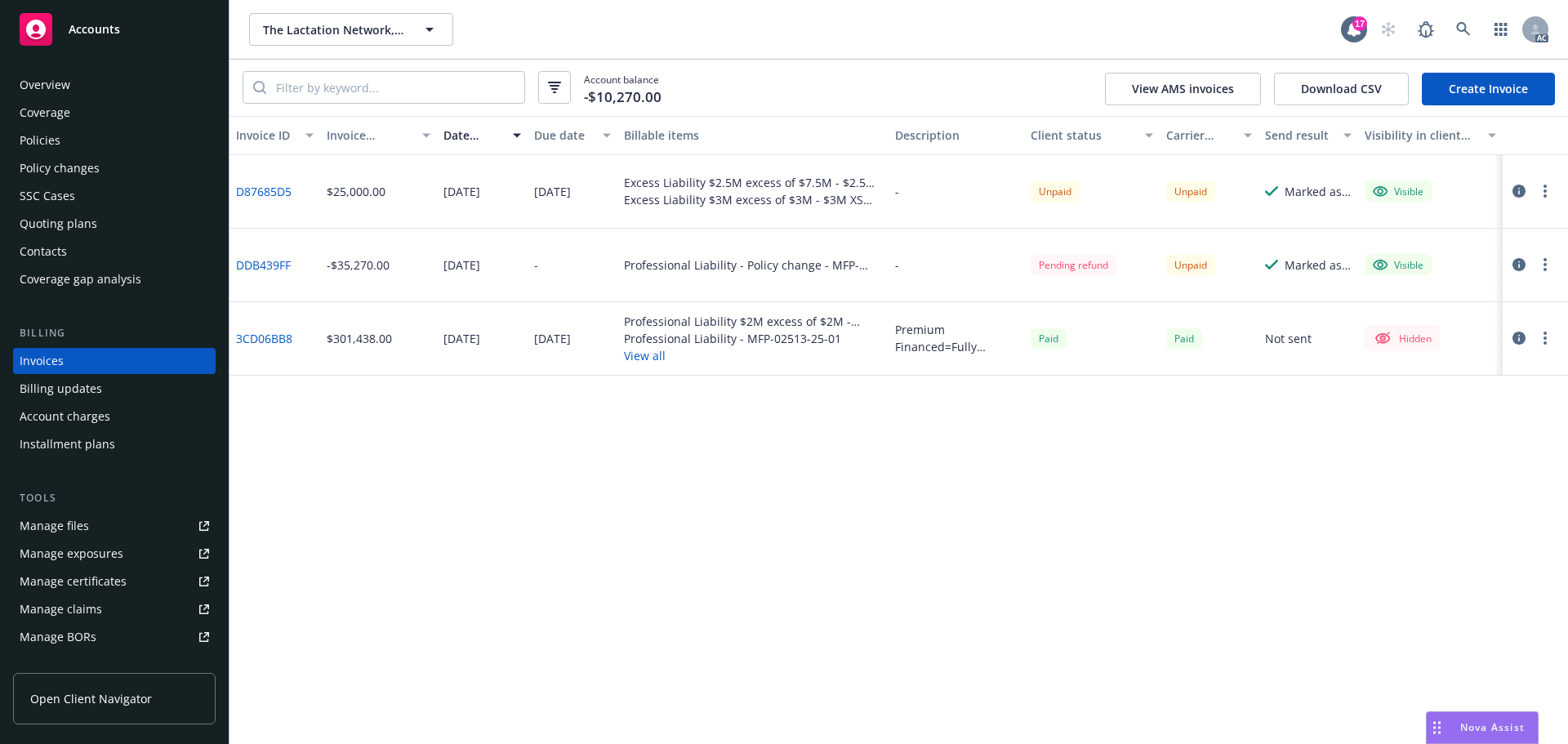
click at [47, 140] on div "Policies" at bounding box center [40, 140] width 41 height 26
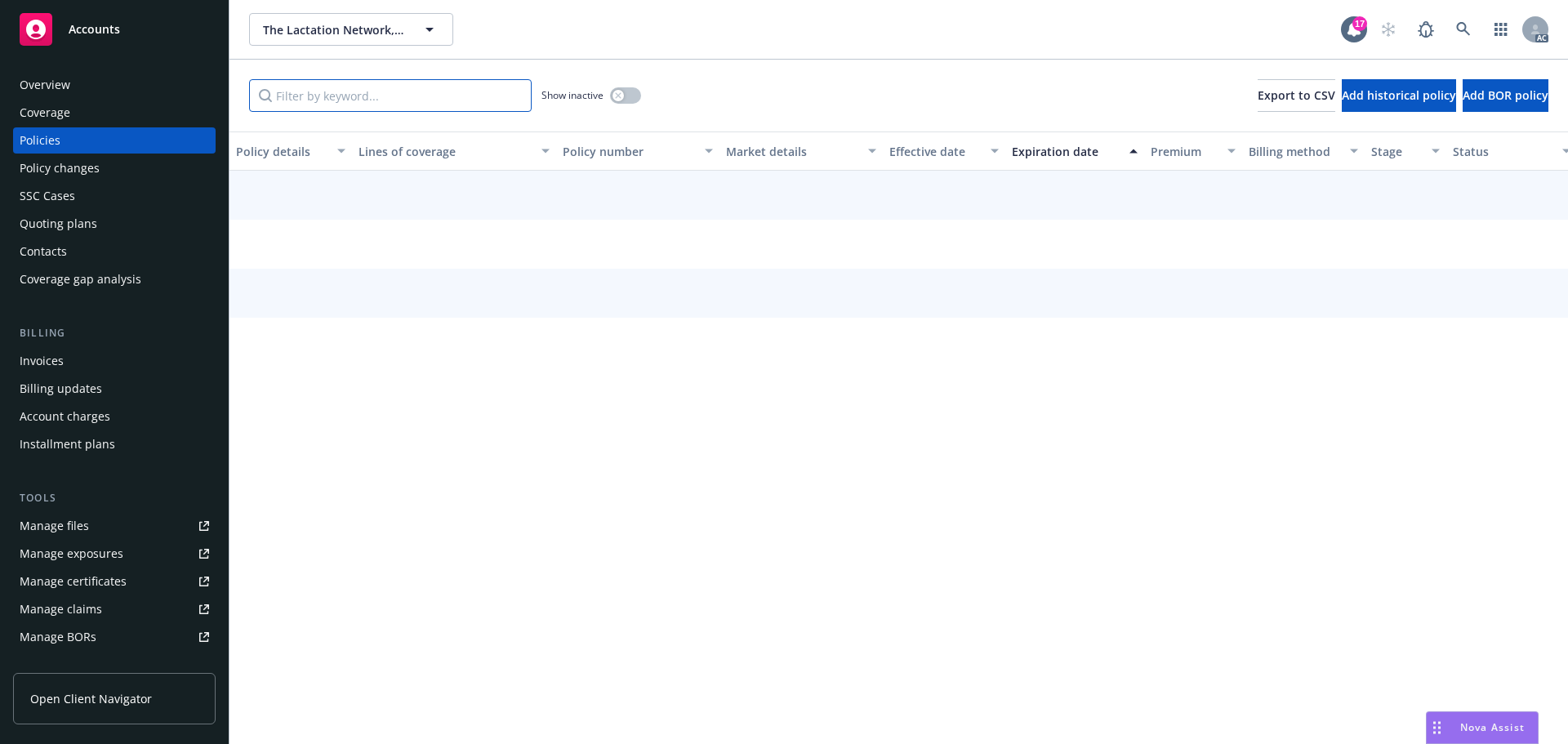
click at [328, 98] on input "Filter by keyword..." at bounding box center [390, 96] width 283 height 33
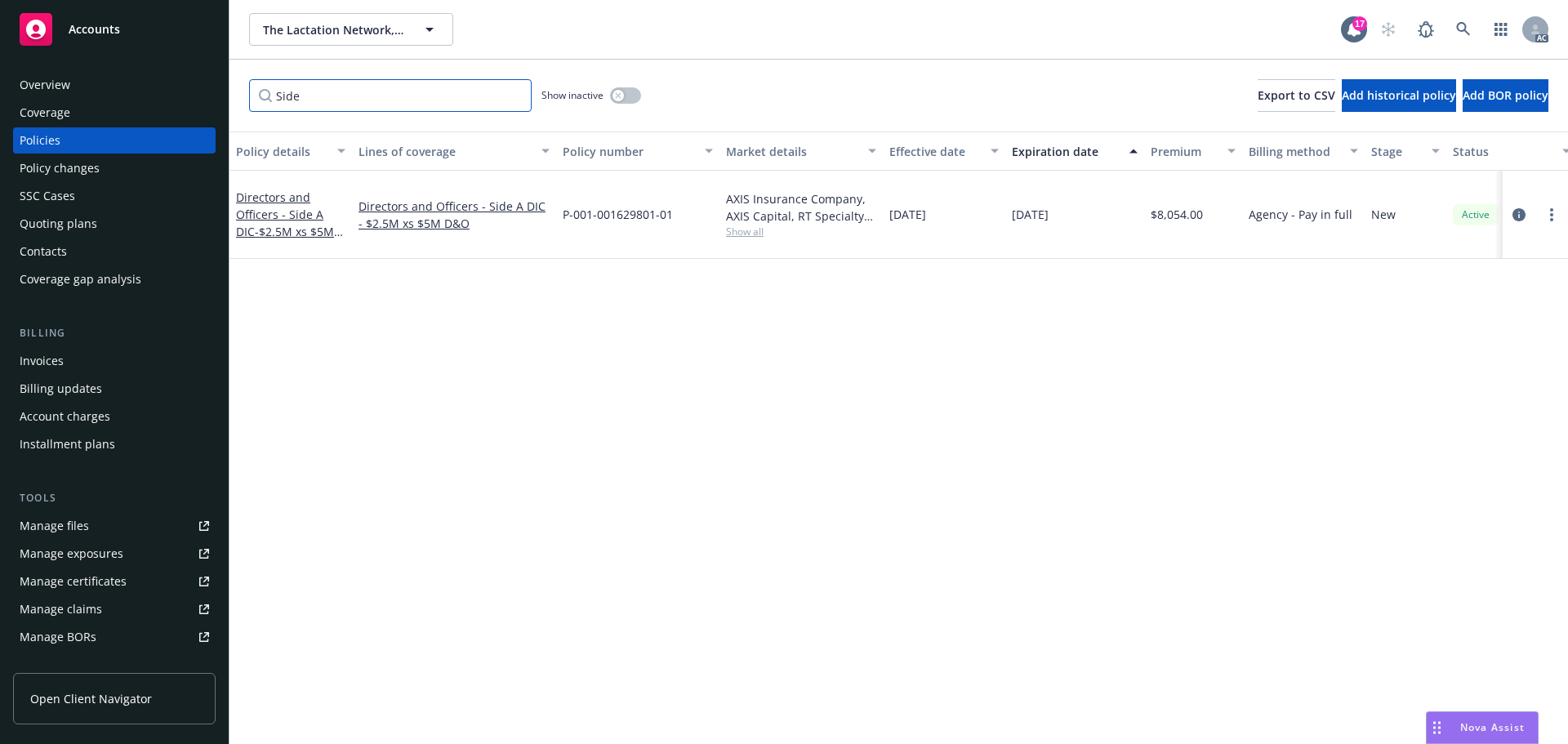
type input "Side"
